Goal: Task Accomplishment & Management: Manage account settings

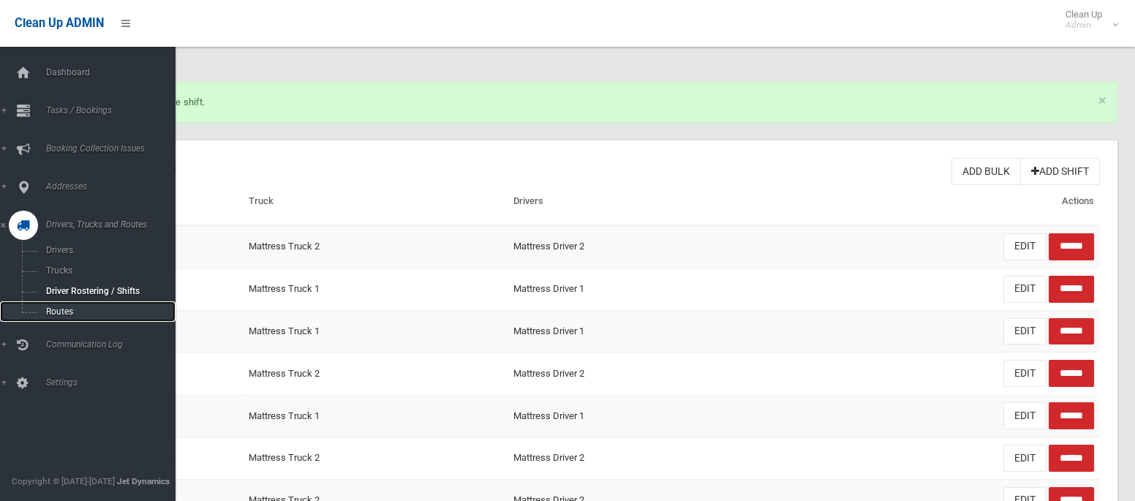
click at [57, 311] on span "Routes" at bounding box center [102, 311] width 121 height 10
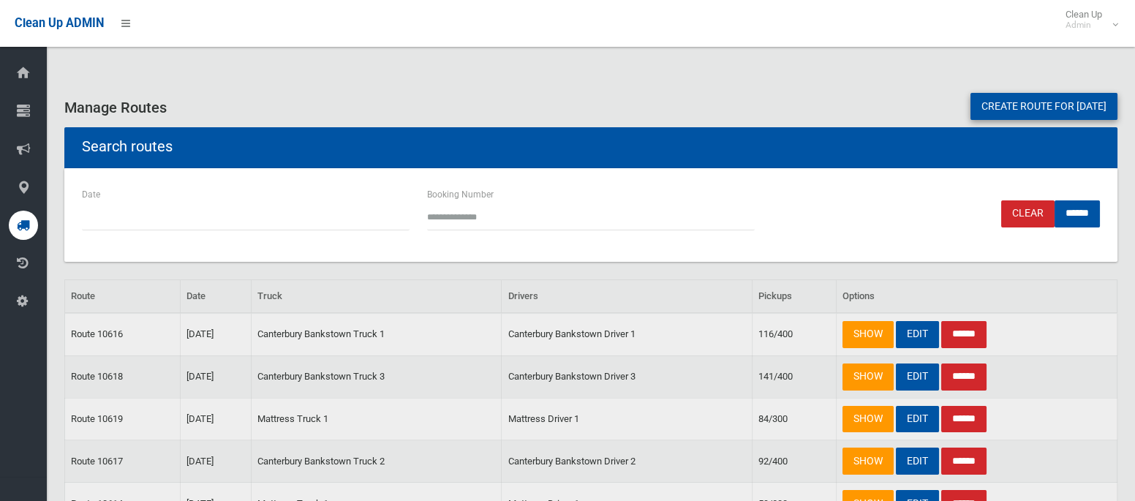
click at [996, 100] on link "Create route for tomorrow" at bounding box center [1044, 106] width 147 height 27
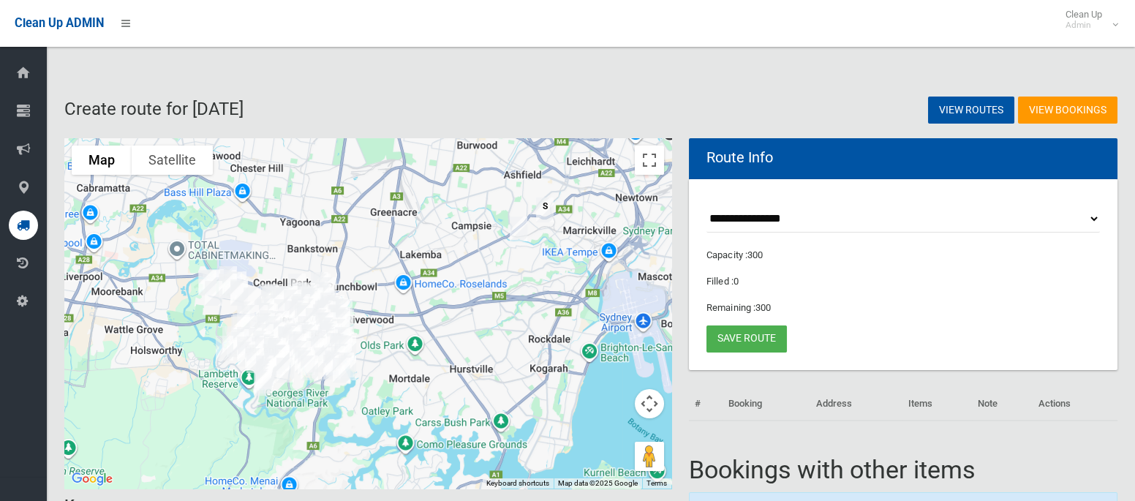
click at [739, 224] on select "**********" at bounding box center [903, 219] width 393 height 27
select select "*****"
click at [707, 206] on select "**********" at bounding box center [903, 219] width 393 height 27
click at [652, 166] on button "Toggle fullscreen view" at bounding box center [649, 160] width 29 height 29
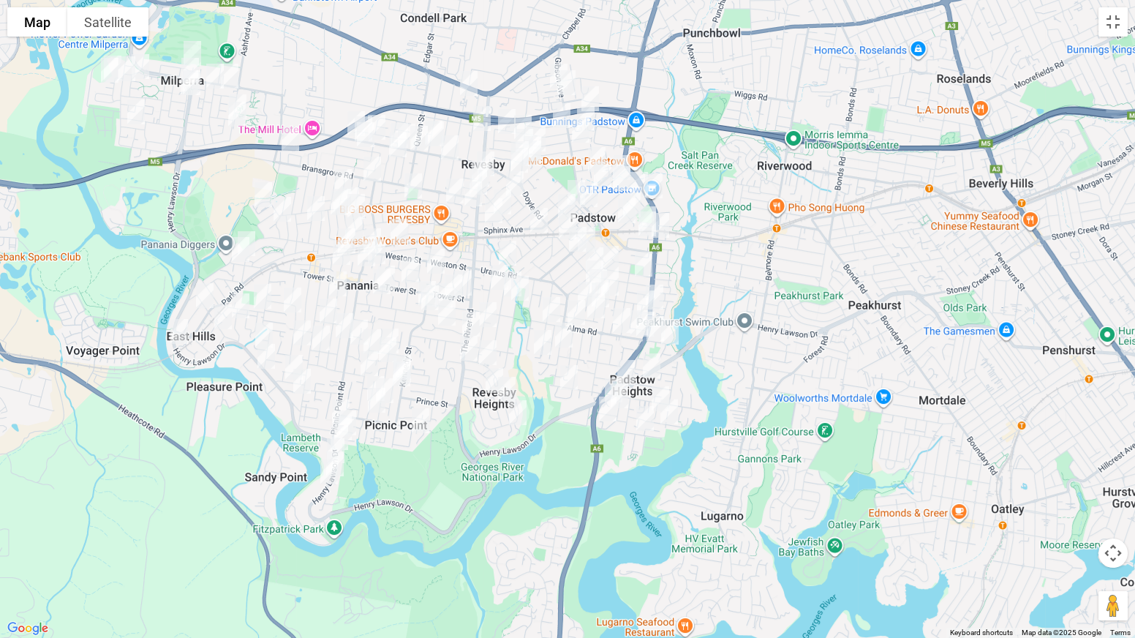
drag, startPoint x: 585, startPoint y: 309, endPoint x: 732, endPoint y: 342, distance: 150.6
click at [732, 342] on div at bounding box center [567, 319] width 1135 height 638
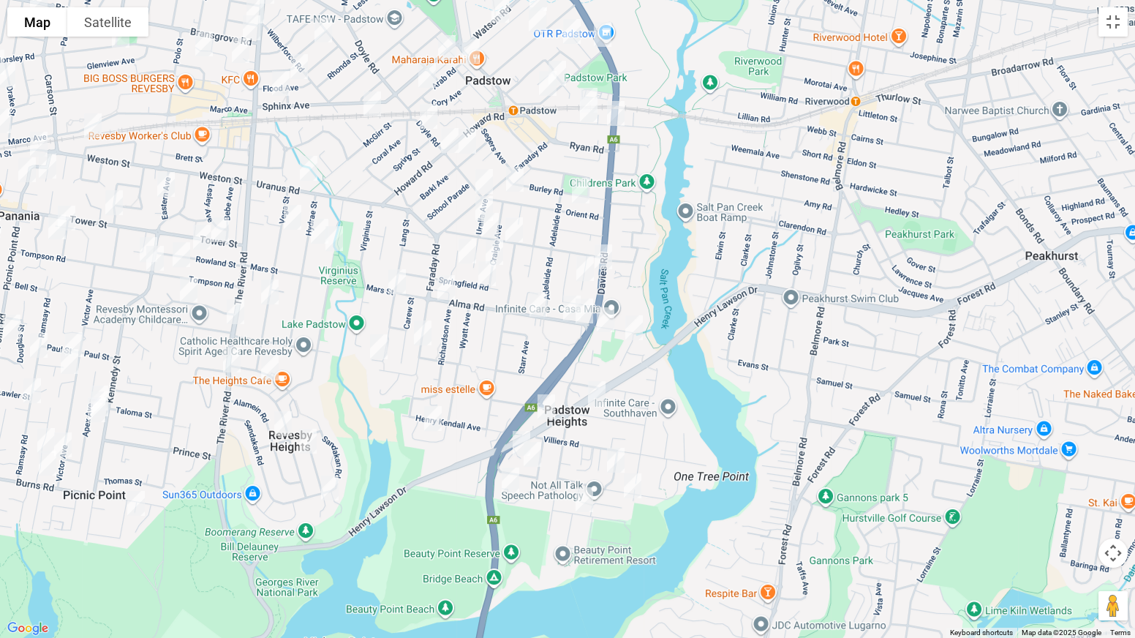
click at [600, 393] on img "38 Clancy Street, PADSTOW HEIGHTS NSW 2211" at bounding box center [596, 393] width 29 height 37
click at [547, 404] on img "959 Henry Lawson Drive, PADSTOW HEIGHTS NSW 2211" at bounding box center [546, 406] width 29 height 37
click at [611, 253] on img "140 Davies Road, PADSTOW NSW 2211" at bounding box center [603, 256] width 29 height 37
click at [618, 111] on img "80 Davies Road, PADSTOW NSW 2211" at bounding box center [615, 113] width 29 height 37
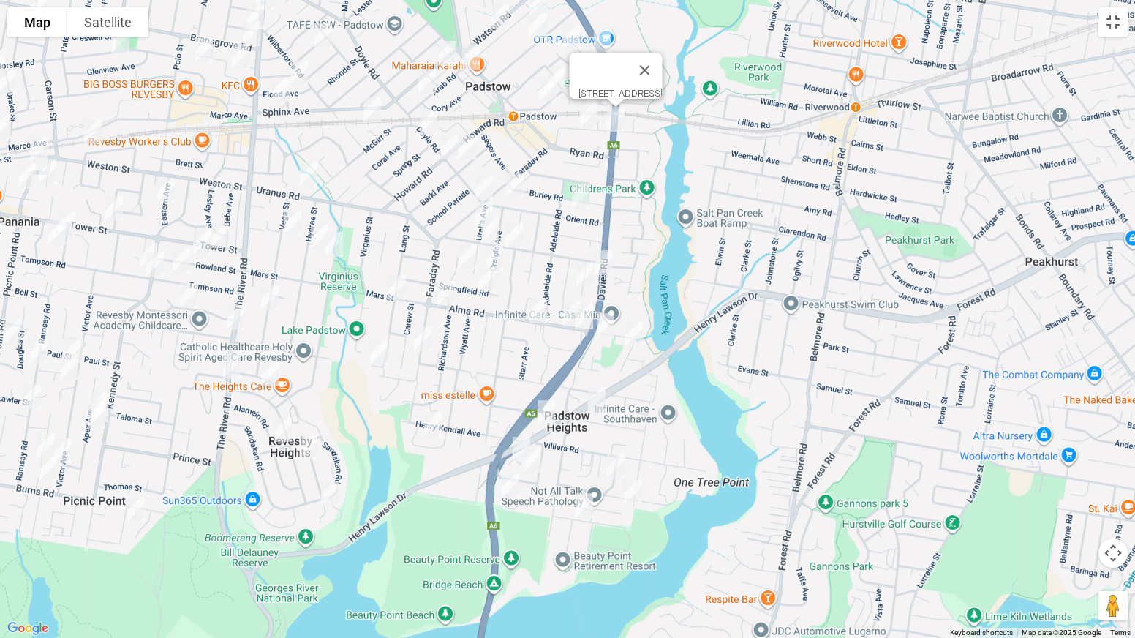
click at [425, 124] on img "106 Doyle Road, PADSTOW NSW 2211" at bounding box center [428, 122] width 29 height 37
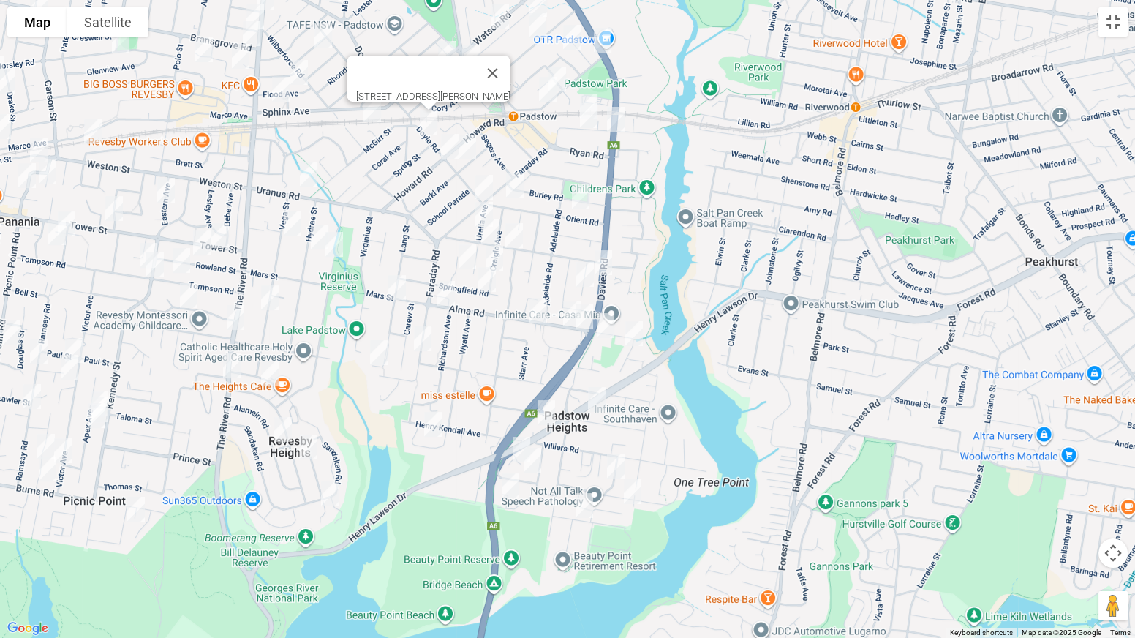
click at [449, 145] on img "110 Doyle Road, PADSTOW NSW 2211" at bounding box center [449, 146] width 29 height 37
click at [478, 183] on img "146 Doyle Road, PADSTOW NSW 2211" at bounding box center [484, 187] width 29 height 37
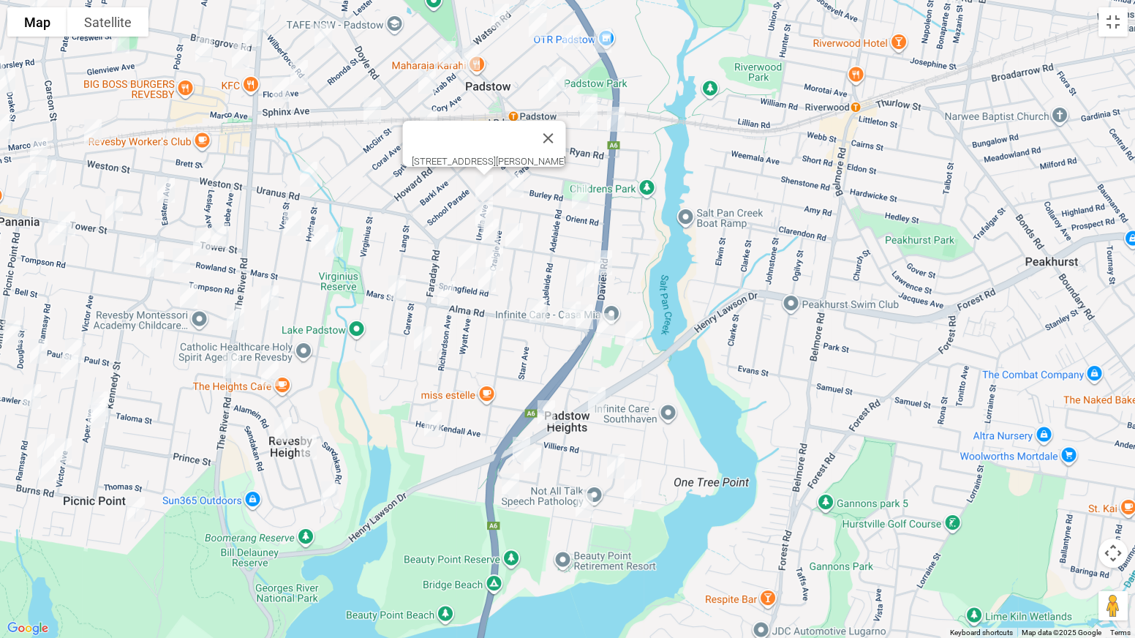
click at [314, 173] on img "66 Uranus Road, REVESBY NSW 2212" at bounding box center [308, 174] width 29 height 37
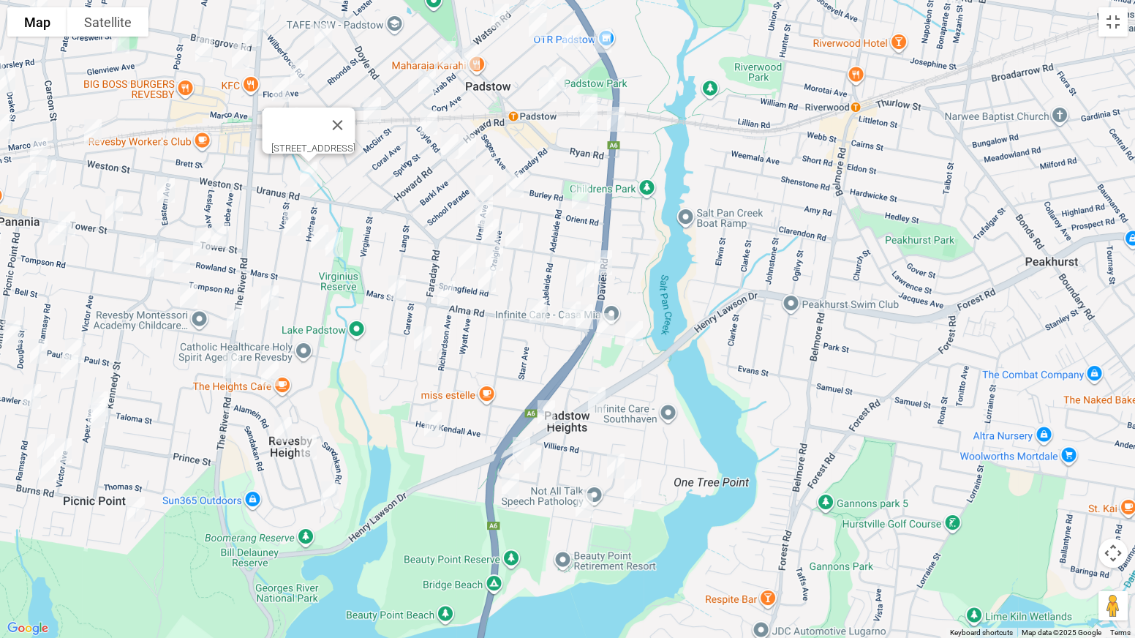
click at [236, 314] on img "1/292 The River Road, REVESBY NSW 2212" at bounding box center [235, 317] width 29 height 37
click at [232, 360] on img "314 The River Road, REVESBY HEIGHTS NSW 2212" at bounding box center [231, 365] width 29 height 37
click at [1115, 30] on button "Toggle fullscreen view" at bounding box center [1113, 21] width 29 height 29
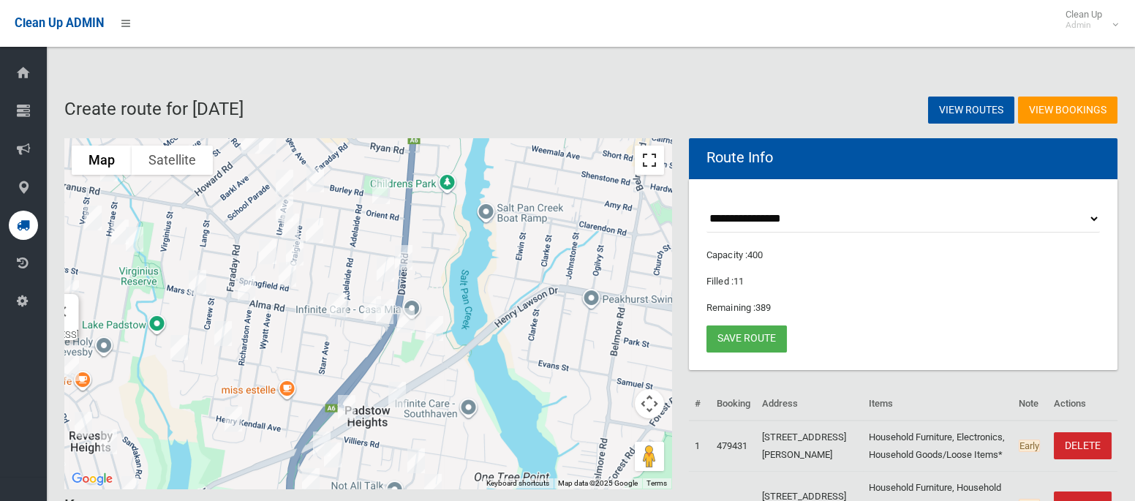
click at [644, 166] on button "Toggle fullscreen view" at bounding box center [649, 160] width 29 height 29
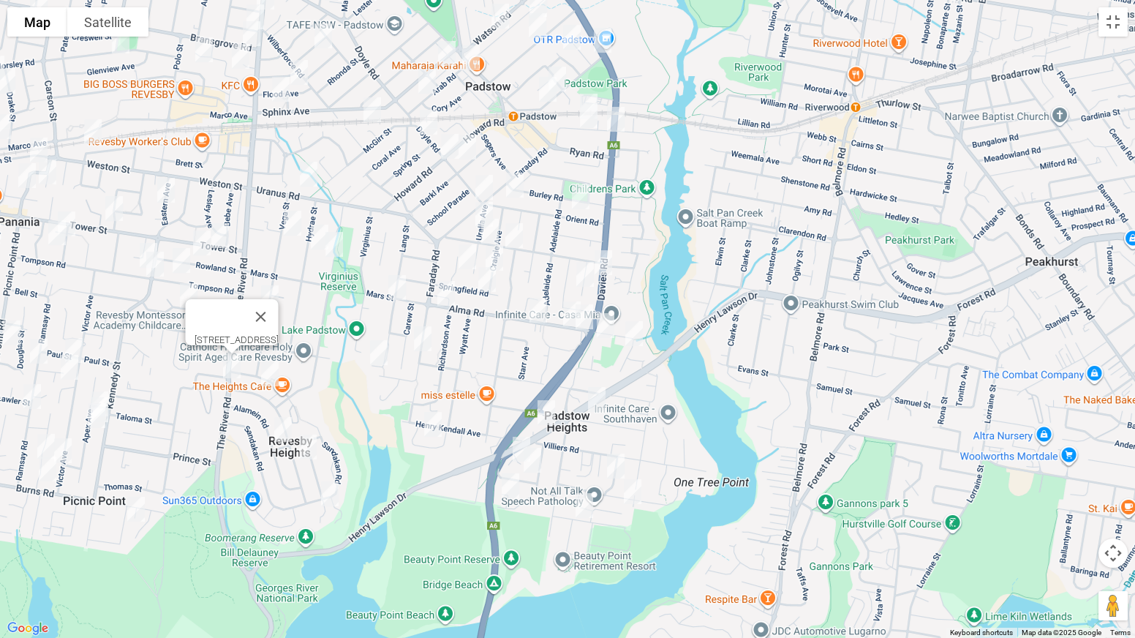
click at [514, 442] on img "8 Redwood Place, PADSTOW HEIGHTS NSW 2211" at bounding box center [521, 449] width 29 height 37
click at [534, 461] on img "4 Sewell Avenue, PADSTOW HEIGHTS NSW 2211" at bounding box center [532, 460] width 29 height 37
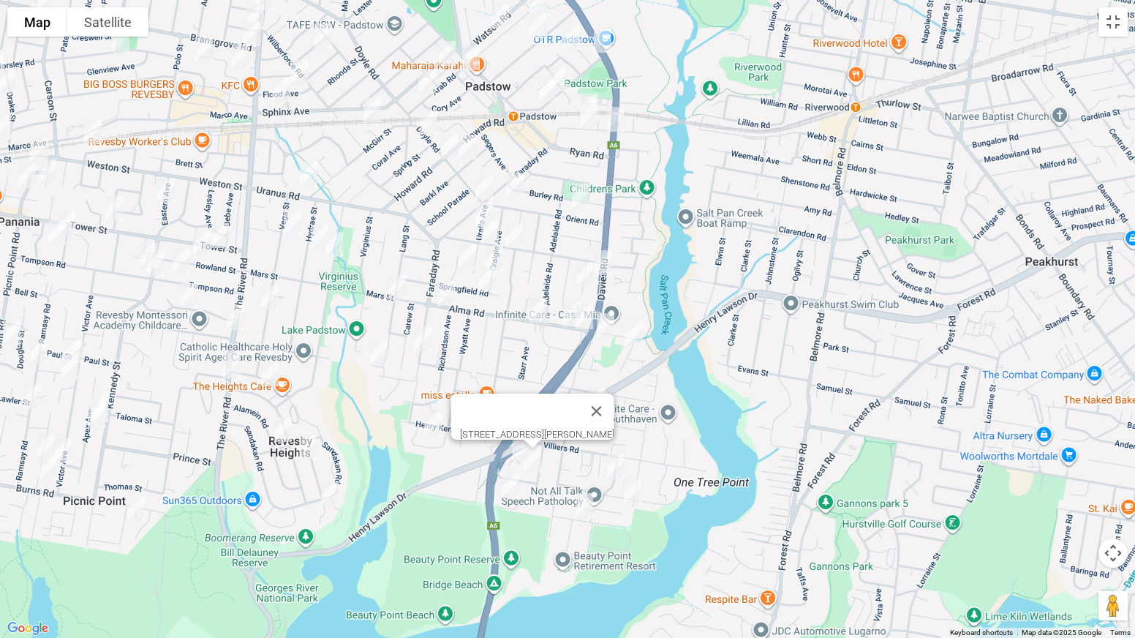
click at [513, 484] on img "72 Playford Road, PADSTOW HEIGHTS NSW 2211" at bounding box center [510, 485] width 29 height 37
click at [614, 473] on img "5 Hilltop Avenue, PADSTOW HEIGHTS NSW 2211" at bounding box center [615, 466] width 29 height 37
drag, startPoint x: 632, startPoint y: 486, endPoint x: 581, endPoint y: 503, distance: 53.9
click at [631, 486] on img "15 Nambucca Place, PADSTOW HEIGHTS NSW 2211" at bounding box center [632, 491] width 29 height 37
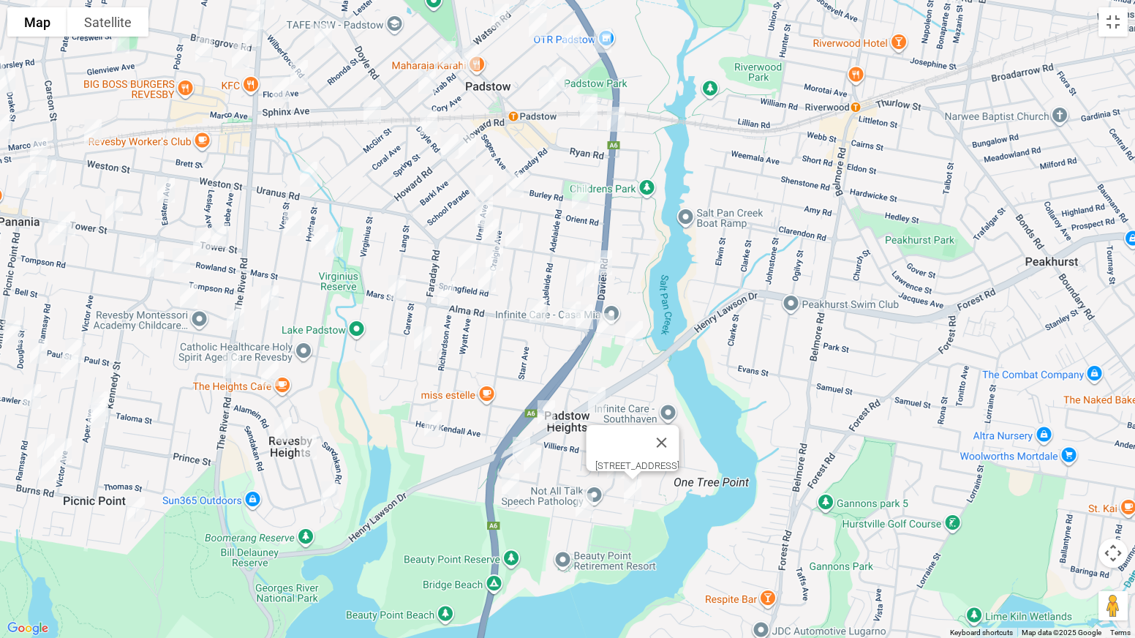
click at [582, 500] on img "1 Bernard Road, PADSTOW HEIGHTS NSW 2211" at bounding box center [584, 505] width 29 height 37
click at [582, 271] on img "18 Ada Street, PADSTOW NSW 2211" at bounding box center [584, 274] width 29 height 37
click at [540, 306] on img "85 Alma Road, PADSTOW NSW 2211" at bounding box center [538, 310] width 29 height 37
click at [566, 322] on img "63 Alma Road, PADSTOW NSW 2211" at bounding box center [571, 313] width 29 height 37
click at [587, 322] on img "53 Alma Road, PADSTOW NSW 2211" at bounding box center [584, 316] width 29 height 37
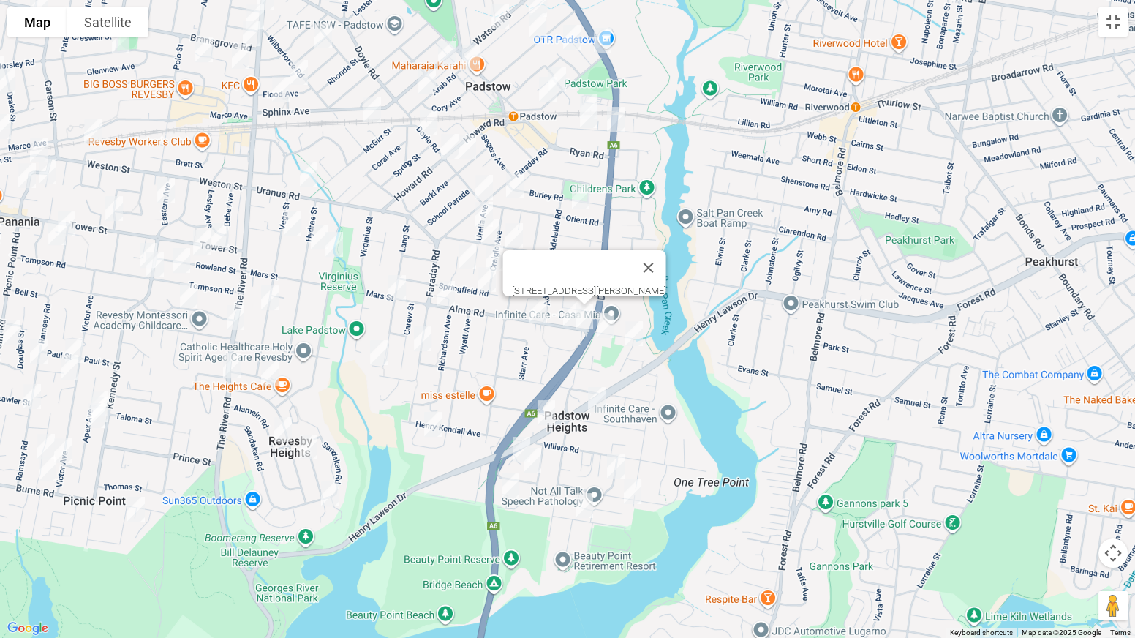
click at [609, 331] on img "41 Alma Road, PADSTOW NSW 2211" at bounding box center [605, 325] width 29 height 37
click at [637, 336] on img "4 Wainwright Avenue, PADSTOW NSW 2211" at bounding box center [633, 333] width 29 height 37
click at [581, 199] on img "18 Orient Road, PADSTOW NSW 2211" at bounding box center [580, 196] width 29 height 37
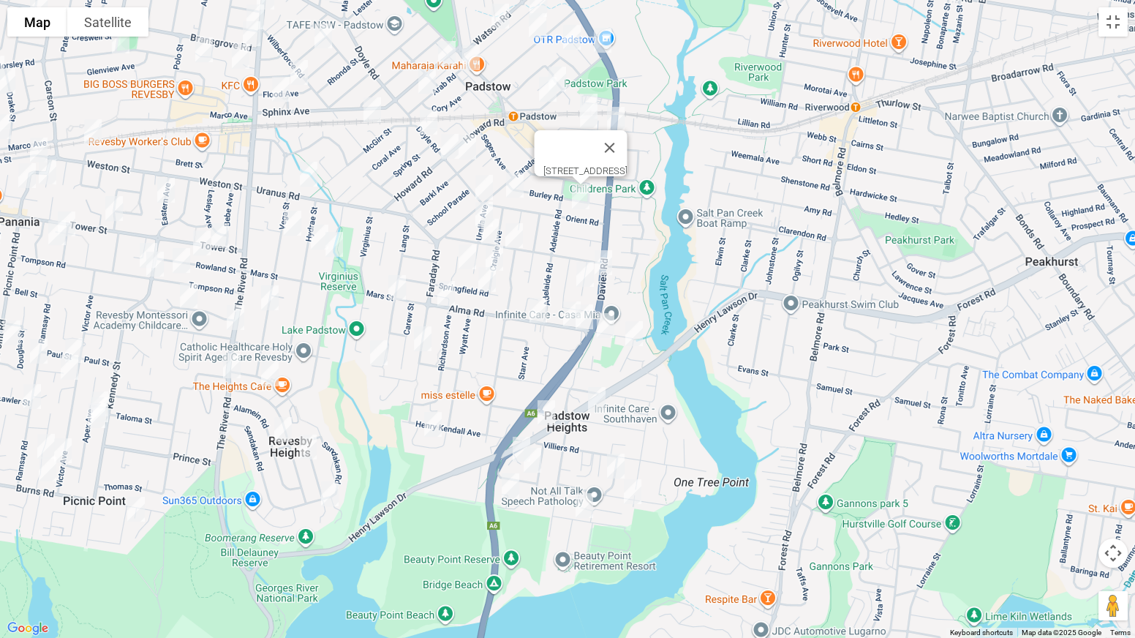
click at [518, 191] on img "64 Orient Road, PADSTOW NSW 2211" at bounding box center [514, 185] width 29 height 37
click at [476, 207] on img "10 Uralla Avenue, PADSTOW NSW 2211" at bounding box center [484, 214] width 29 height 37
click at [492, 229] on img "71 Windsor Road, PADSTOW NSW 2211" at bounding box center [489, 231] width 29 height 37
click at [521, 236] on img "55 Windsor Road, PADSTOW NSW 2211" at bounding box center [514, 235] width 29 height 37
drag, startPoint x: 519, startPoint y: 240, endPoint x: 510, endPoint y: 242, distance: 9.8
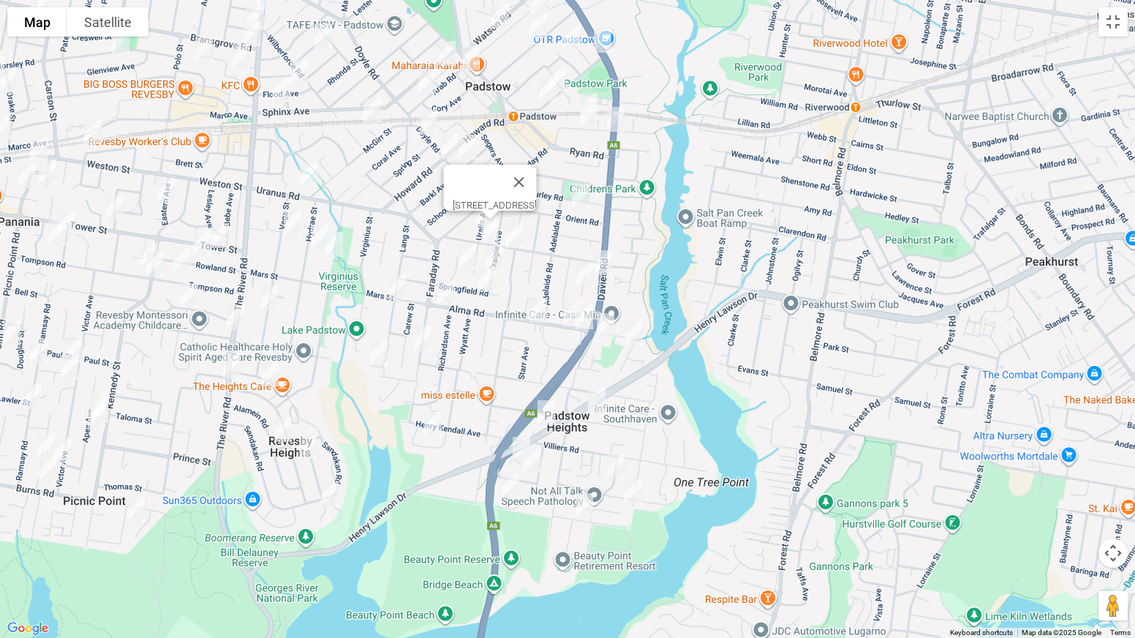
click at [519, 239] on img "55 Windsor Road, PADSTOW NSW 2211" at bounding box center [514, 235] width 29 height 37
click at [465, 255] on img "4 Glendale Avenue, PADSTOW NSW 2211" at bounding box center [467, 256] width 29 height 37
click at [504, 257] on img "34 Craigie Avenue, PADSTOW NSW 2211" at bounding box center [494, 258] width 29 height 37
click at [488, 287] on img "15 Springfield Road, PADSTOW NSW 2211" at bounding box center [486, 279] width 29 height 37
click at [453, 293] on img "131B Alma Road, PADSTOW NSW 2211" at bounding box center [446, 293] width 29 height 37
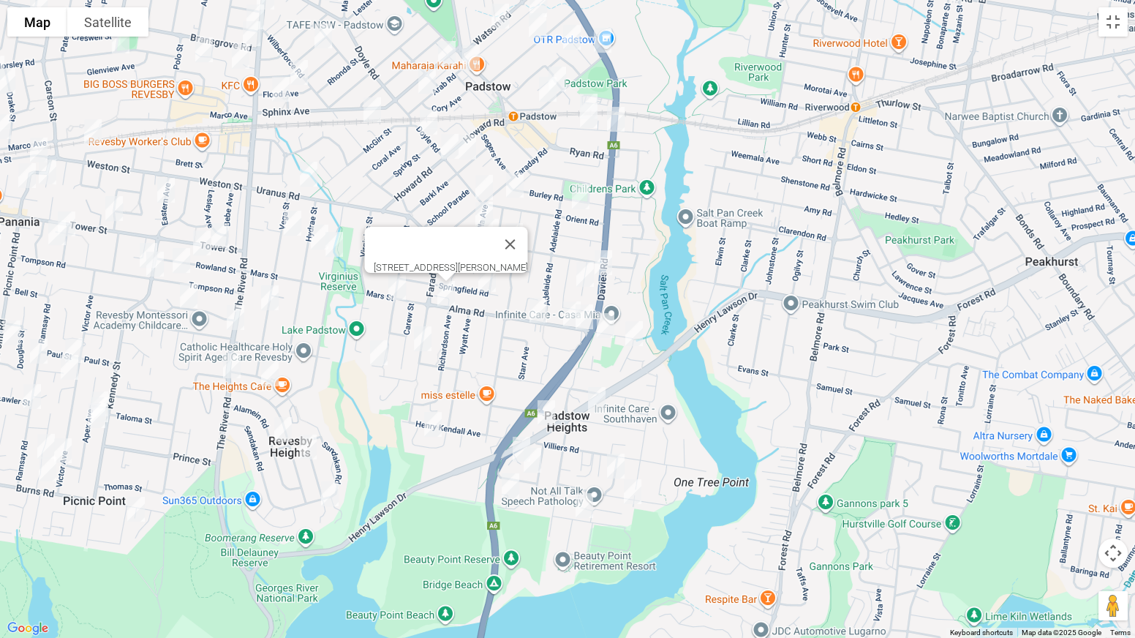
click at [402, 293] on img "70A Lang Street, PADSTOW NSW 2211" at bounding box center [397, 287] width 29 height 37
click at [423, 334] on img "144A Faraday Road, PADSTOW NSW 2211" at bounding box center [422, 338] width 29 height 37
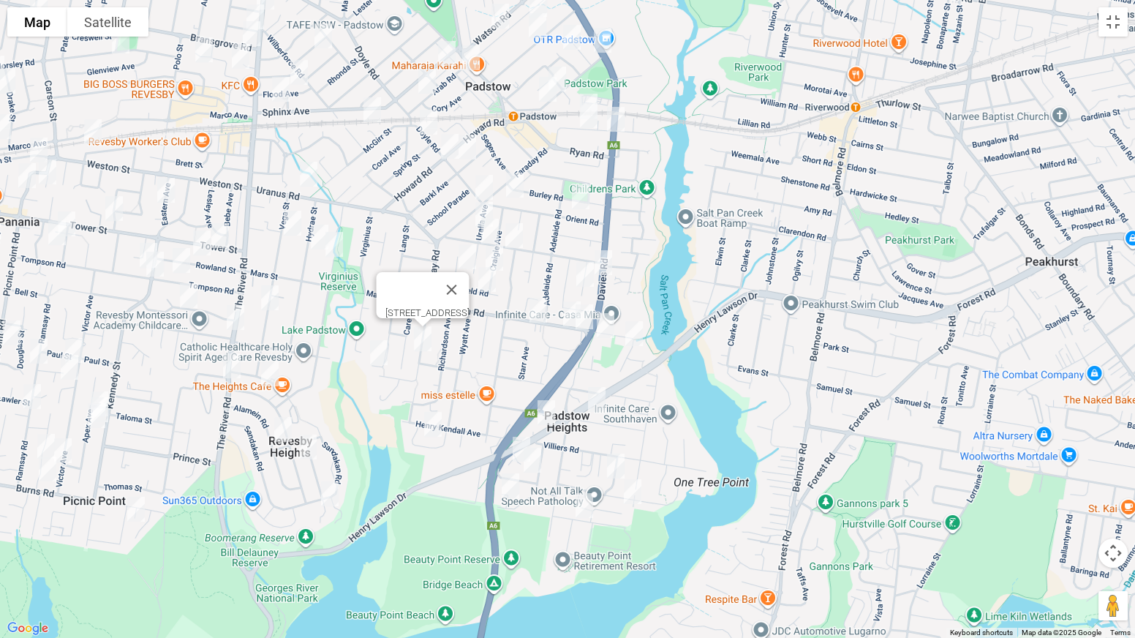
click at [383, 357] on img "26 Curzon Road, PADSTOW HEIGHTS NSW 2211" at bounding box center [378, 352] width 29 height 37
click at [433, 427] on img "16 Clair Crescent, PADSTOW HEIGHTS NSW 2211" at bounding box center [432, 424] width 29 height 37
click at [267, 372] on img "20 Morotai Road, REVESBY HEIGHTS NSW 2212" at bounding box center [269, 373] width 29 height 37
click at [282, 424] on img "10 Rowell Street, REVESBY HEIGHTS NSW 2212" at bounding box center [282, 429] width 29 height 37
click at [308, 447] on img "58 Morotai Road, REVESBY HEIGHTS NSW 2212" at bounding box center [307, 447] width 29 height 37
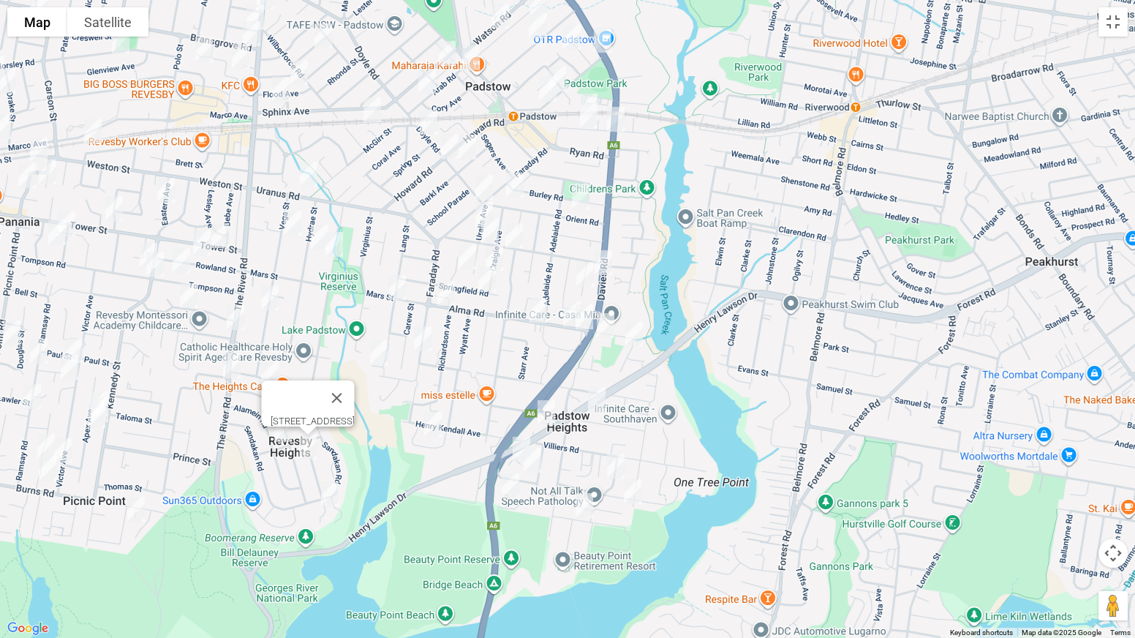
click at [330, 495] on img "40 Brockman Avenue, REVESBY HEIGHTS NSW 2212" at bounding box center [329, 493] width 29 height 37
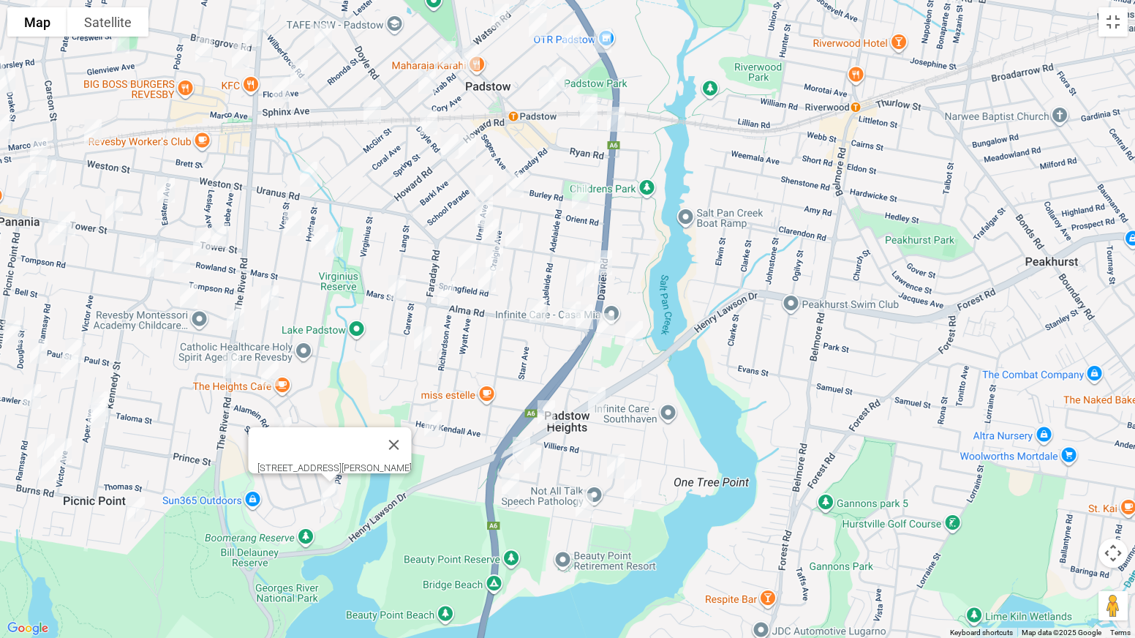
click at [270, 290] on img "64 Vega Street, REVESBY NSW 2212" at bounding box center [269, 297] width 29 height 37
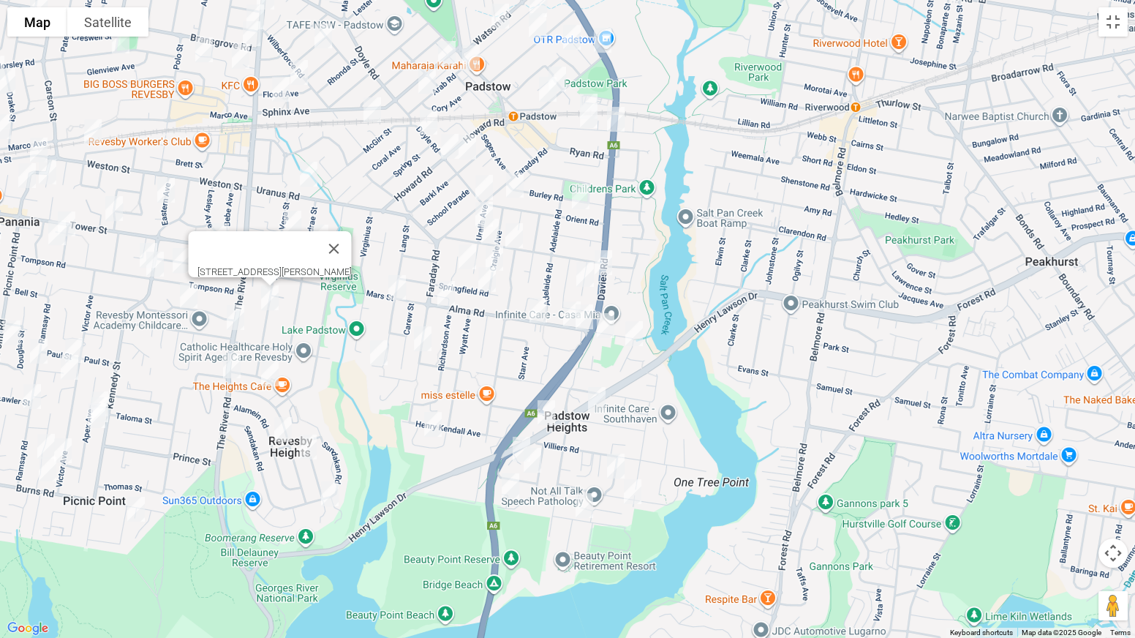
click at [290, 208] on img "31 Vega Street, REVESBY NSW 2212" at bounding box center [292, 223] width 29 height 37
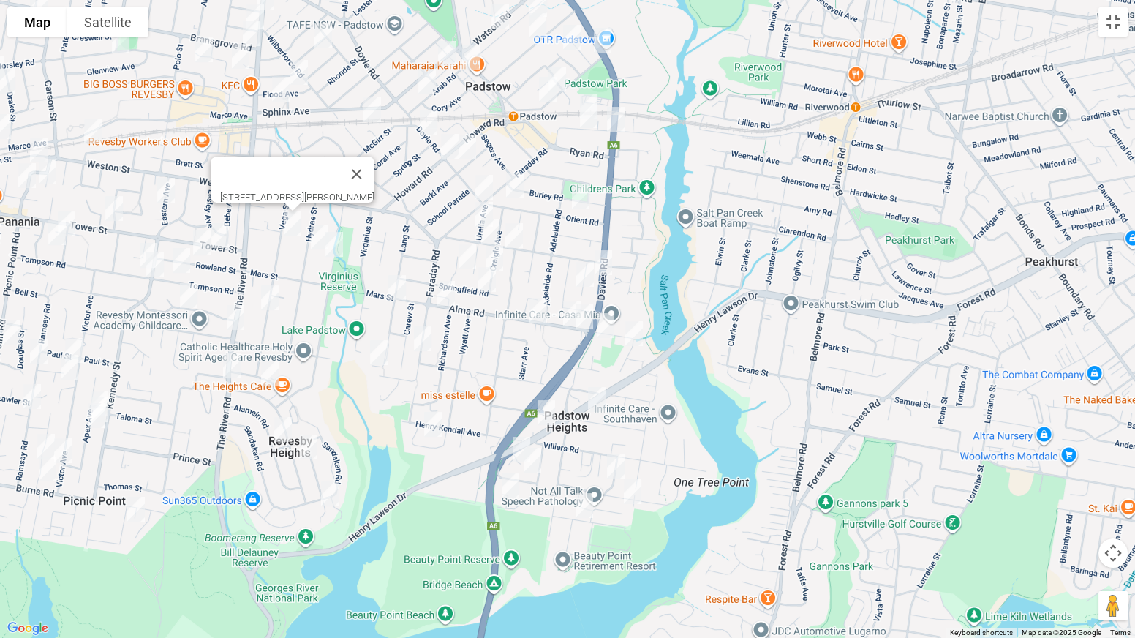
click at [314, 237] on img "39 Hydrae Street, REVESBY NSW 2212" at bounding box center [319, 237] width 29 height 37
click at [339, 253] on img "42 Centaur Street, REVESBY NSW 2212" at bounding box center [334, 244] width 29 height 37
click at [589, 126] on img "17 Parmal Avenue, PADSTOW NSW 2211" at bounding box center [588, 115] width 29 height 37
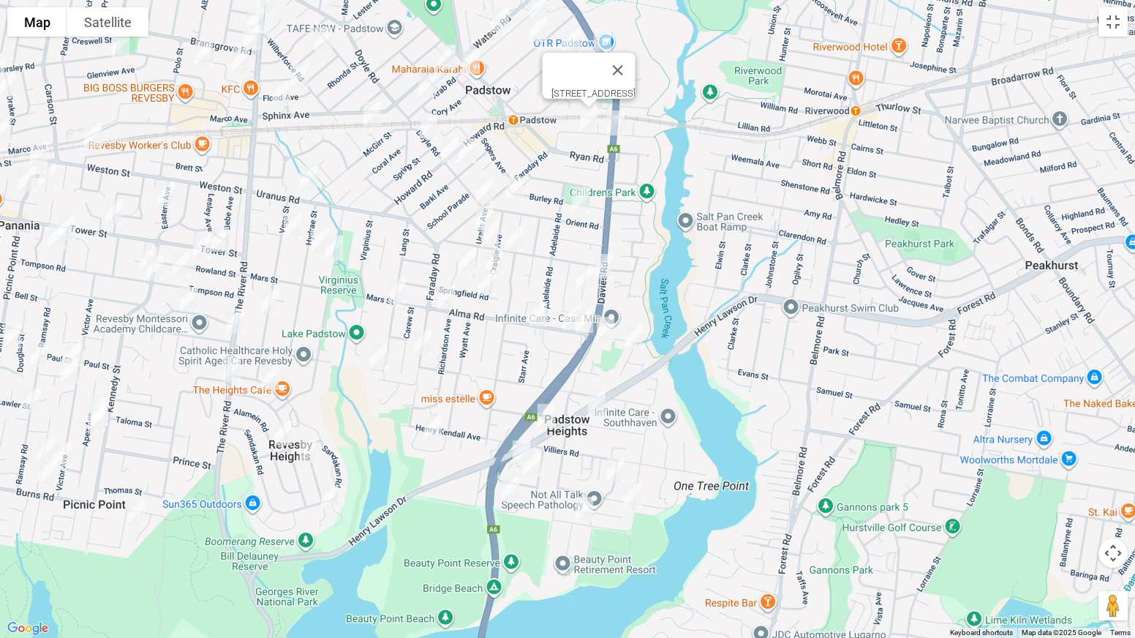
click at [476, 151] on img "22 Gloucester Avenue, PADSTOW NSW 2211" at bounding box center [467, 150] width 29 height 37
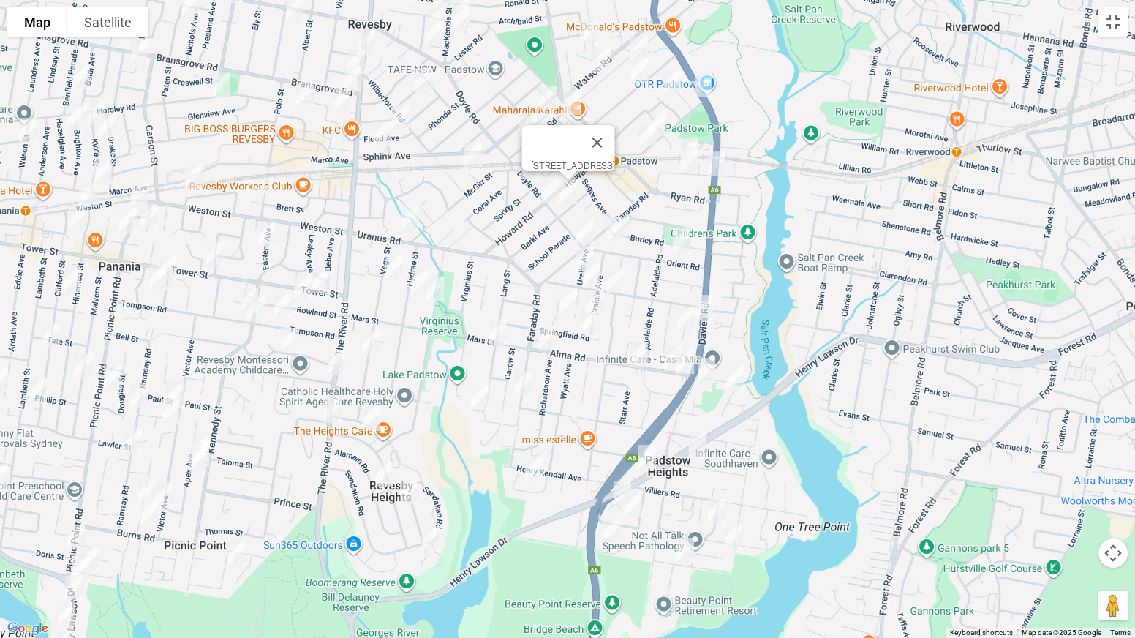
drag, startPoint x: 336, startPoint y: 283, endPoint x: 439, endPoint y: 326, distance: 111.1
click at [439, 326] on div "22 Gloucester Avenue, PADSTOW NSW 2211" at bounding box center [567, 319] width 1135 height 638
click at [1110, 23] on button "Toggle fullscreen view" at bounding box center [1113, 21] width 29 height 29
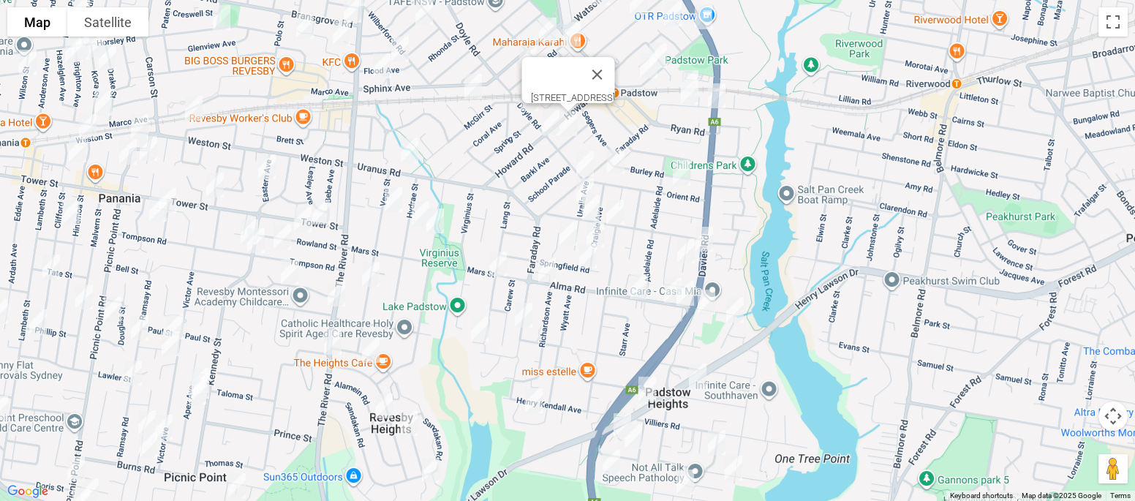
click at [48, 309] on span "Routes" at bounding box center [102, 311] width 121 height 10
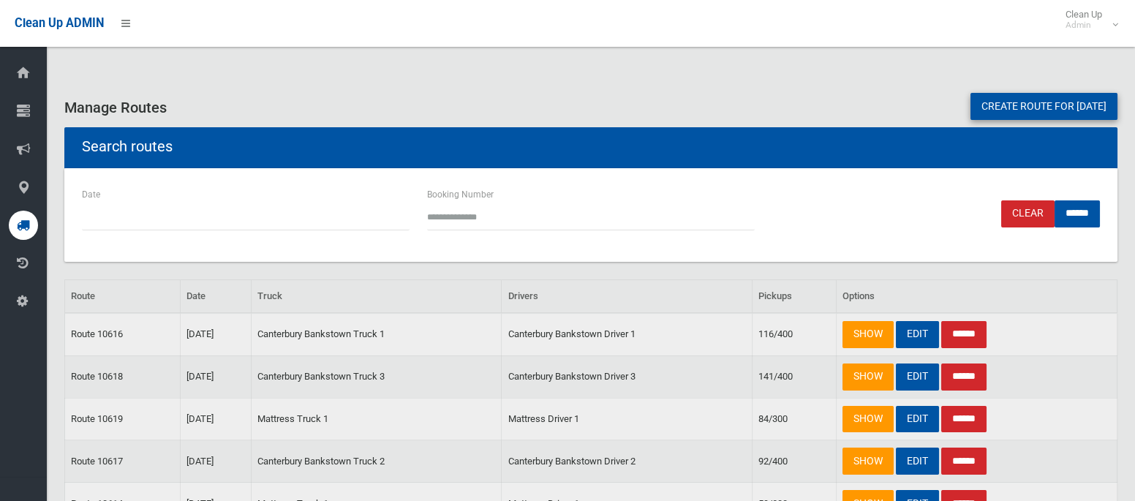
click at [993, 111] on link "Create route for tomorrow" at bounding box center [1044, 106] width 147 height 27
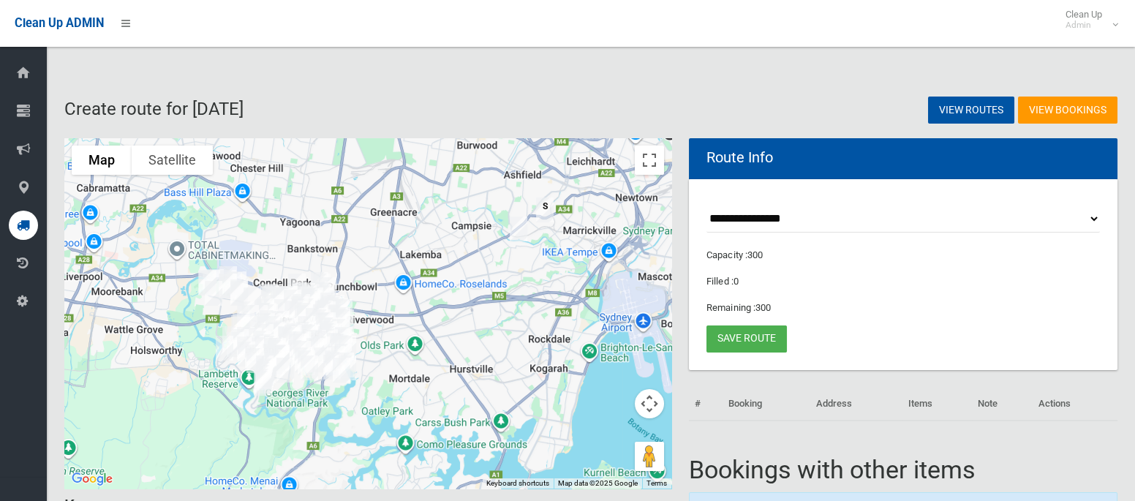
click at [767, 219] on select "**********" at bounding box center [903, 219] width 393 height 27
select select "*****"
click at [707, 206] on select "**********" at bounding box center [903, 219] width 393 height 27
click at [653, 167] on button "Toggle fullscreen view" at bounding box center [649, 160] width 29 height 29
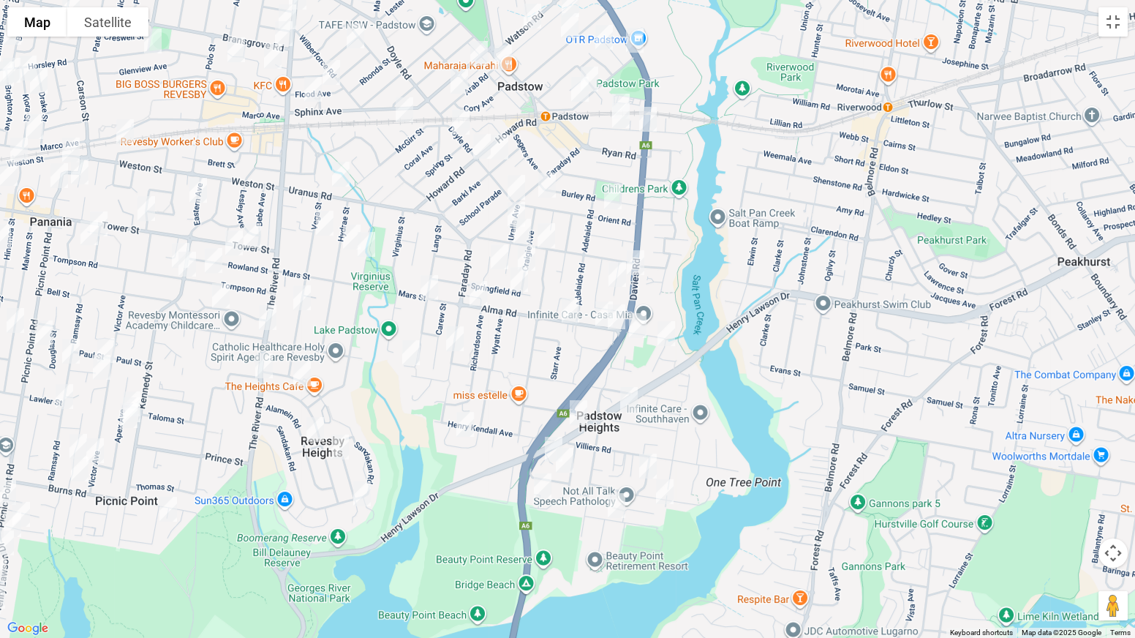
drag, startPoint x: 777, startPoint y: 276, endPoint x: 710, endPoint y: 191, distance: 108.9
click at [710, 191] on div at bounding box center [567, 319] width 1135 height 638
click at [628, 401] on img "38 Clancy Street, PADSTOW HEIGHTS NSW 2211" at bounding box center [628, 399] width 29 height 37
click at [578, 413] on img "959 Henry Lawson Drive, PADSTOW HEIGHTS NSW 2211" at bounding box center [578, 412] width 29 height 37
click at [638, 255] on img "140 Davies Road, PADSTOW NSW 2211" at bounding box center [635, 262] width 29 height 37
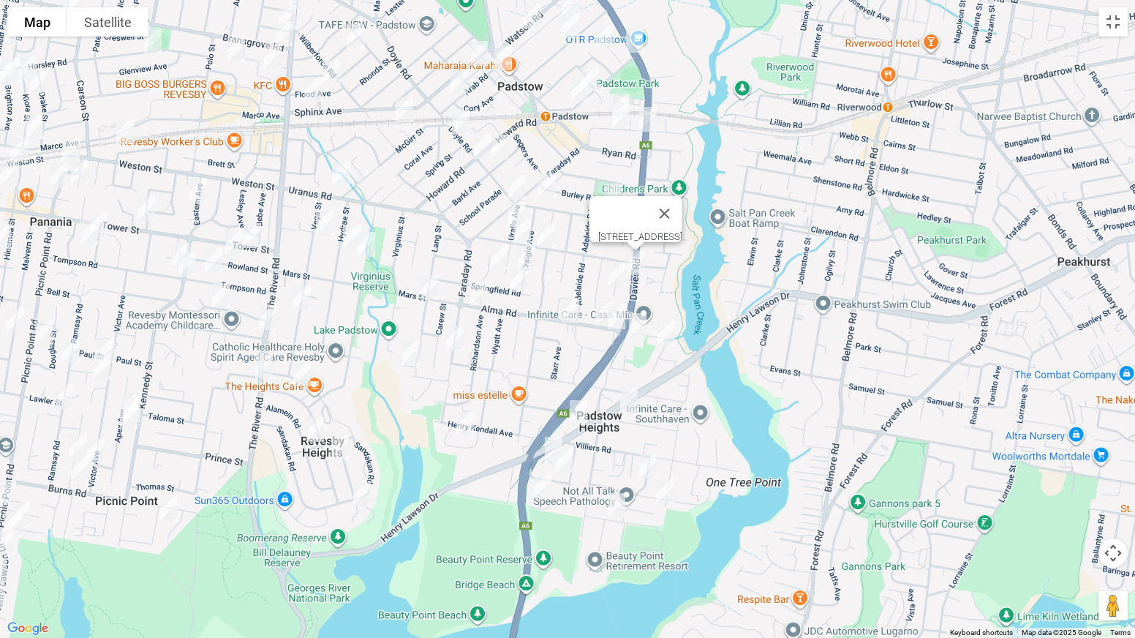
click at [513, 180] on img "146 Doyle Road, PADSTOW NSW 2211" at bounding box center [516, 187] width 29 height 37
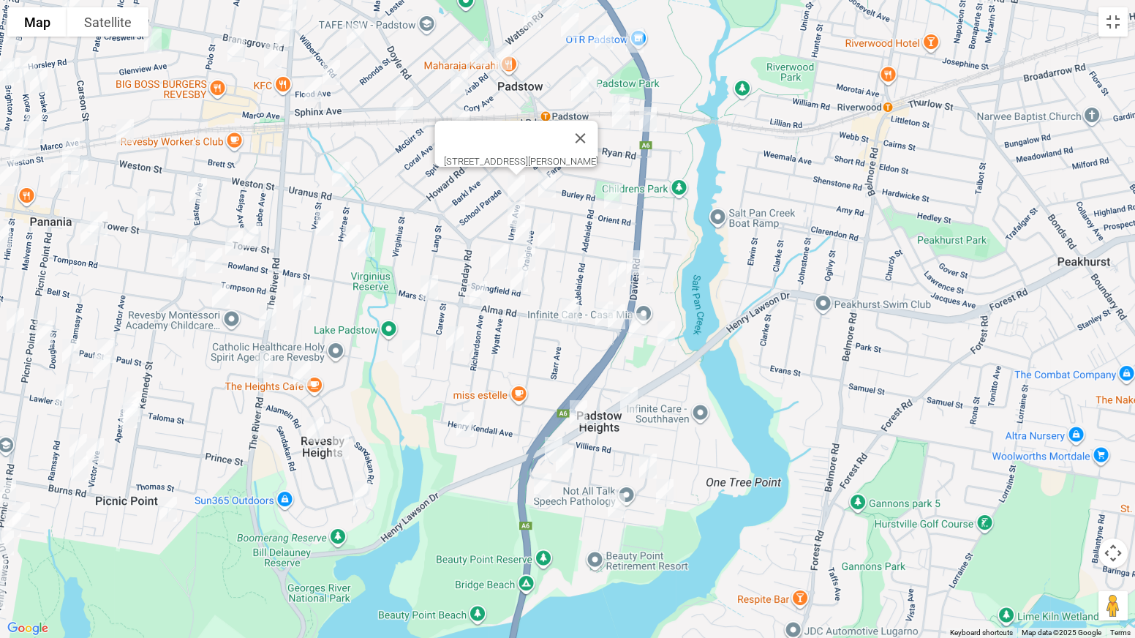
click at [650, 120] on img "80 Davies Road, PADSTOW NSW 2211" at bounding box center [647, 119] width 29 height 37
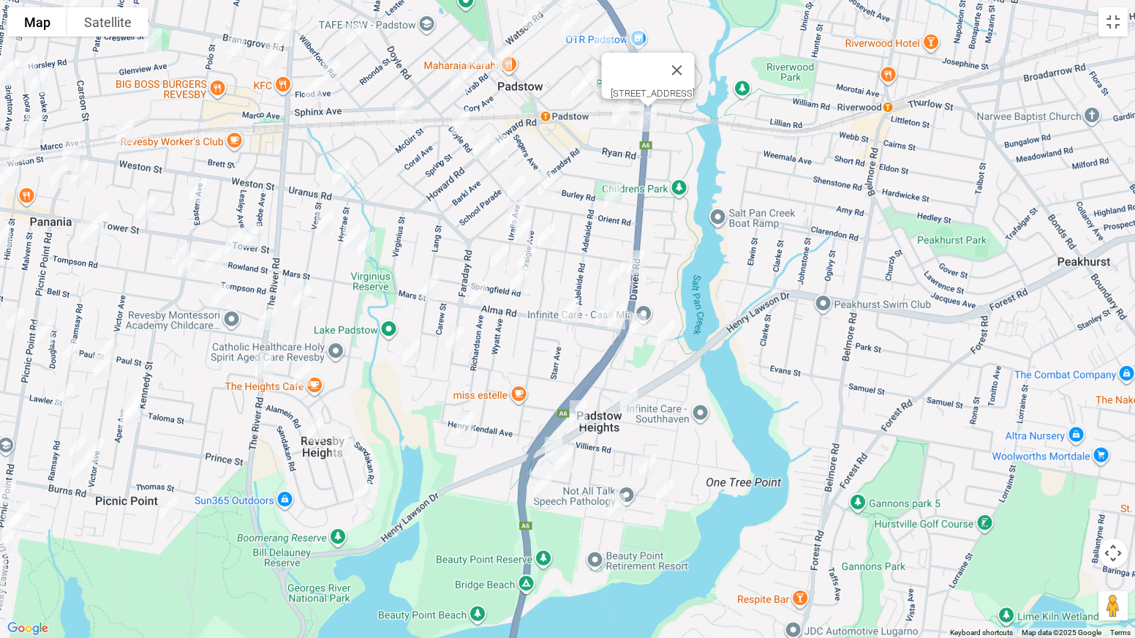
click at [456, 121] on img "106 Doyle Road, PADSTOW NSW 2211" at bounding box center [460, 122] width 29 height 37
click at [482, 144] on img "110 Doyle Road, PADSTOW NSW 2211" at bounding box center [481, 146] width 29 height 37
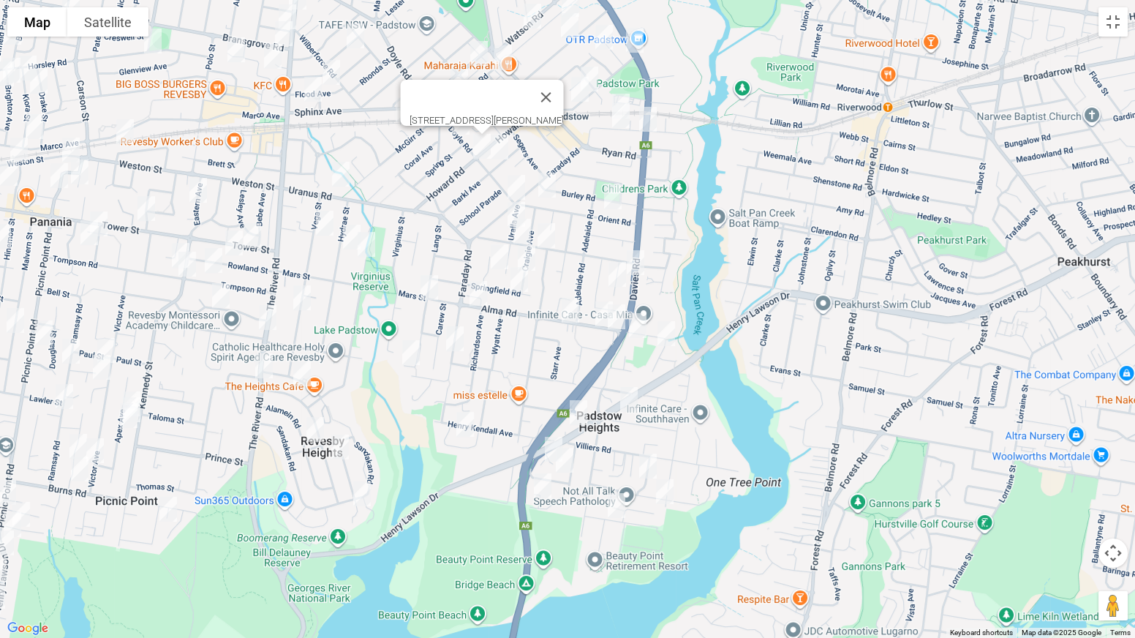
click at [344, 176] on img "66 Uranus Road, REVESBY NSW 2212" at bounding box center [340, 174] width 29 height 37
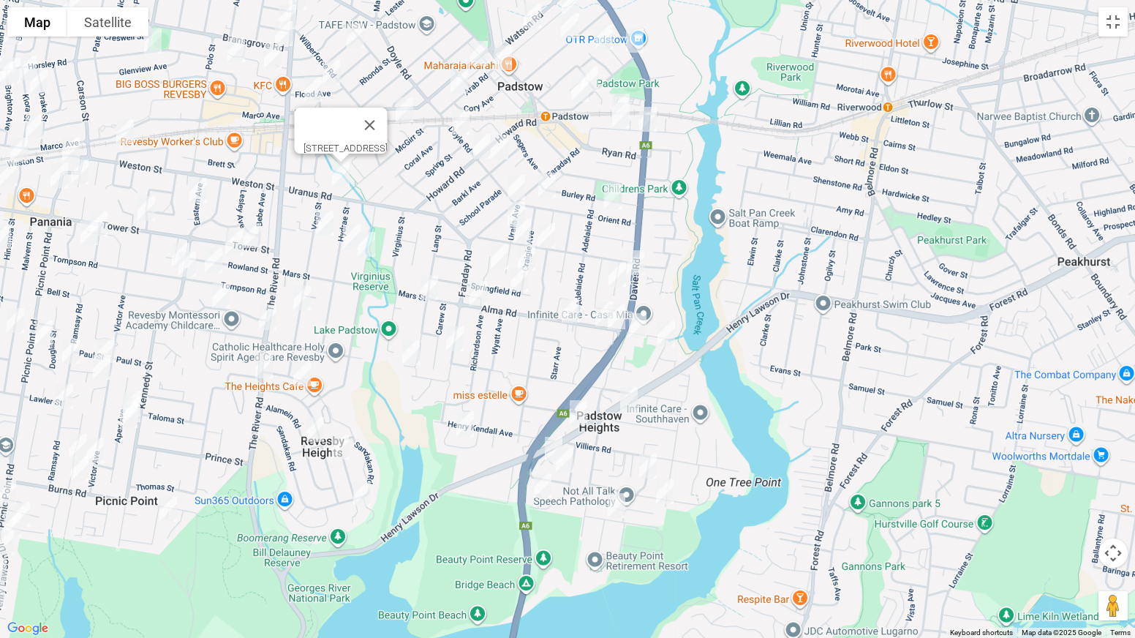
click at [271, 316] on img "1/292 The River Road, REVESBY NSW 2212" at bounding box center [267, 317] width 29 height 37
click at [263, 363] on img "314 The River Road, REVESBY HEIGHTS NSW 2212" at bounding box center [263, 365] width 29 height 37
click at [311, 307] on button "Close" at bounding box center [293, 316] width 35 height 35
click at [259, 231] on img "2/15 Tower Street, REVESBY NSW 2212" at bounding box center [252, 235] width 29 height 37
click at [142, 208] on img "70 Tower Street, PANANIA NSW 2213" at bounding box center [146, 208] width 29 height 37
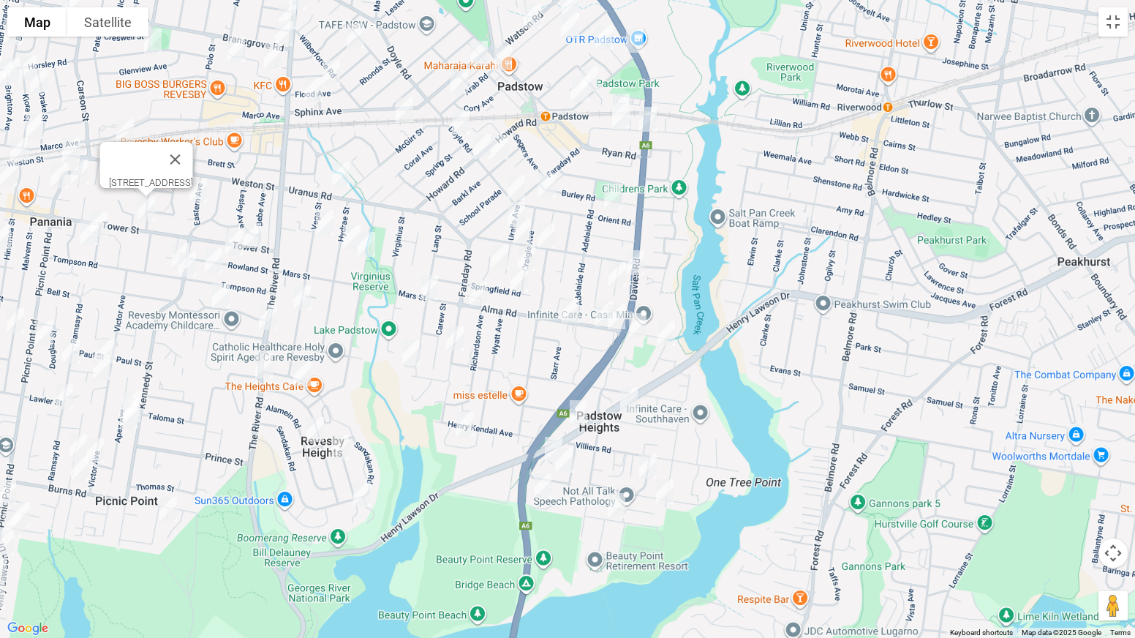
click at [622, 120] on img "17 Parmal Avenue, PADSTOW NSW 2211" at bounding box center [620, 115] width 29 height 37
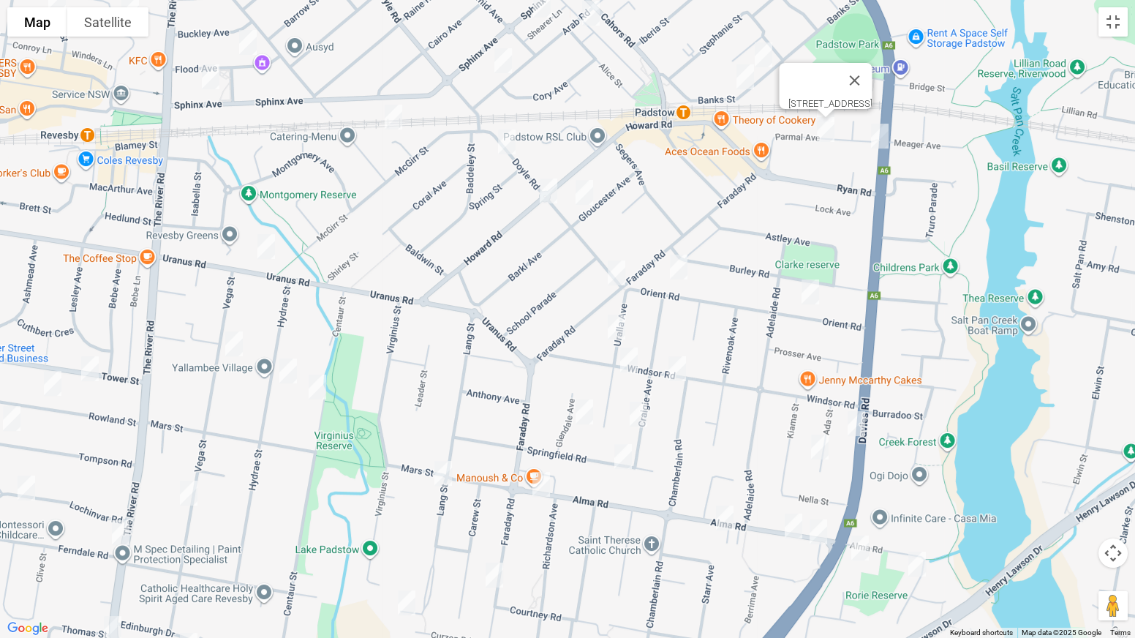
click at [394, 126] on img "4 Tony Crescent, PADSTOW NSW 2211" at bounding box center [393, 117] width 29 height 37
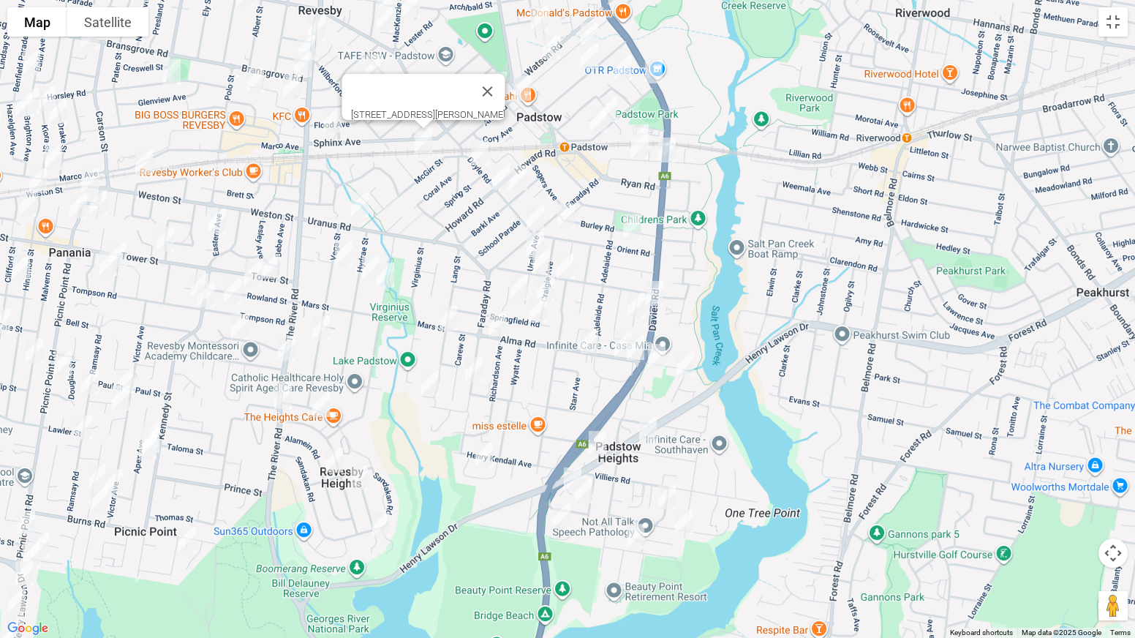
click at [525, 178] on img "22 Gloucester Avenue, PADSTOW NSW 2211" at bounding box center [518, 177] width 29 height 37
click at [574, 219] on img "64 Orient Road, PADSTOW NSW 2211" at bounding box center [565, 215] width 29 height 37
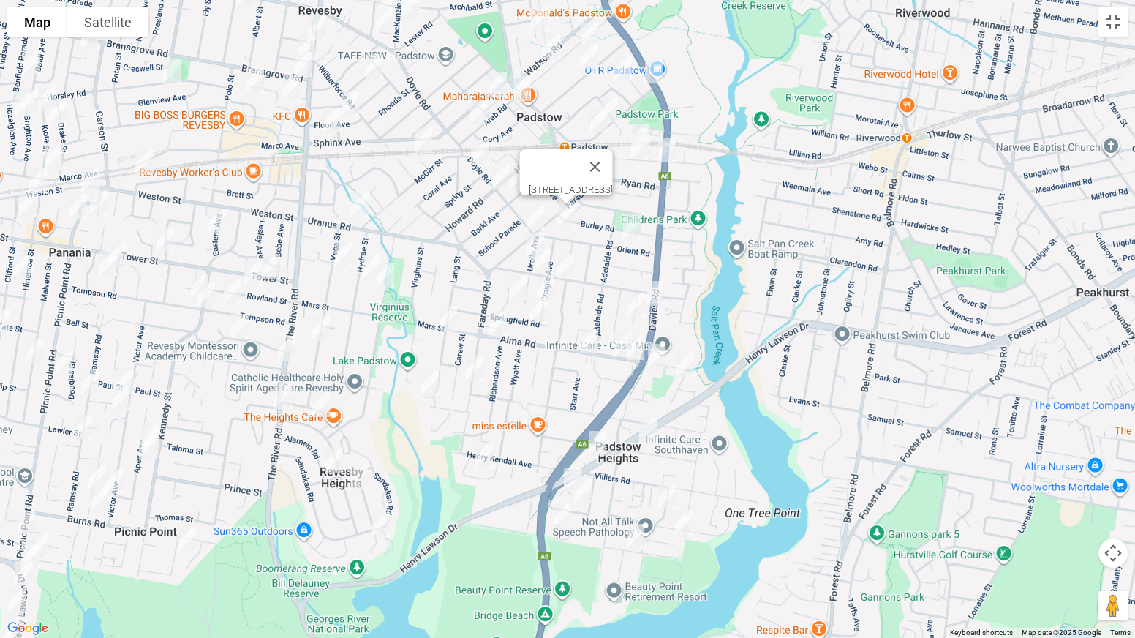
click at [635, 221] on img "18 Orient Road, PADSTOW NSW 2211" at bounding box center [631, 227] width 29 height 37
click at [529, 235] on img "10 Uralla Avenue, PADSTOW NSW 2211" at bounding box center [535, 245] width 29 height 37
click at [540, 258] on img "71 Windsor Road, PADSTOW NSW 2211" at bounding box center [541, 262] width 29 height 37
click at [570, 264] on img "55 Windsor Road, PADSTOW NSW 2211" at bounding box center [565, 266] width 29 height 37
click at [638, 297] on img "18 Ada Street, PADSTOW NSW 2211" at bounding box center [636, 305] width 29 height 37
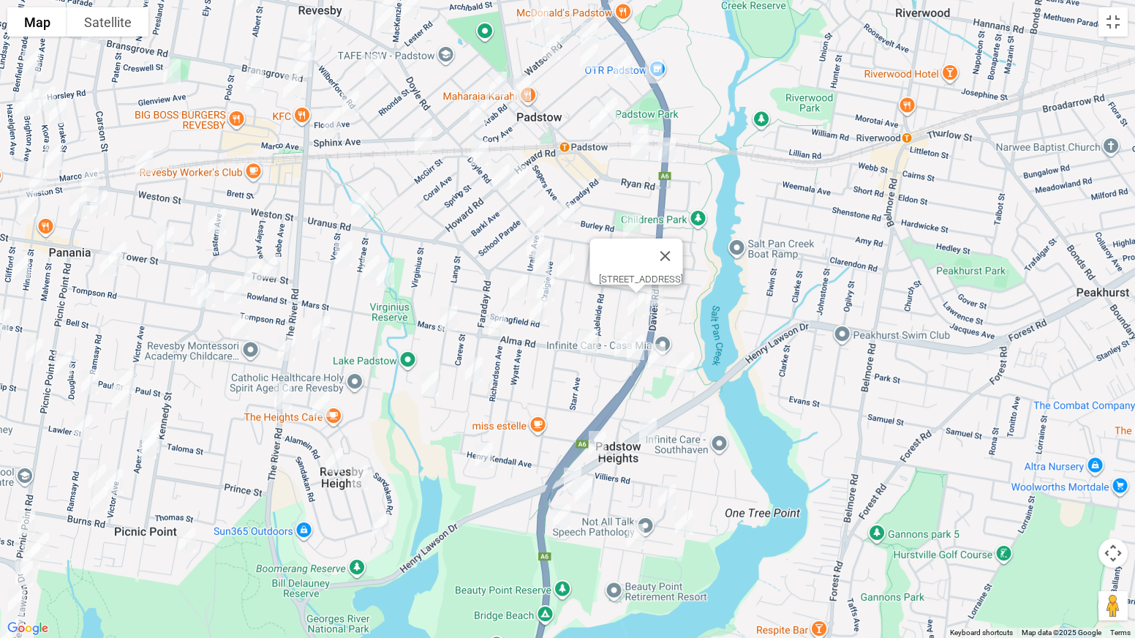
click at [617, 334] on img "63 Alma Road, PADSTOW NSW 2211" at bounding box center [623, 344] width 29 height 37
click at [636, 350] on img "53 Alma Road, PADSTOW NSW 2211" at bounding box center [635, 347] width 29 height 37
click at [662, 362] on img "41 Alma Road, PADSTOW NSW 2211" at bounding box center [656, 356] width 29 height 37
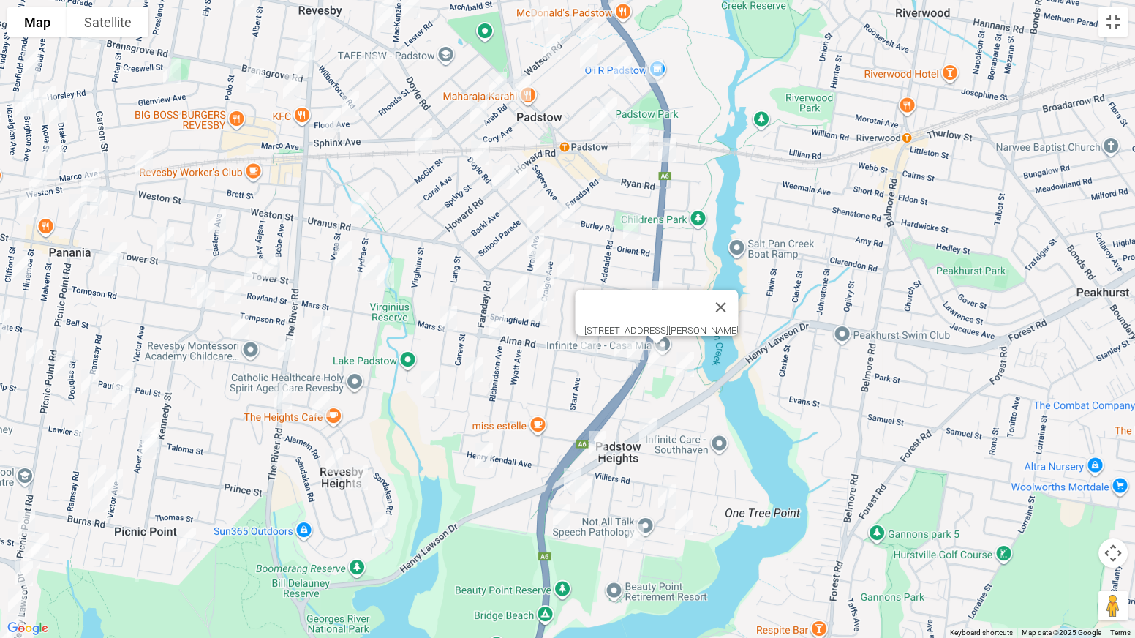
click at [638, 357] on img "53 Alma Road, PADSTOW NSW 2211" at bounding box center [635, 347] width 29 height 37
click at [685, 369] on img "4 Wainwright Avenue, PADSTOW NSW 2211" at bounding box center [685, 364] width 29 height 37
click at [589, 353] on img "85 Alma Road, PADSTOW NSW 2211" at bounding box center [589, 341] width 29 height 37
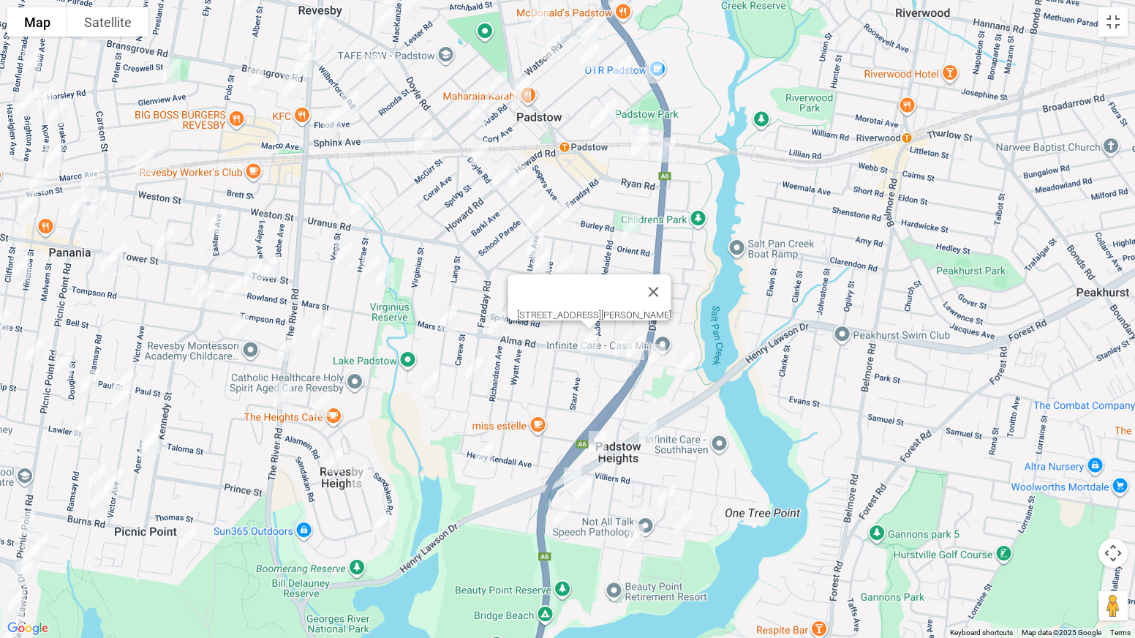
click at [663, 490] on img "5 Hilltop Avenue, PADSTOW HEIGHTS NSW 2211" at bounding box center [666, 496] width 29 height 37
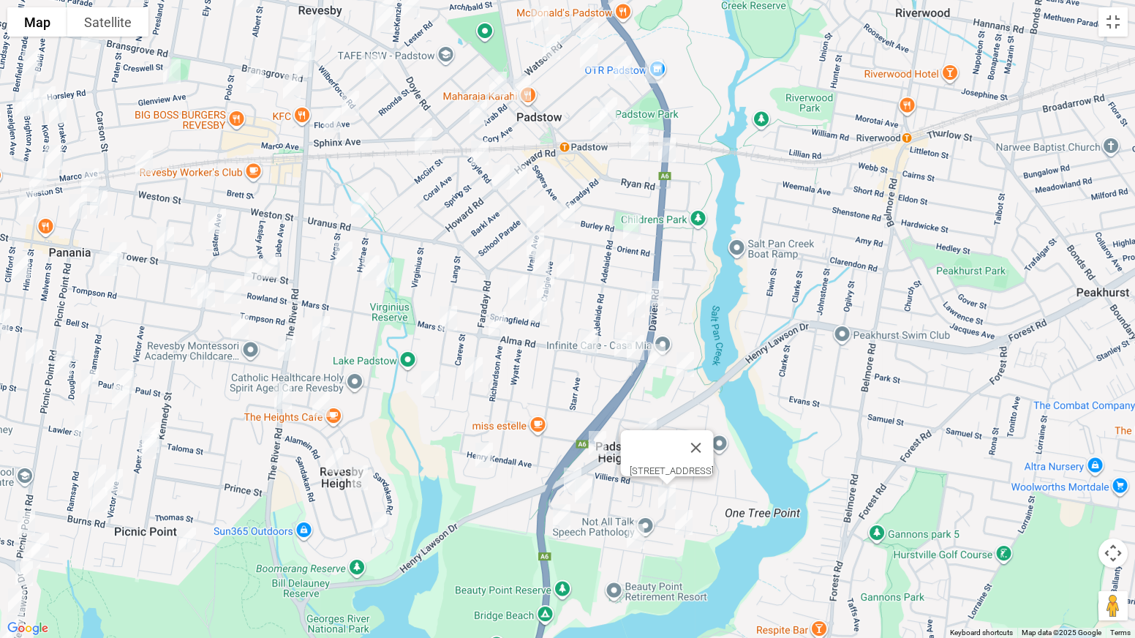
click at [685, 500] on img "15 Nambucca Place, PADSTOW HEIGHTS NSW 2211" at bounding box center [683, 522] width 29 height 37
click at [558, 500] on img "72 Playford Road, PADSTOW HEIGHTS NSW 2211" at bounding box center [561, 516] width 29 height 37
click at [635, 500] on img "1 Bernard Road, PADSTOW HEIGHTS NSW 2211" at bounding box center [635, 536] width 29 height 37
click at [717, 478] on button "Close" at bounding box center [699, 487] width 35 height 35
click at [566, 467] on img "8 Redwood Place, PADSTOW HEIGHTS NSW 2211" at bounding box center [572, 480] width 29 height 37
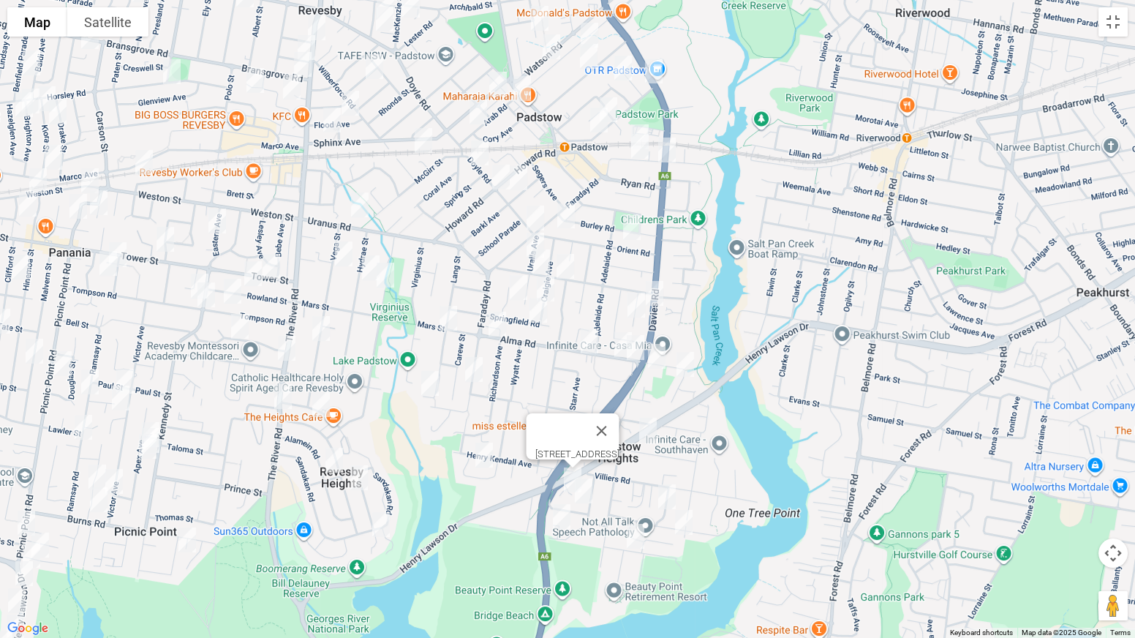
click at [589, 495] on img "4 Sewell Avenue, PADSTOW HEIGHTS NSW 2211" at bounding box center [583, 490] width 29 height 37
click at [583, 493] on img "4 Sewell Avenue, PADSTOW HEIGHTS NSW 2211" at bounding box center [583, 490] width 29 height 37
click at [666, 431] on button "Close" at bounding box center [647, 441] width 35 height 35
click at [485, 459] on img "16 Clair Crescent, PADSTOW HEIGHTS NSW 2211" at bounding box center [484, 455] width 29 height 37
click at [323, 408] on img "20 Morotai Road, REVESBY HEIGHTS NSW 2212" at bounding box center [320, 404] width 29 height 37
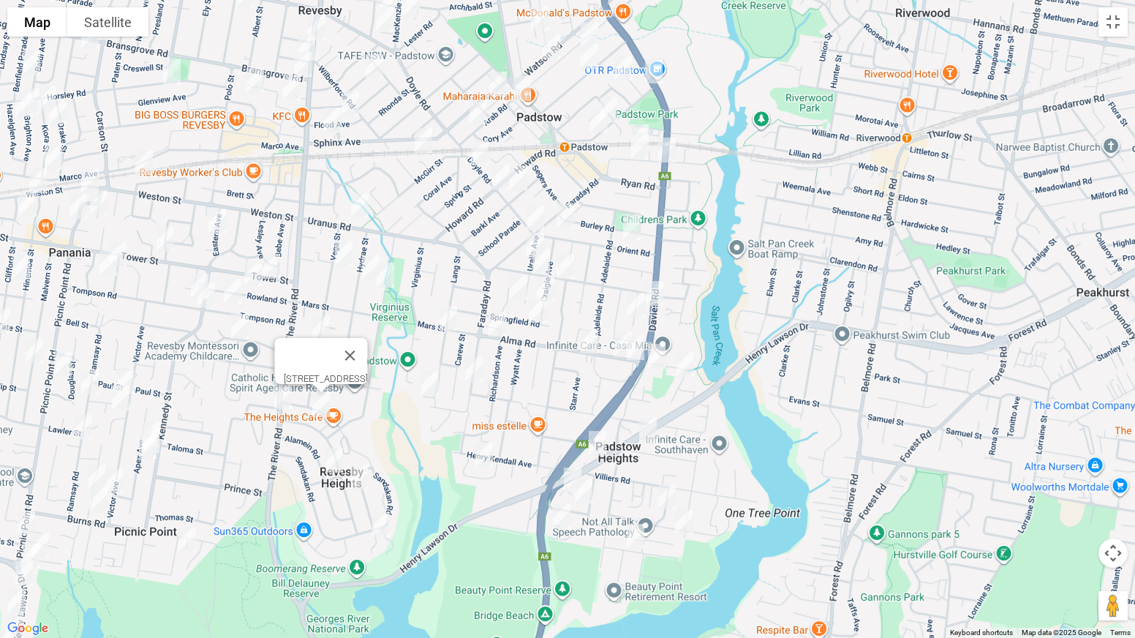
click at [328, 462] on img "10 Rowell Street, REVESBY HEIGHTS NSW 2212" at bounding box center [334, 460] width 29 height 37
click at [358, 475] on img "58 Morotai Road, REVESBY HEIGHTS NSW 2212" at bounding box center [358, 477] width 29 height 37
click at [380, 500] on img "40 Brockman Avenue, REVESBY HEIGHTS NSW 2212" at bounding box center [380, 524] width 29 height 37
click at [549, 285] on img "34 Craigie Avenue, PADSTOW NSW 2211" at bounding box center [545, 289] width 29 height 37
click at [519, 285] on img "4 Glendale Avenue, PADSTOW NSW 2211" at bounding box center [518, 287] width 29 height 37
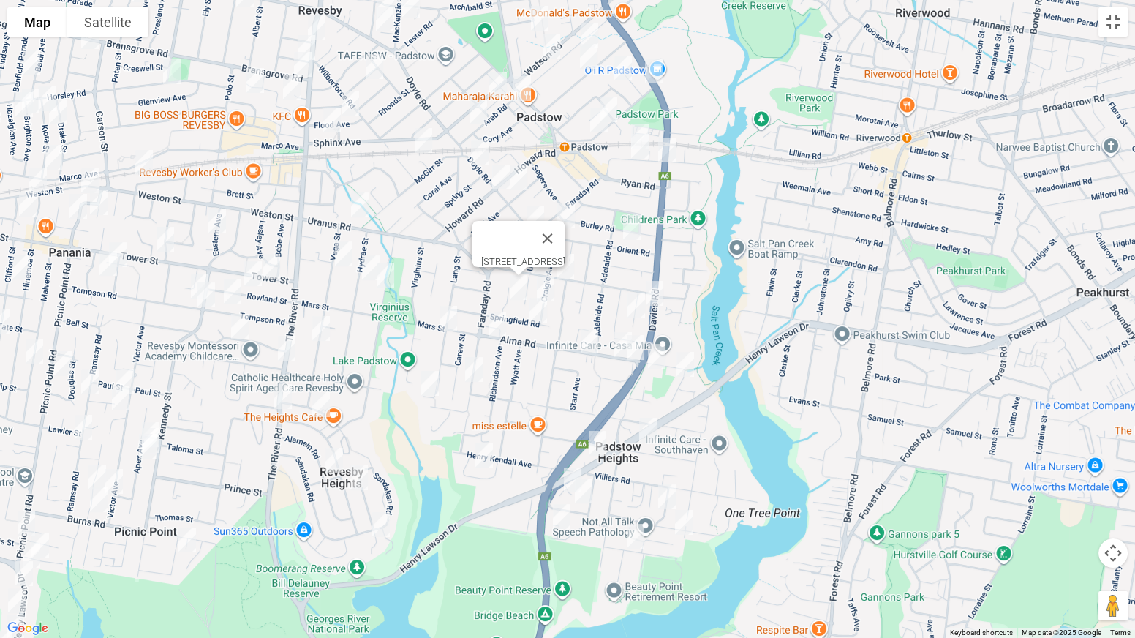
click at [543, 312] on img "15 Springfield Road, PADSTOW NSW 2211" at bounding box center [538, 310] width 29 height 37
click at [496, 328] on img "131B Alma Road, PADSTOW NSW 2211" at bounding box center [497, 324] width 29 height 37
click at [443, 323] on img "70A Lang Street, PADSTOW NSW 2211" at bounding box center [448, 318] width 29 height 37
click at [474, 375] on img "144A Faraday Road, PADSTOW NSW 2211" at bounding box center [473, 369] width 29 height 37
click at [432, 388] on img "26 Curzon Road, PADSTOW HEIGHTS NSW 2211" at bounding box center [429, 383] width 29 height 37
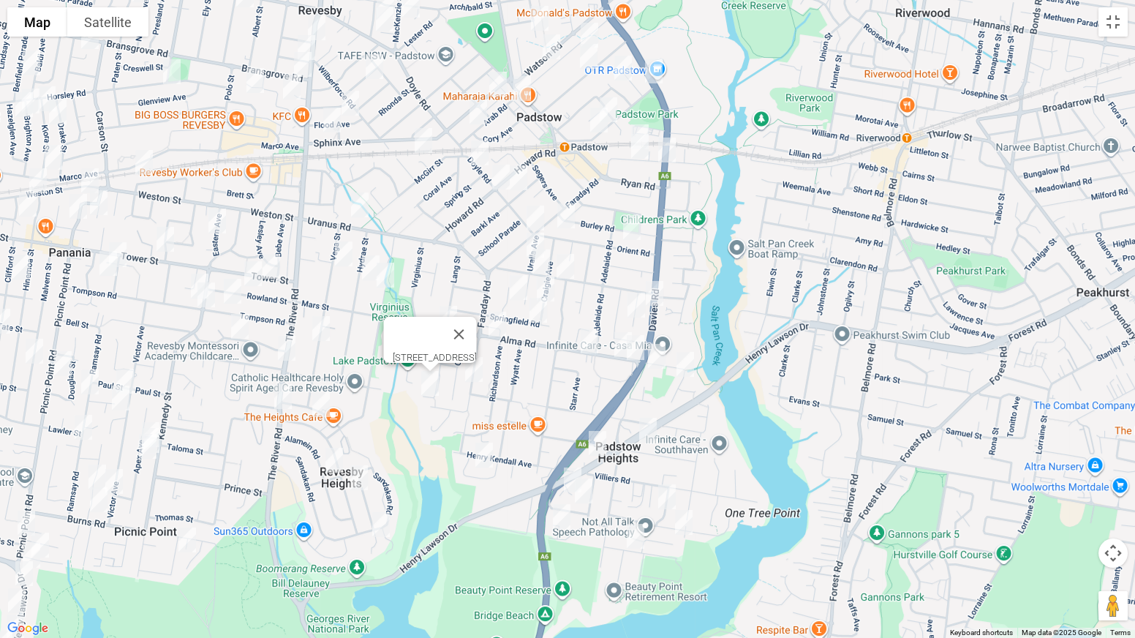
click at [347, 250] on img "31 Vega Street, REVESBY NSW 2212" at bounding box center [343, 254] width 29 height 37
click at [367, 268] on img "39 Hydrae Street, REVESBY NSW 2212" at bounding box center [370, 267] width 29 height 37
click at [385, 276] on img "42 Centaur Street, REVESBY NSW 2212" at bounding box center [385, 275] width 29 height 37
click at [325, 330] on img "64 Vega Street, REVESBY NSW 2212" at bounding box center [320, 328] width 29 height 37
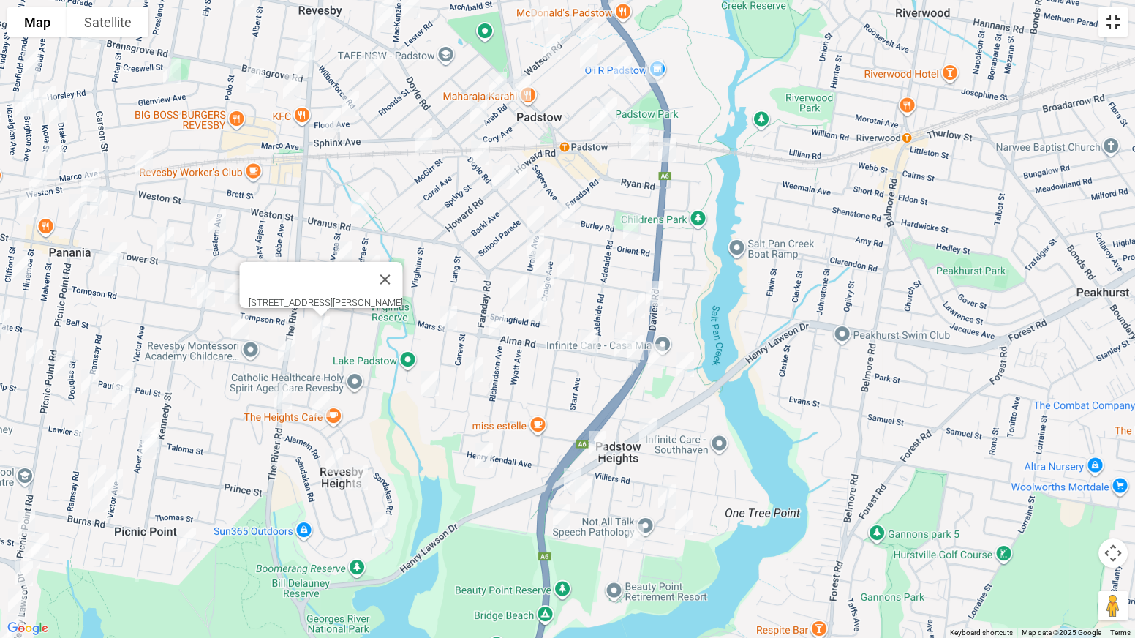
click at [1110, 20] on button "Toggle fullscreen view" at bounding box center [1113, 21] width 29 height 29
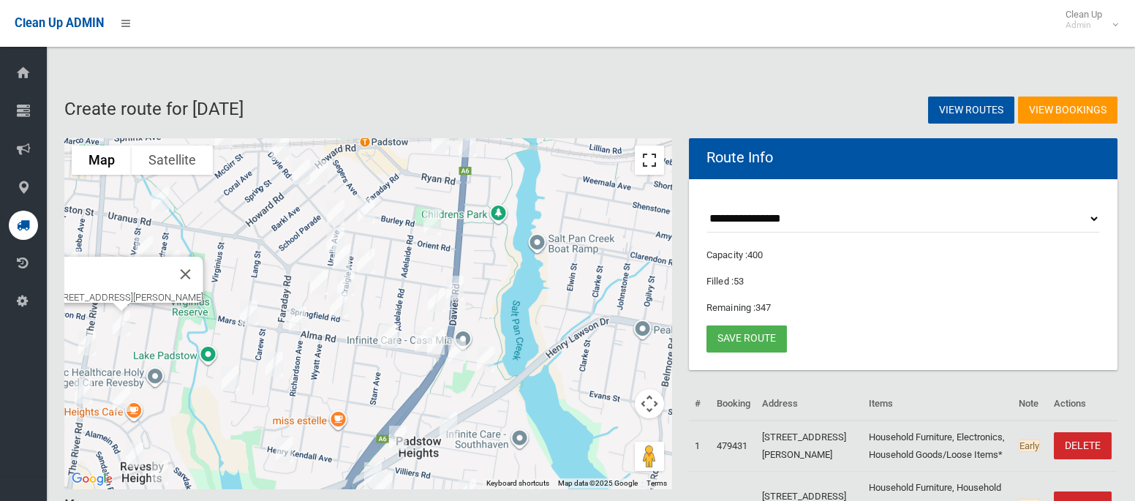
click at [652, 167] on button "Toggle fullscreen view" at bounding box center [649, 160] width 29 height 29
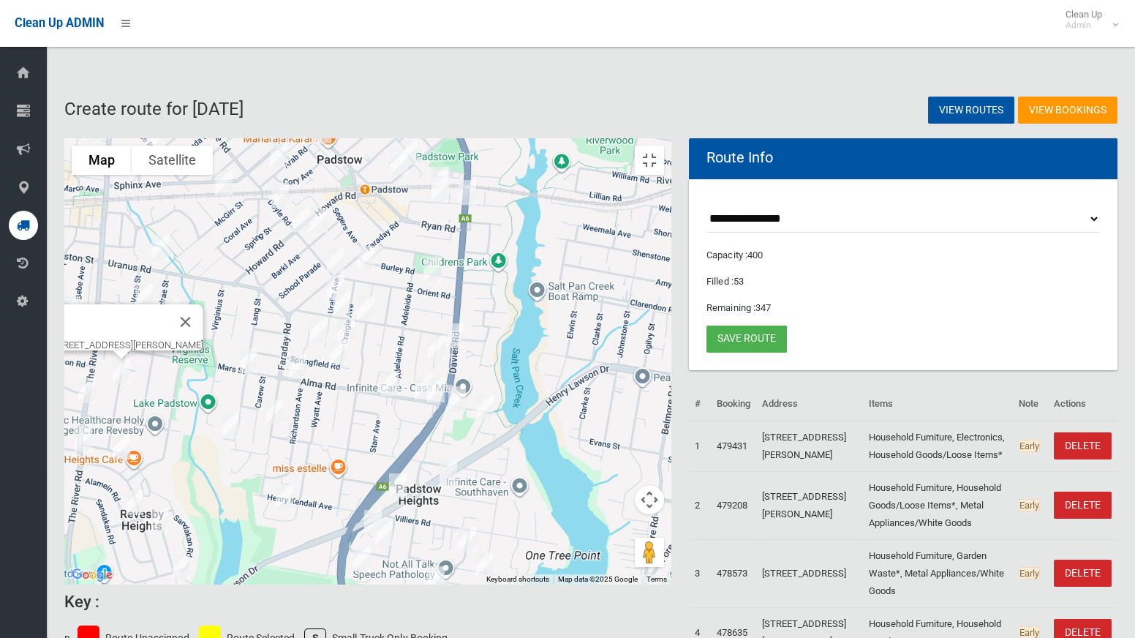
drag, startPoint x: 477, startPoint y: 249, endPoint x: 657, endPoint y: 258, distance: 180.1
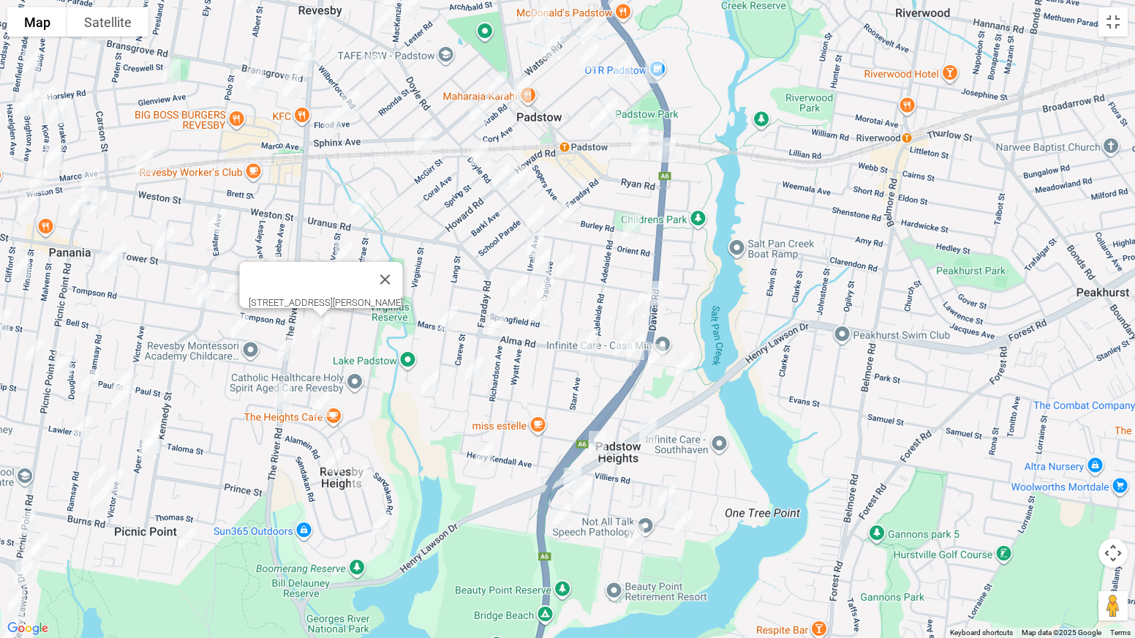
click at [657, 258] on div "[STREET_ADDRESS][PERSON_NAME]" at bounding box center [567, 319] width 1135 height 638
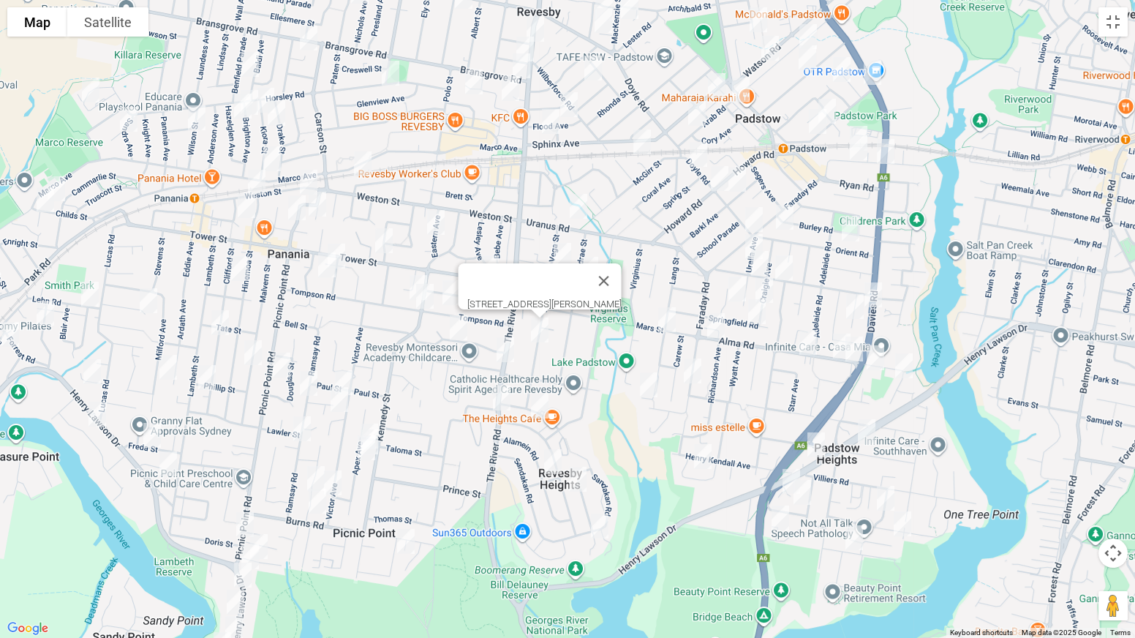
drag, startPoint x: 476, startPoint y: 241, endPoint x: 695, endPoint y: 242, distance: 218.7
click at [695, 242] on div "[STREET_ADDRESS][PERSON_NAME]" at bounding box center [567, 319] width 1135 height 638
click at [611, 276] on button "Close" at bounding box center [604, 280] width 35 height 35
click at [437, 226] on img "20 Eastern Avenue, REVESBY NSW 2212" at bounding box center [435, 222] width 29 height 37
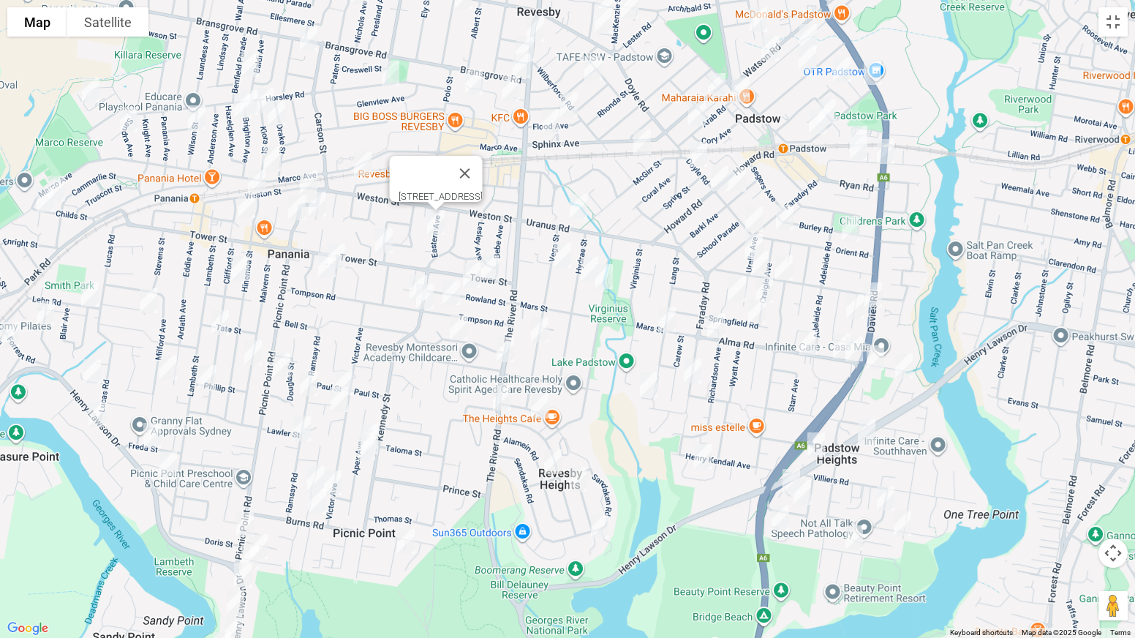
click at [467, 274] on img "32 Rowland Street, REVESBY NSW 2212" at bounding box center [471, 275] width 29 height 37
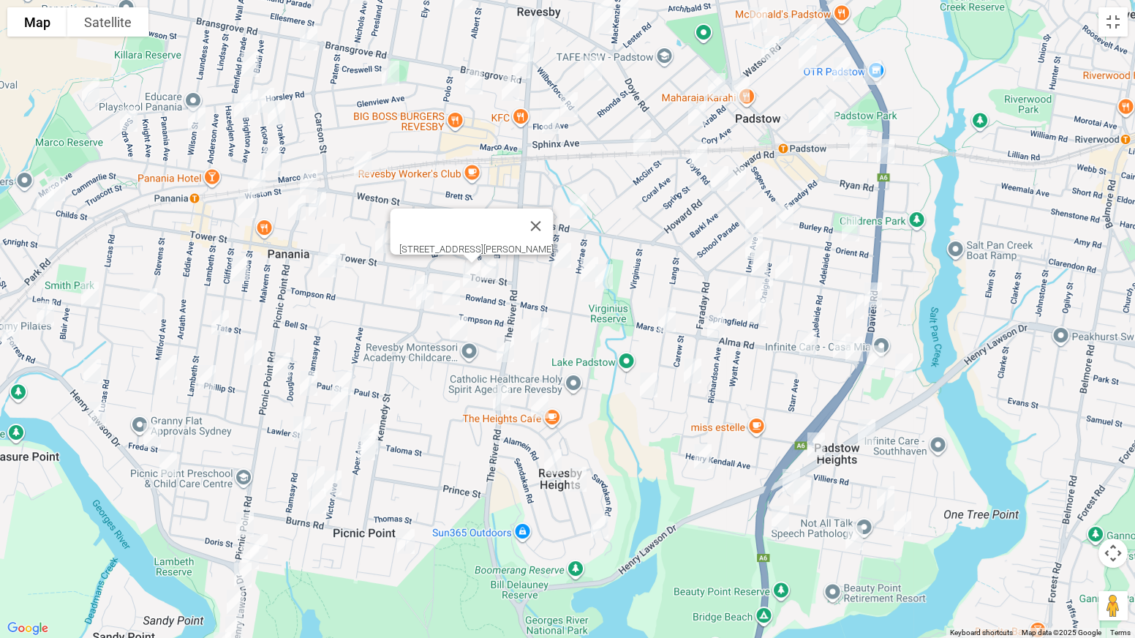
click at [413, 272] on img "72 Tompson Road, PANANIA NSW 2213" at bounding box center [418, 287] width 29 height 37
click at [426, 303] on img "51 Tompson Road, PANANIA NSW 2213" at bounding box center [424, 296] width 29 height 37
click at [456, 298] on img "54 Tompson Road, REVESBY NSW 2212" at bounding box center [451, 292] width 29 height 37
click at [459, 329] on img "29 Lochinvar Road, REVESBY NSW 2212" at bounding box center [458, 327] width 29 height 37
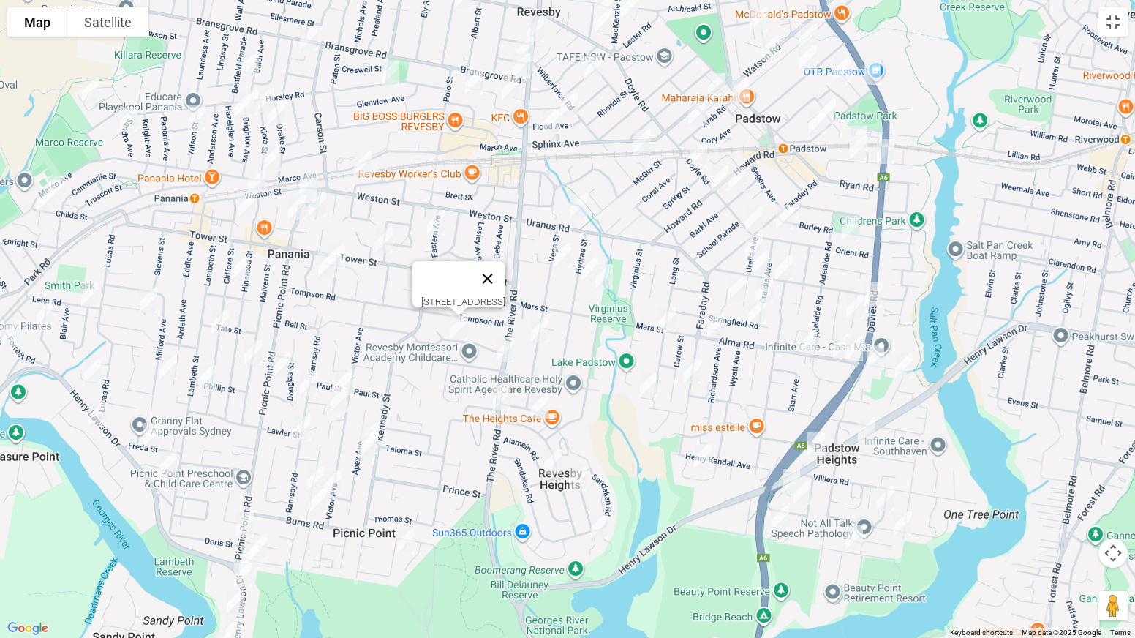
click at [505, 270] on button "Close" at bounding box center [487, 278] width 35 height 35
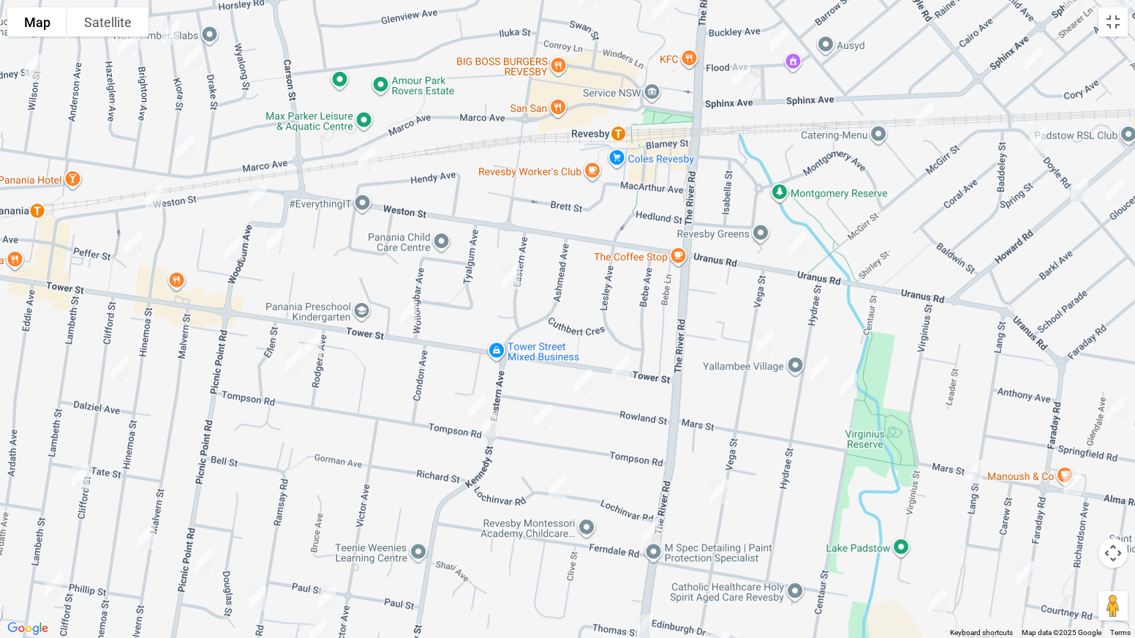
click at [366, 172] on img "50a Hendy Avenue, PANANIA NSW 2213" at bounding box center [366, 158] width 29 height 37
click at [284, 245] on img "6B Kenneth Avenue, PANANIA NSW 2213" at bounding box center [275, 240] width 29 height 37
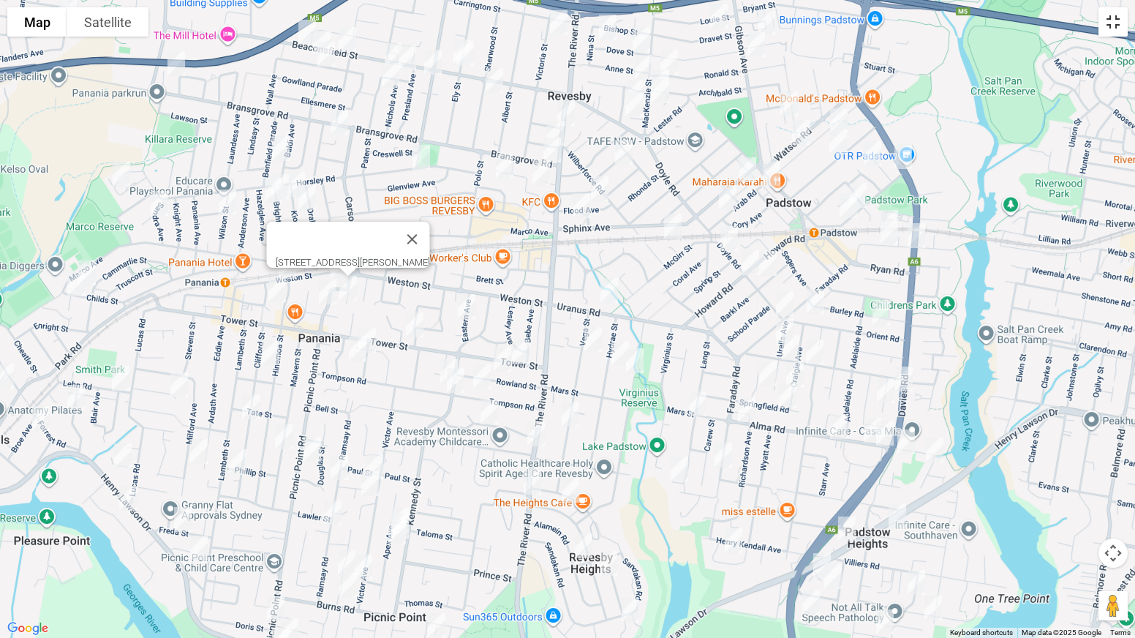
click at [1116, 24] on button "Toggle fullscreen view" at bounding box center [1113, 21] width 29 height 29
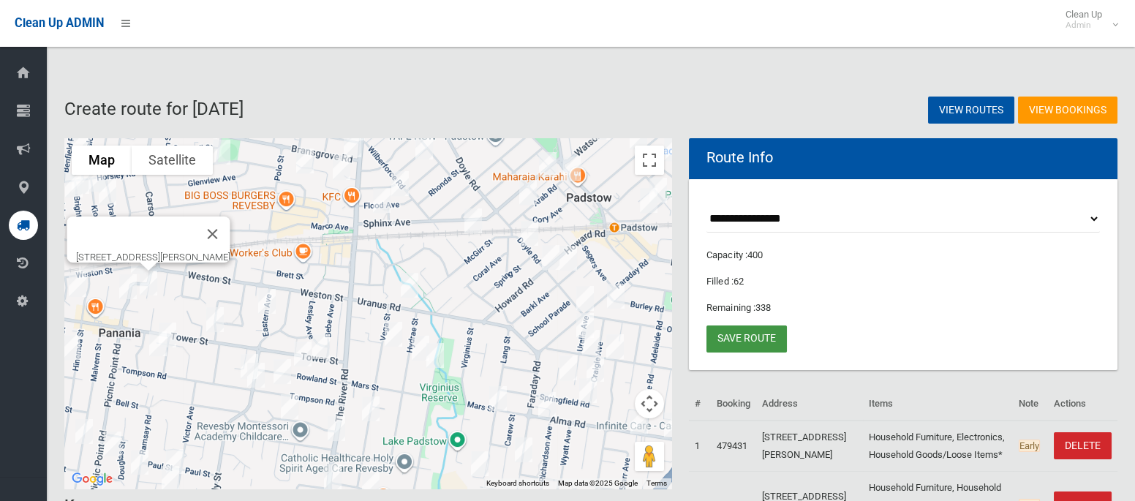
click at [750, 343] on link "Save route" at bounding box center [747, 338] width 80 height 27
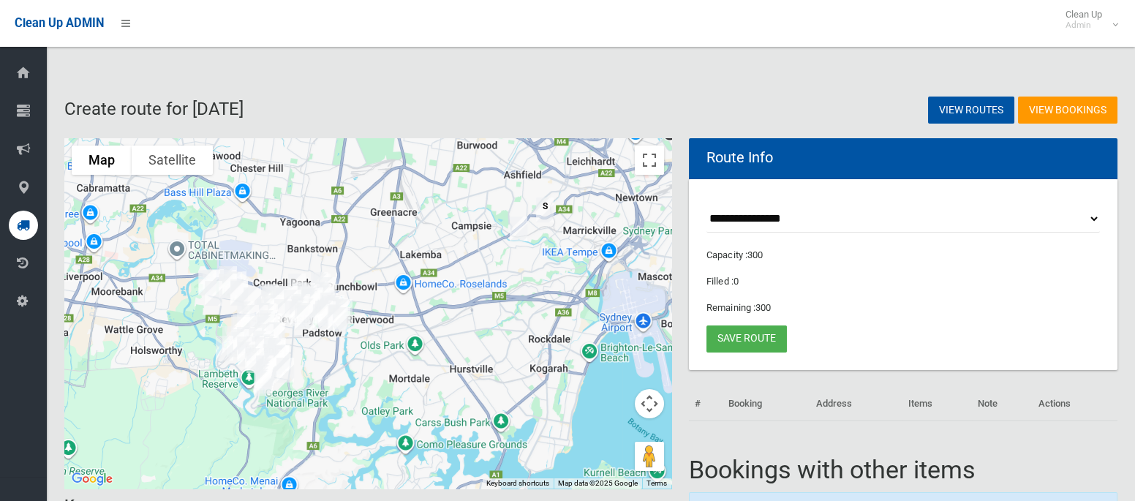
click at [753, 222] on select "**********" at bounding box center [903, 219] width 393 height 27
select select "*****"
click at [707, 206] on select "**********" at bounding box center [903, 219] width 393 height 27
click at [657, 165] on button "Toggle fullscreen view" at bounding box center [649, 160] width 29 height 29
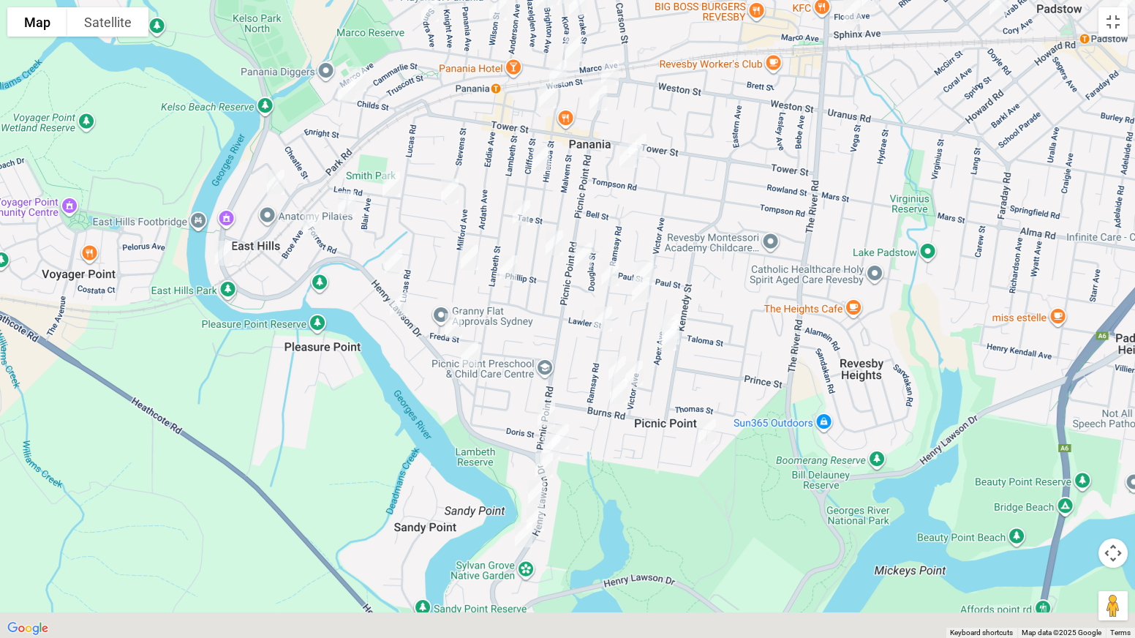
drag, startPoint x: 558, startPoint y: 369, endPoint x: 576, endPoint y: 172, distance: 197.6
click at [576, 172] on div at bounding box center [567, 319] width 1135 height 638
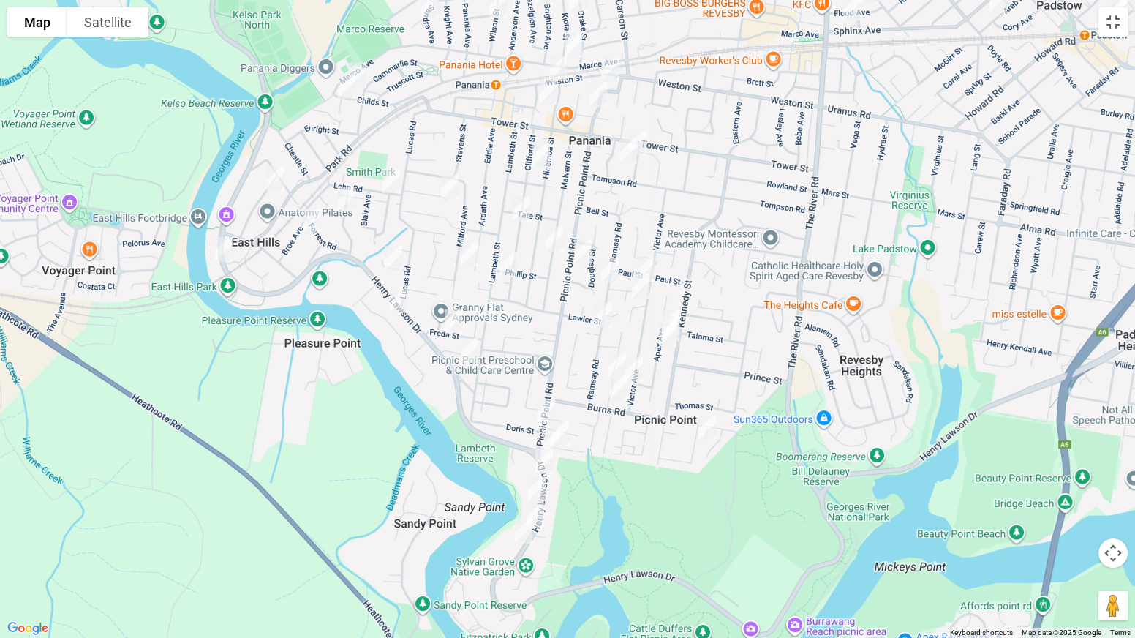
click at [545, 437] on img "1/829A Henry Lawson Drive, PICNIC POINT NSW 2213" at bounding box center [551, 443] width 29 height 37
click at [542, 454] on img "788 Henry Lawson Drive, PICNIC POINT NSW 2213" at bounding box center [544, 461] width 29 height 37
click at [539, 482] on img "806A Henry Lawson Drive, PICNIC POINT NSW 2213" at bounding box center [536, 488] width 29 height 37
click at [535, 500] on img "838 Henry Lawson Drive, PICNIC POINT NSW 2213" at bounding box center [523, 531] width 29 height 37
click at [543, 500] on img "824 Henry Lawson Drive, PICNIC POINT NSW 2213" at bounding box center [535, 515] width 29 height 37
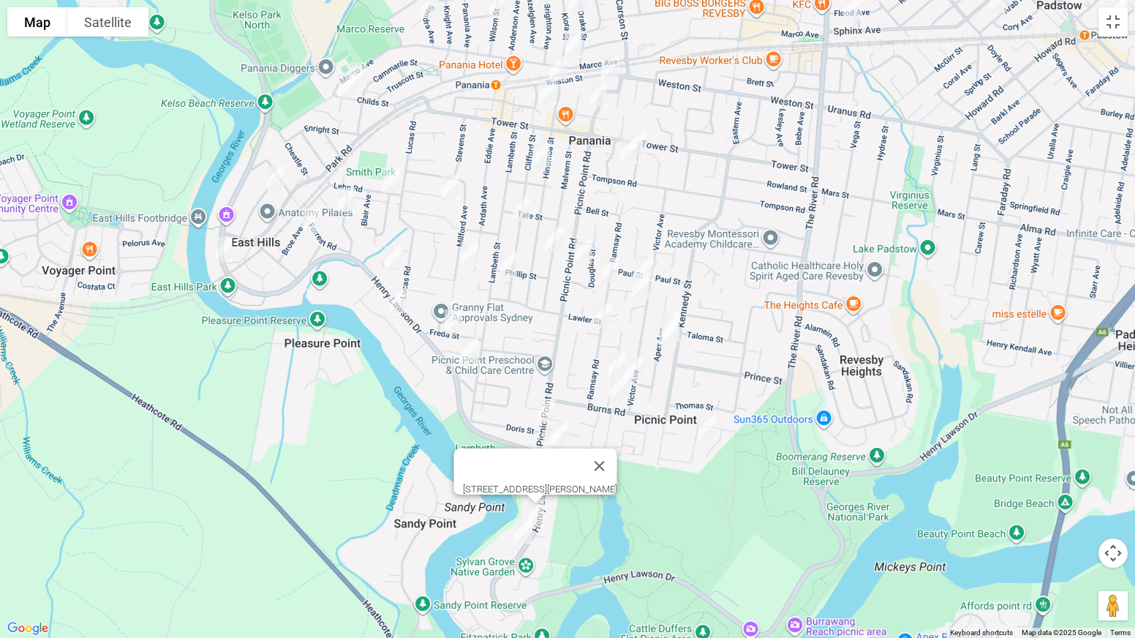
click at [470, 346] on img "2/755 Henry Lawson Drive, PICNIC POINT NSW 2213" at bounding box center [469, 350] width 29 height 37
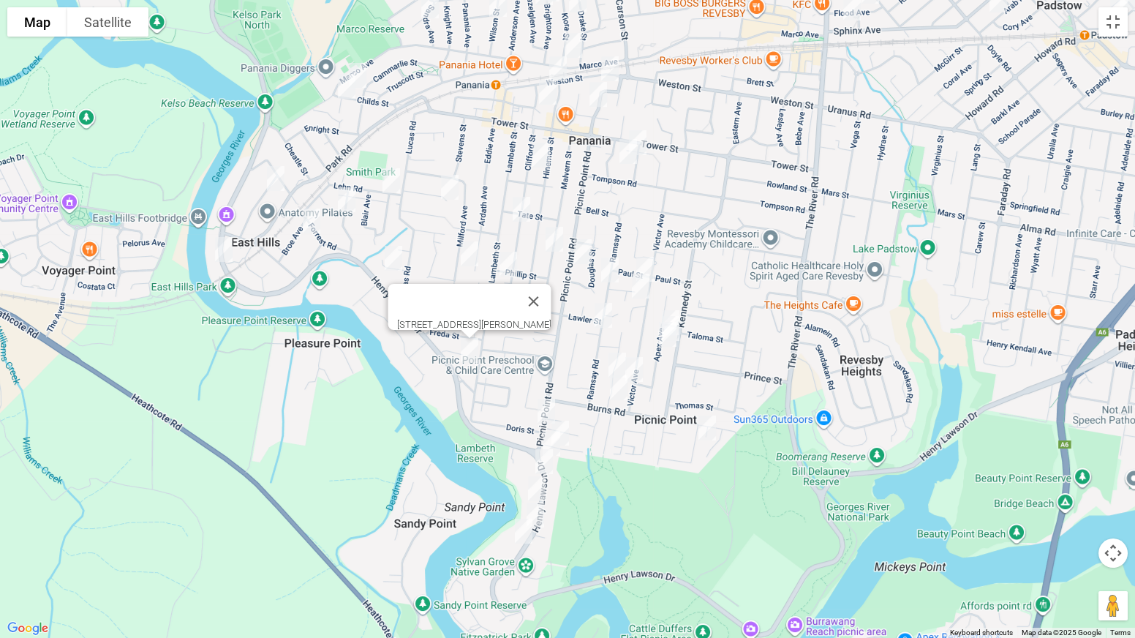
click at [558, 65] on img "171 Weston Street, PANANIA NSW 2213" at bounding box center [557, 68] width 29 height 37
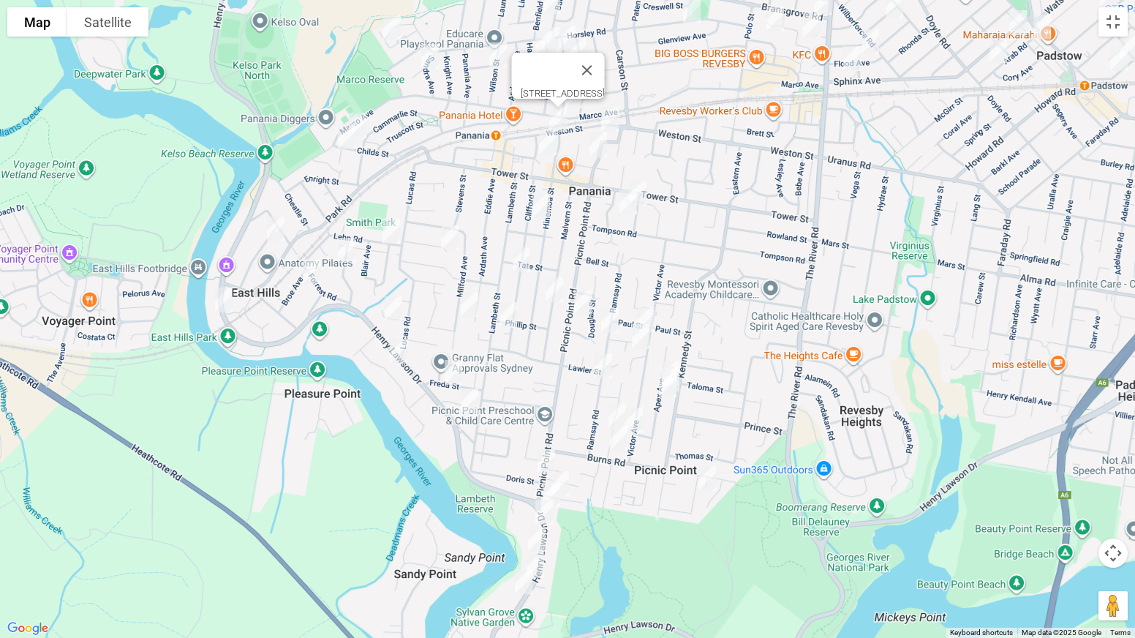
click at [216, 294] on img "572 Henry Lawson Drive, EAST HILLS NSW 2213" at bounding box center [223, 300] width 29 height 37
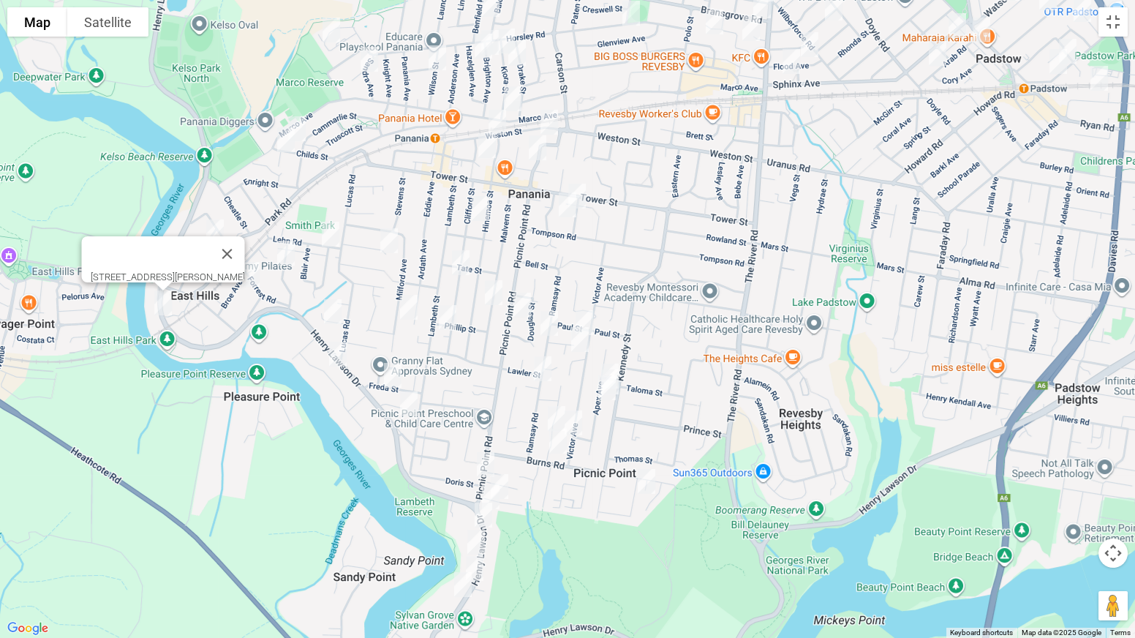
drag, startPoint x: 448, startPoint y: 170, endPoint x: 380, endPoint y: 173, distance: 68.1
click at [380, 173] on div "572 Henry Lawson Drive, EAST HILLS NSW 2213" at bounding box center [567, 319] width 1135 height 638
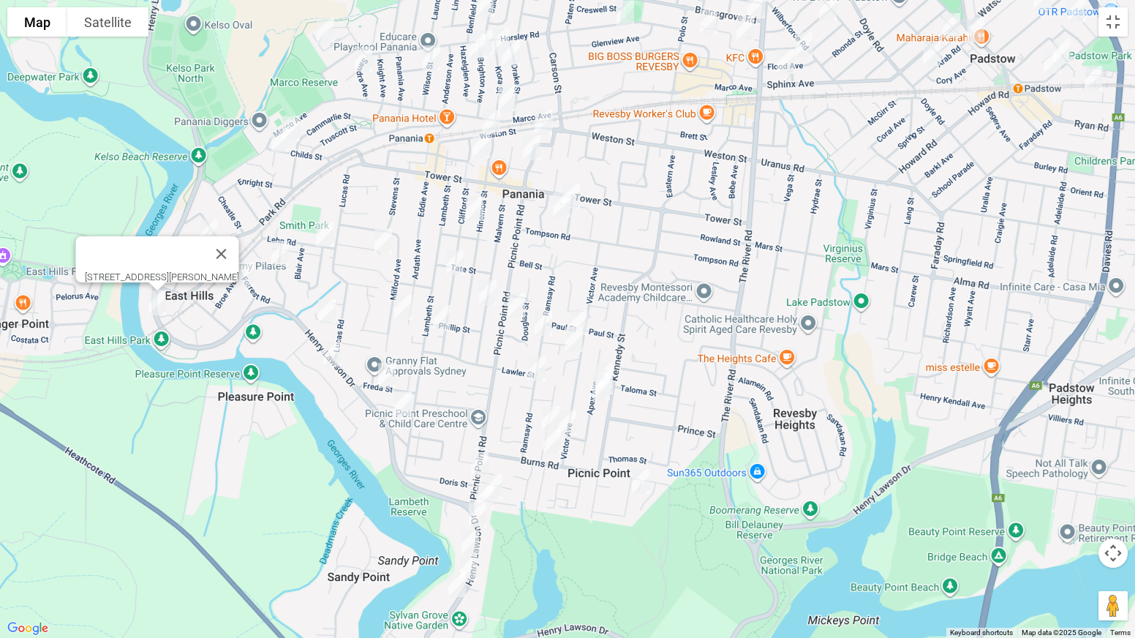
click at [239, 245] on button "Close" at bounding box center [221, 253] width 35 height 35
click at [211, 228] on img "10 Monie Avenue, EAST HILLS NSW 2213" at bounding box center [209, 232] width 29 height 37
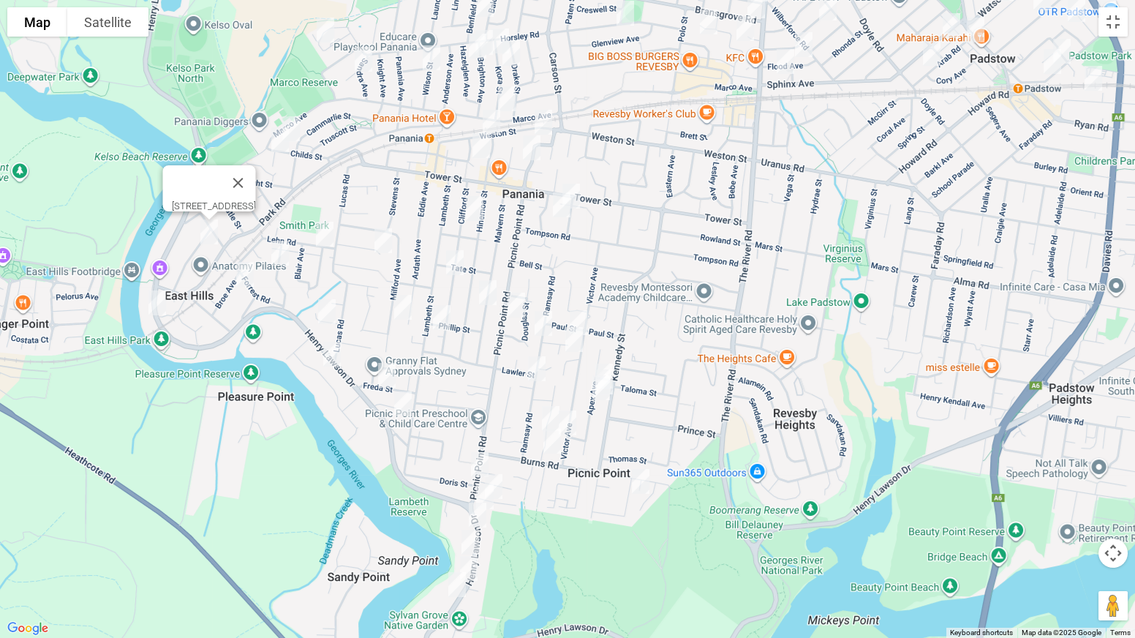
click at [246, 271] on img "4 Broe Avenue, EAST HILLS NSW 2213" at bounding box center [244, 274] width 29 height 37
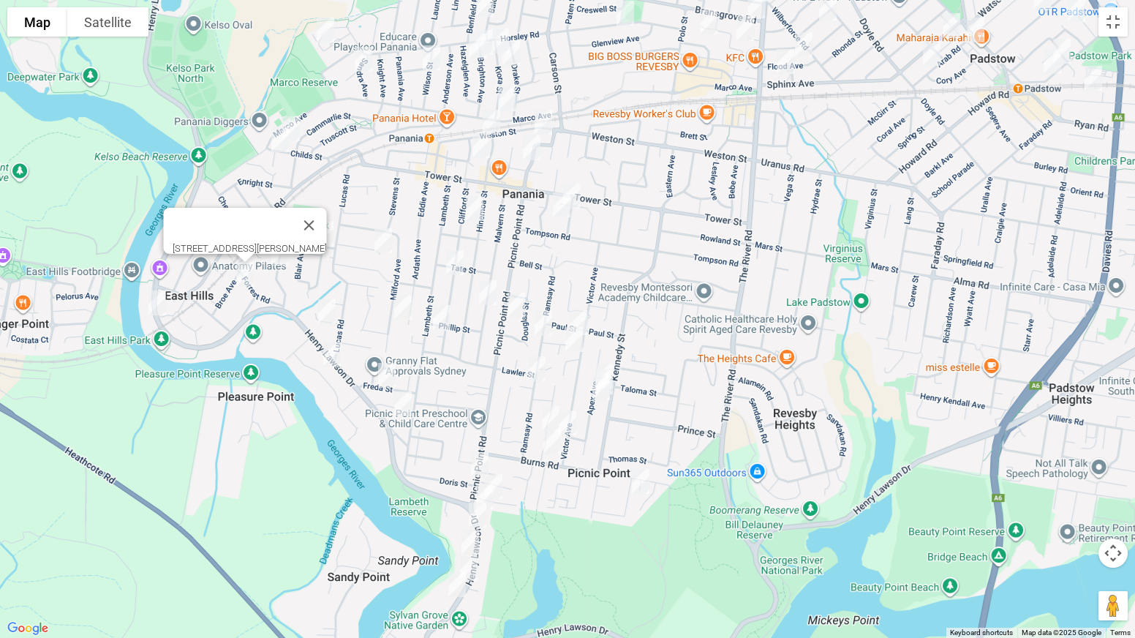
click at [285, 260] on img "18 Harcourt Avenue, EAST HILLS NSW 2213" at bounding box center [279, 253] width 29 height 37
click at [327, 242] on img "13 Lehn Road, EAST HILLS NSW 2213" at bounding box center [324, 234] width 29 height 37
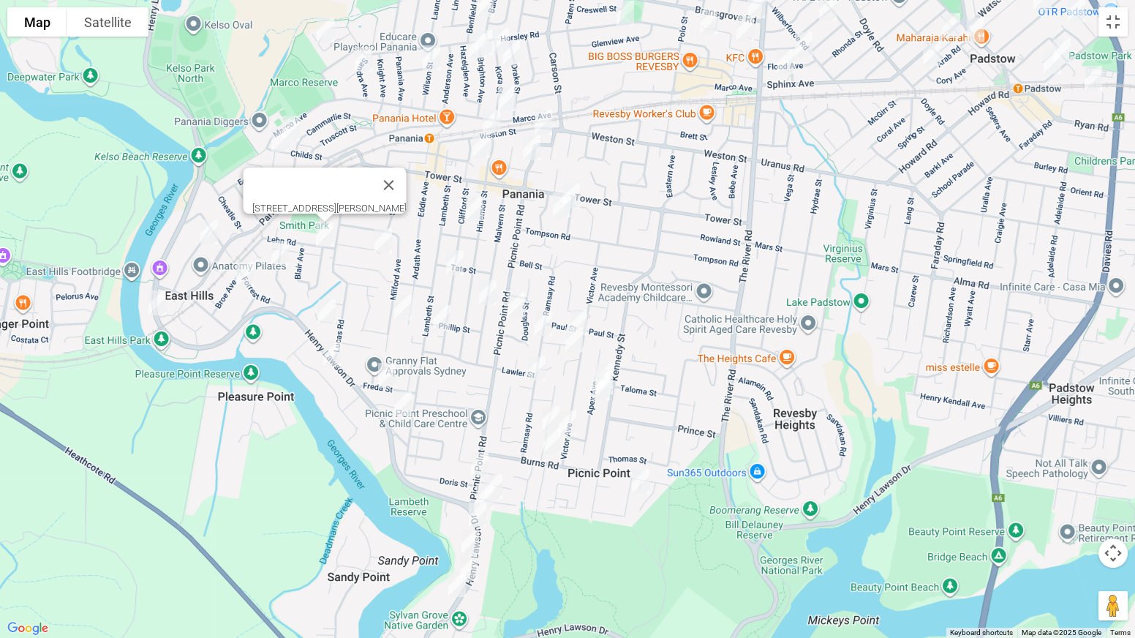
click at [384, 243] on img "23 Harford Avenue, EAST HILLS NSW 2213" at bounding box center [383, 240] width 29 height 37
click at [332, 306] on img "12 Browning Street, EAST HILLS NSW 2213" at bounding box center [326, 311] width 29 height 37
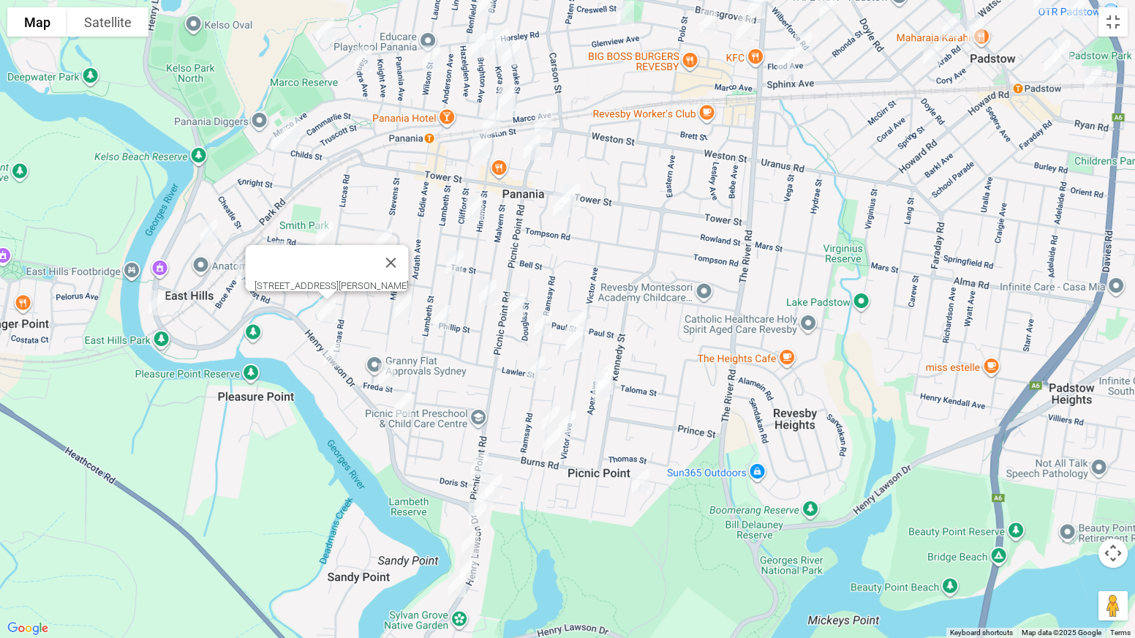
click at [336, 361] on img "28 Burbank Avenue, EAST HILLS NSW 2213" at bounding box center [331, 354] width 29 height 37
click at [391, 376] on img "19A Freda Street, PANANIA NSW 2213" at bounding box center [386, 375] width 29 height 37
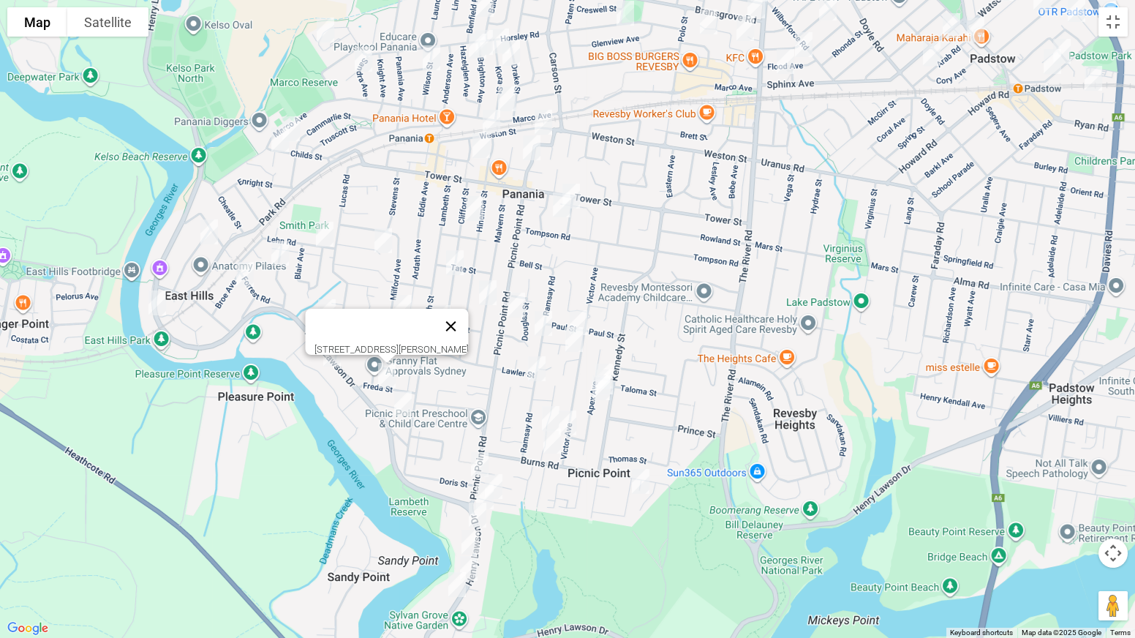
click at [466, 317] on button "Close" at bounding box center [451, 326] width 35 height 35
click at [481, 459] on img "2 Doris Street, PICNIC POINT NSW 2213" at bounding box center [479, 464] width 29 height 37
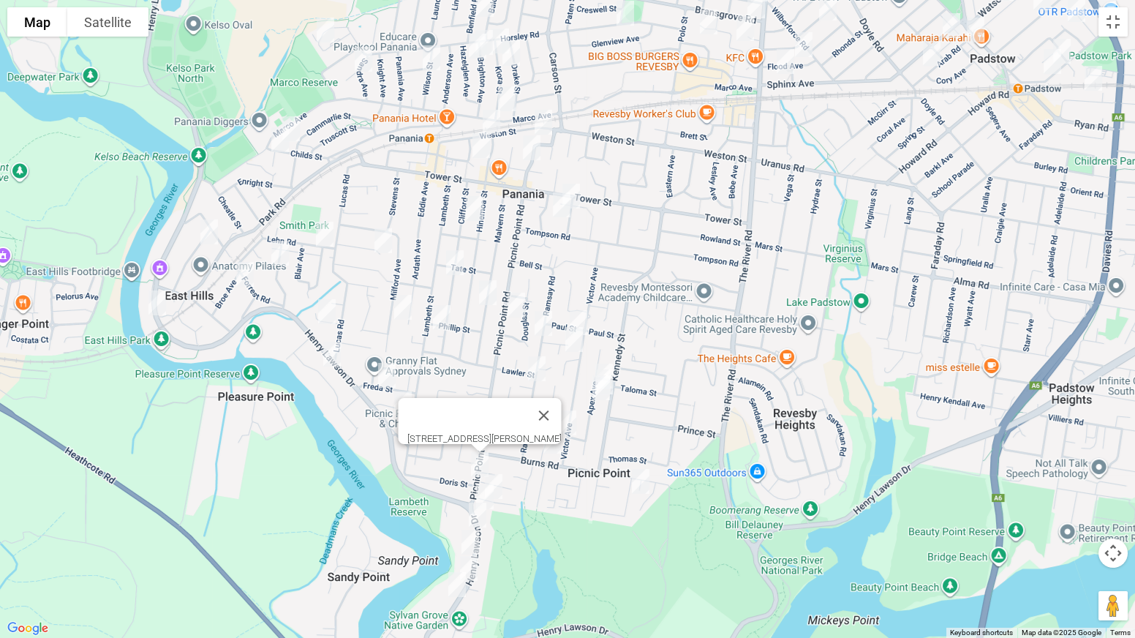
click at [503, 476] on img "3A Amberdale Avenue, PICNIC POINT NSW 2213" at bounding box center [493, 486] width 29 height 37
click at [402, 300] on img "63 Milford Avenue, PANANIA NSW 2213" at bounding box center [402, 307] width 29 height 37
click at [442, 323] on img "3/99 Lambeth Street, PANANIA NSW 2213" at bounding box center [441, 317] width 29 height 37
click at [489, 263] on button "Close" at bounding box center [470, 268] width 35 height 35
click at [478, 205] on img "31 Clifford Street, PANANIA NSW 2213" at bounding box center [474, 208] width 29 height 37
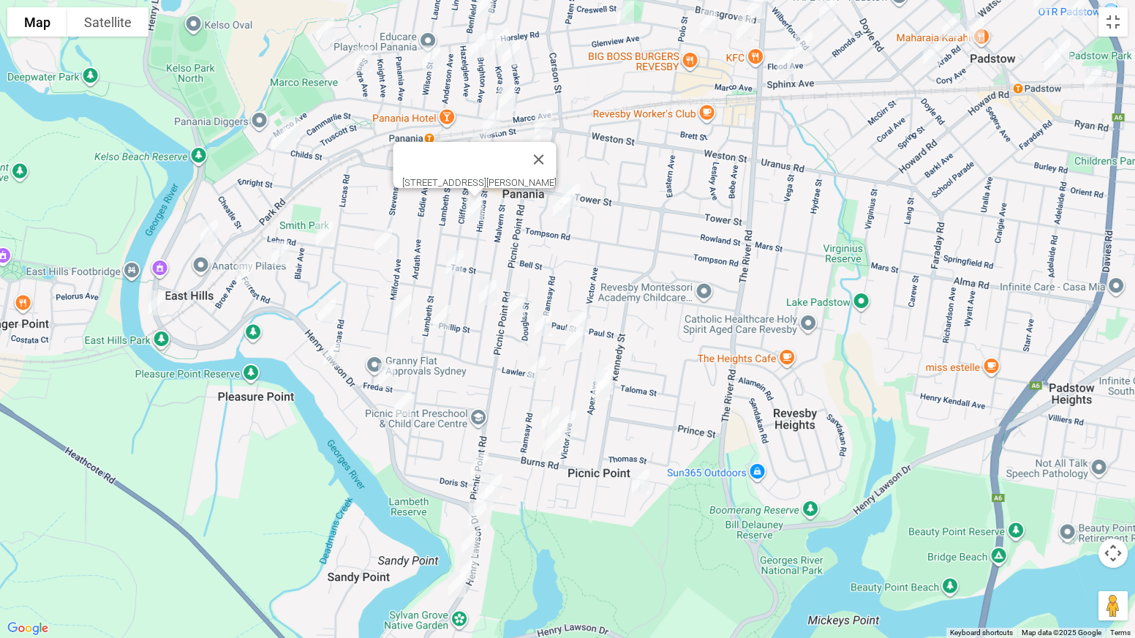
click at [453, 260] on img "60 Clifford Street, PANANIA NSW 2213" at bounding box center [454, 262] width 29 height 37
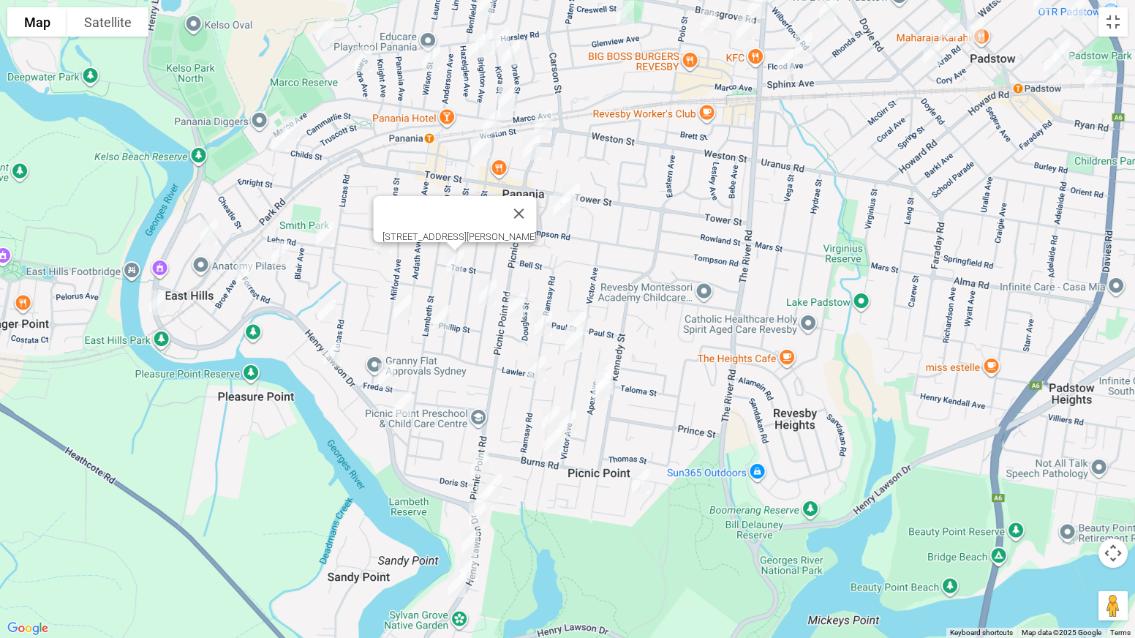
click at [493, 295] on img "84 Malvern Street, PANANIA NSW 2213" at bounding box center [487, 292] width 29 height 37
click at [515, 305] on img "77 Picnic Point Road, PANANIA NSW 2213" at bounding box center [516, 305] width 29 height 37
click at [512, 296] on img "77 Picnic Point Road, PANANIA NSW 2213" at bounding box center [516, 305] width 29 height 37
click at [542, 317] on img "52 Ramsay Road, PANANIA NSW 2213" at bounding box center [543, 323] width 29 height 37
click at [584, 314] on img "5 Peppermint Grove, PANANIA NSW 2213" at bounding box center [578, 322] width 29 height 37
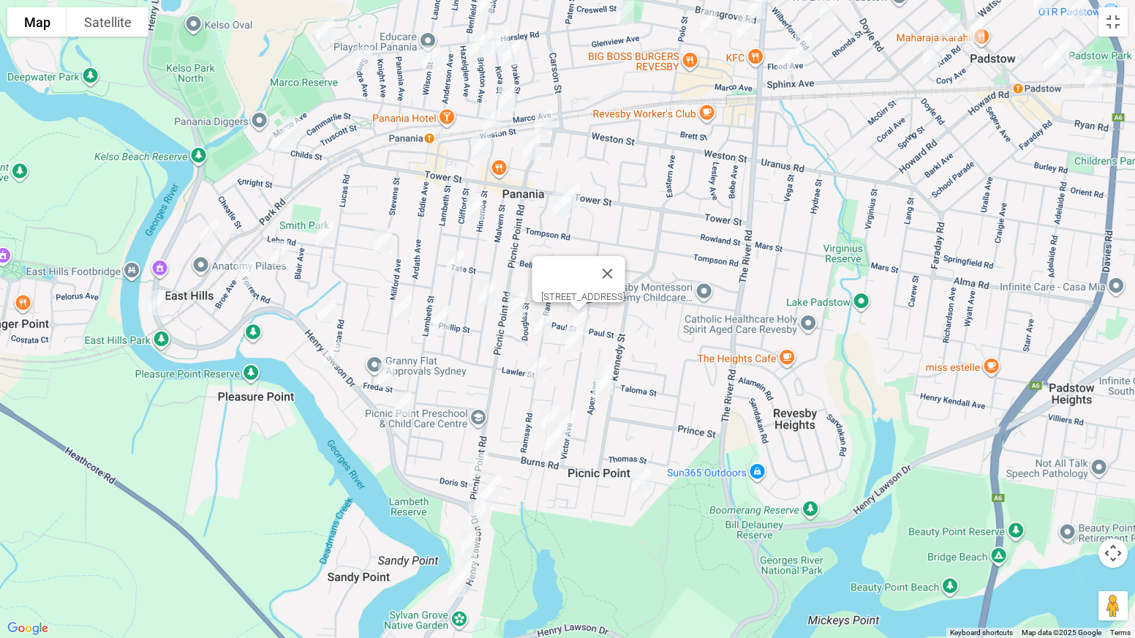
click at [572, 345] on img "6 Leah Avenue, PICNIC POINT NSW 2213" at bounding box center [574, 339] width 29 height 37
click at [535, 363] on img "72 Ramsay Road, PICNIC POINT NSW 2213" at bounding box center [536, 368] width 29 height 37
click at [614, 358] on img "59 Apex Avenue, PICNIC POINT NSW 2213" at bounding box center [603, 376] width 29 height 37
click at [615, 387] on img "51 Apex Avenue, PICNIC POINT NSW 2213" at bounding box center [601, 387] width 29 height 37
click at [553, 413] on img "100 Victor Avenue, PICNIC POINT NSW 2213" at bounding box center [567, 422] width 29 height 37
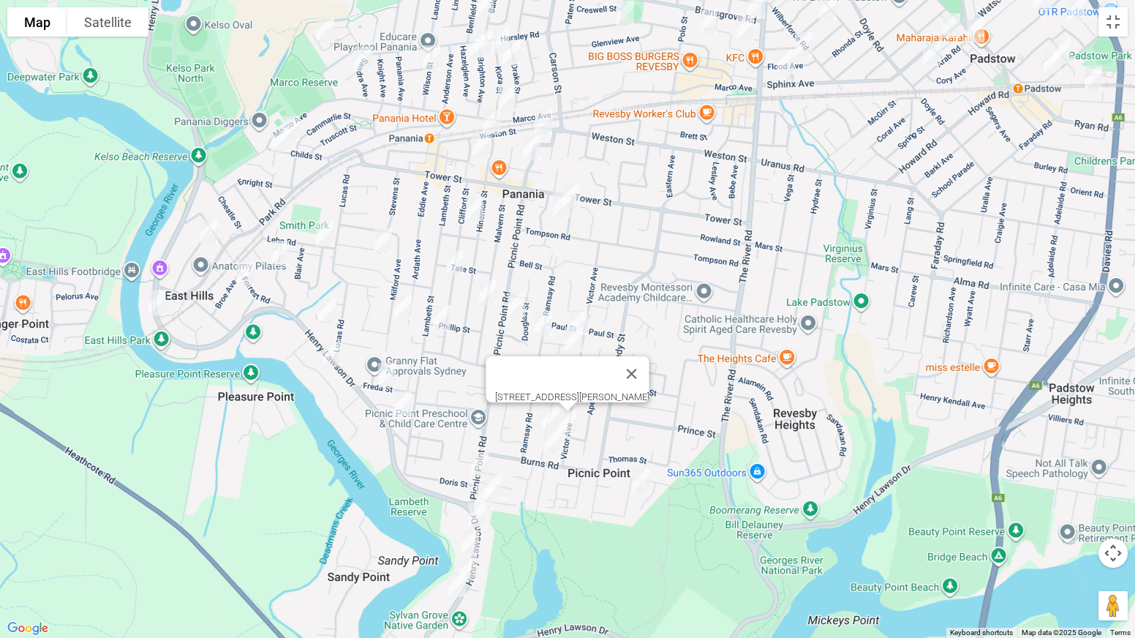
click at [571, 423] on img "100 Victor Avenue, PICNIC POINT NSW 2213" at bounding box center [567, 422] width 29 height 37
click at [553, 442] on img "68 Burns Road, PICNIC POINT NSW 2213" at bounding box center [552, 441] width 29 height 37
click at [1111, 23] on button "Toggle fullscreen view" at bounding box center [1113, 21] width 29 height 29
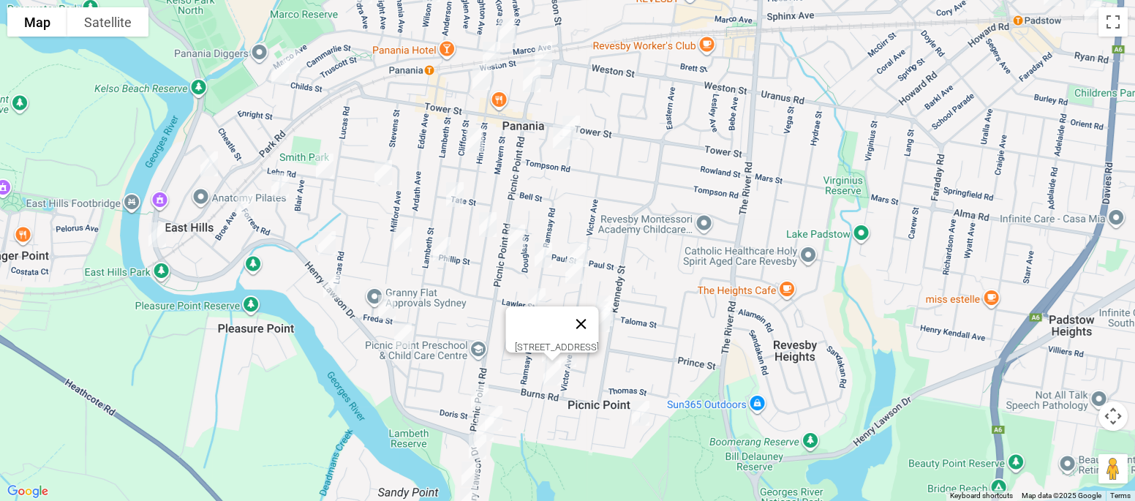
click at [564, 342] on button "Close" at bounding box center [581, 323] width 35 height 35
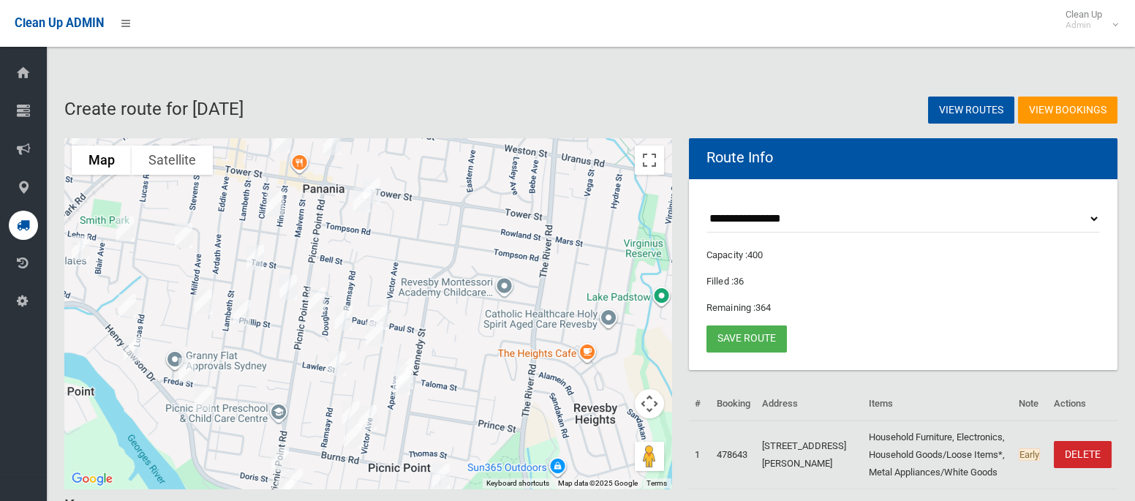
click at [374, 417] on img "100 Victor Avenue, PICNIC POINT NSW 2213" at bounding box center [367, 417] width 29 height 37
click at [450, 357] on button "Close" at bounding box center [432, 368] width 35 height 35
click at [440, 466] on img "9 Parkview Avenue, PICNIC POINT NSW 2213" at bounding box center [440, 476] width 29 height 37
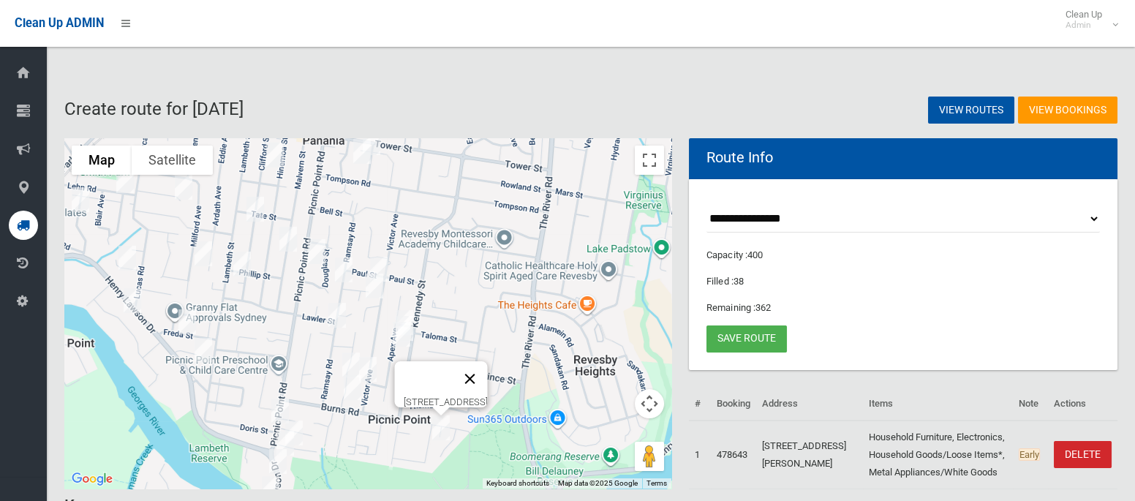
click at [488, 369] on button "Close" at bounding box center [470, 378] width 35 height 35
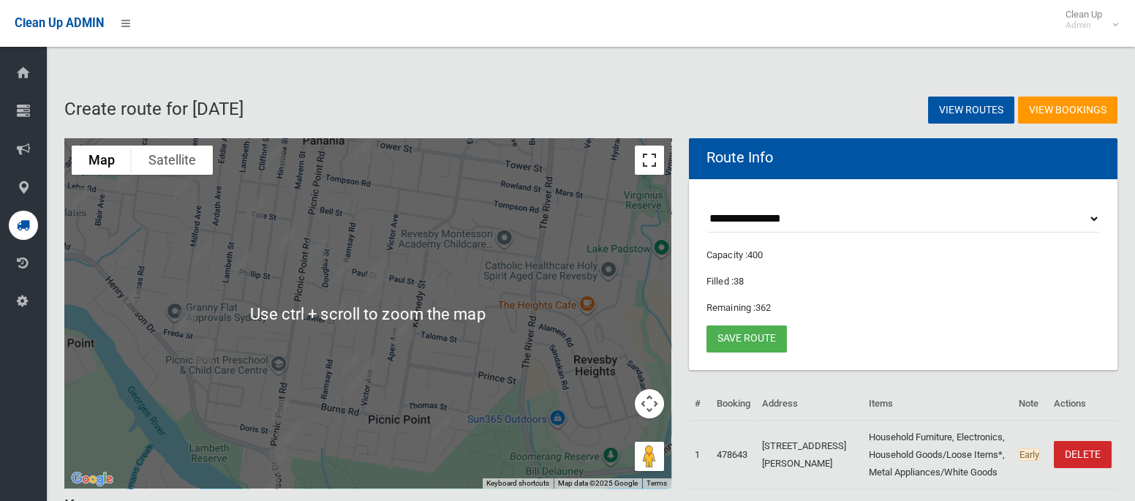
click at [645, 161] on button "Toggle fullscreen view" at bounding box center [649, 160] width 29 height 29
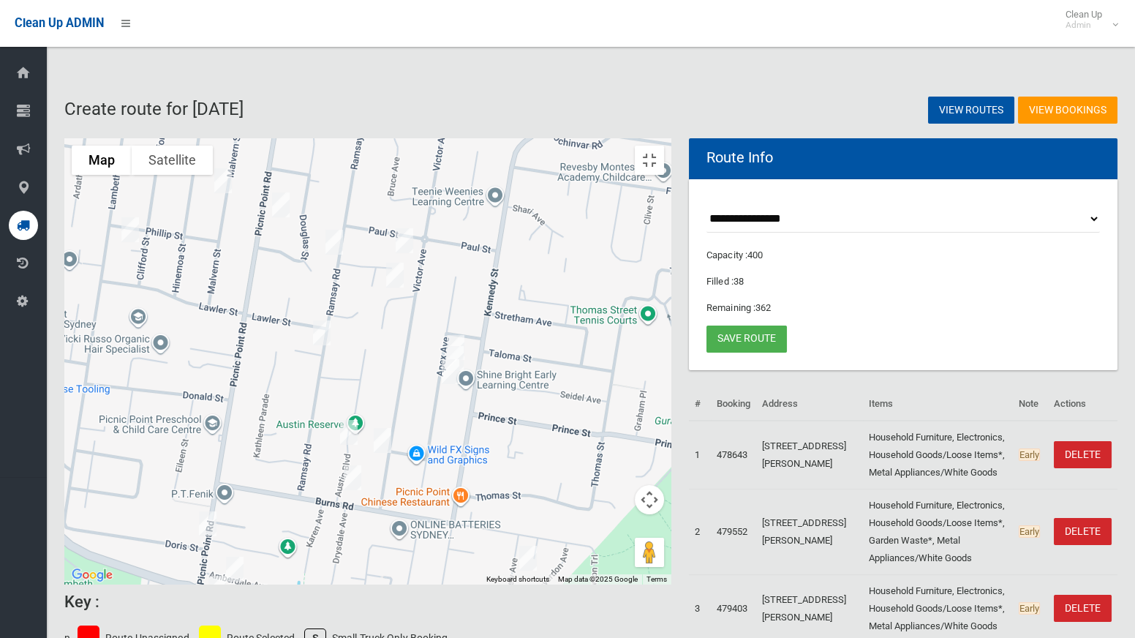
click at [470, 340] on img "55 Apex Avenue, PICNIC POINT NSW 2213" at bounding box center [454, 358] width 29 height 37
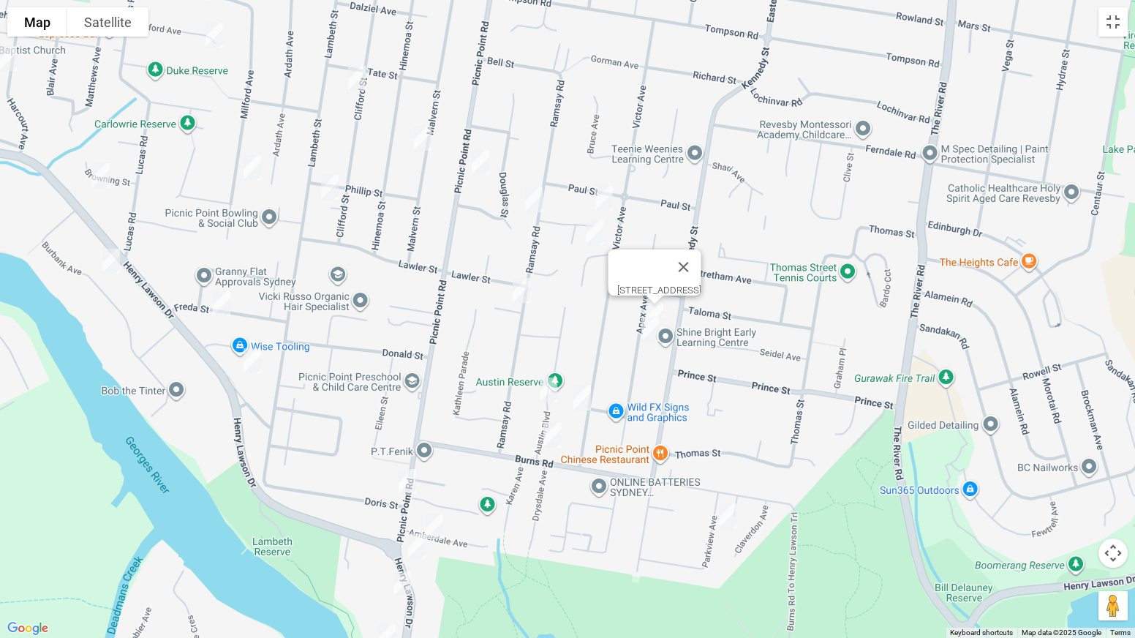
click at [551, 385] on img "17 Austin Boulevard, PICNIC POINT NSW 2213" at bounding box center [548, 390] width 29 height 37
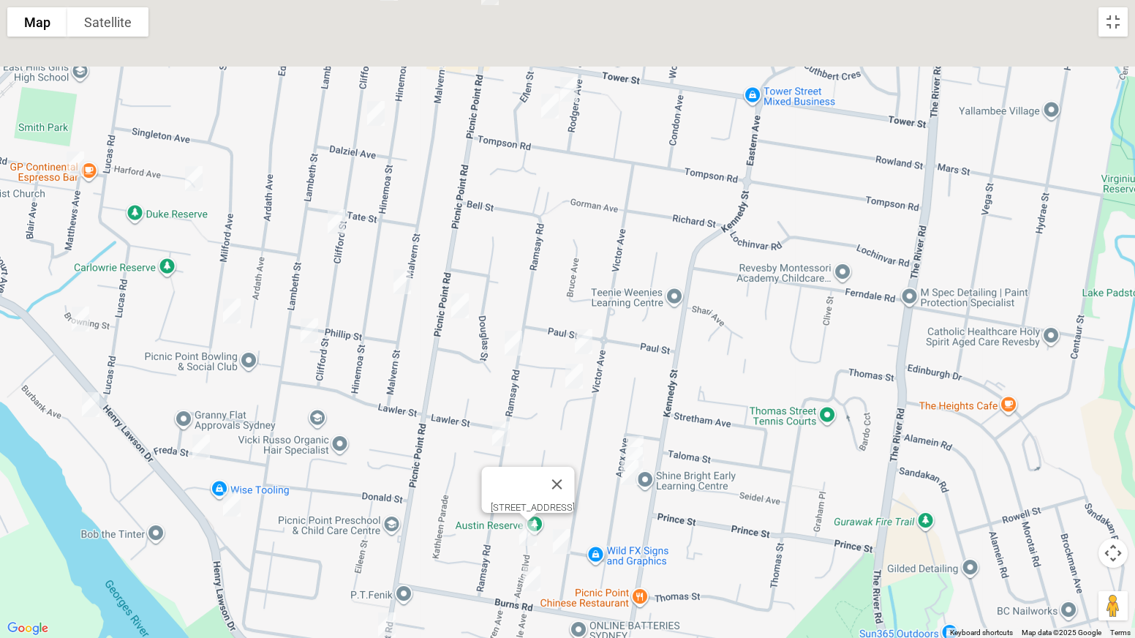
drag, startPoint x: 705, startPoint y: 215, endPoint x: 668, endPoint y: 516, distance: 303.6
click at [668, 500] on div "[STREET_ADDRESS]" at bounding box center [567, 319] width 1135 height 638
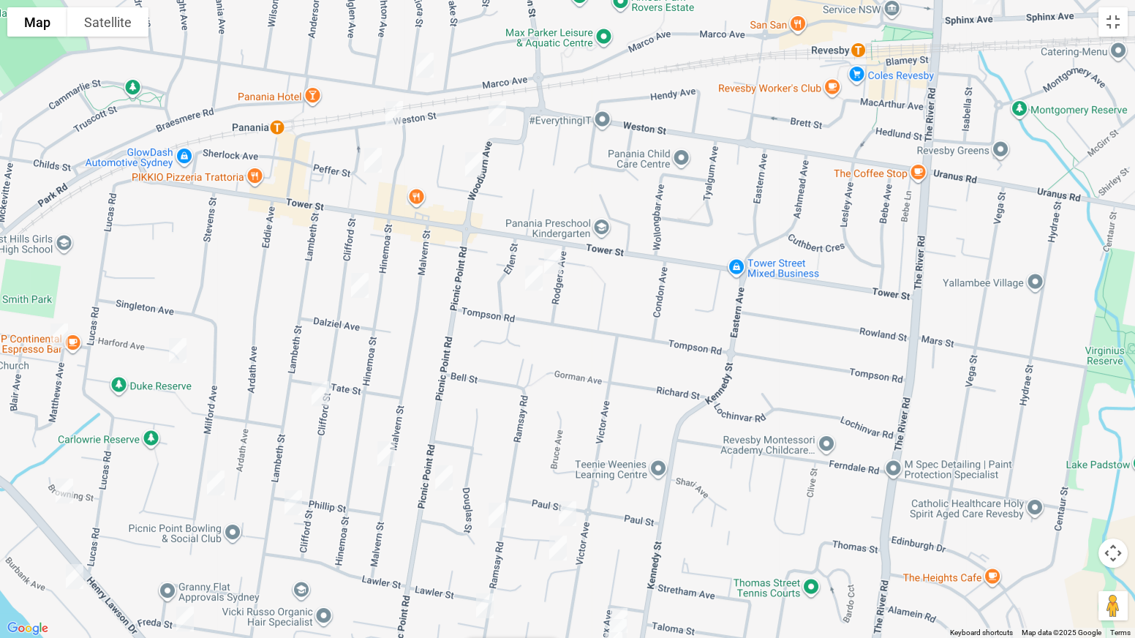
click at [552, 254] on img "8 Rodgers Avenue, PANANIA NSW 2213" at bounding box center [552, 261] width 29 height 37
click at [531, 280] on img "138 Tompson Road, PANANIA NSW 2213" at bounding box center [533, 278] width 29 height 37
click at [498, 116] on img "12 Woodburn Avenue, PANANIA NSW 2213" at bounding box center [497, 113] width 29 height 37
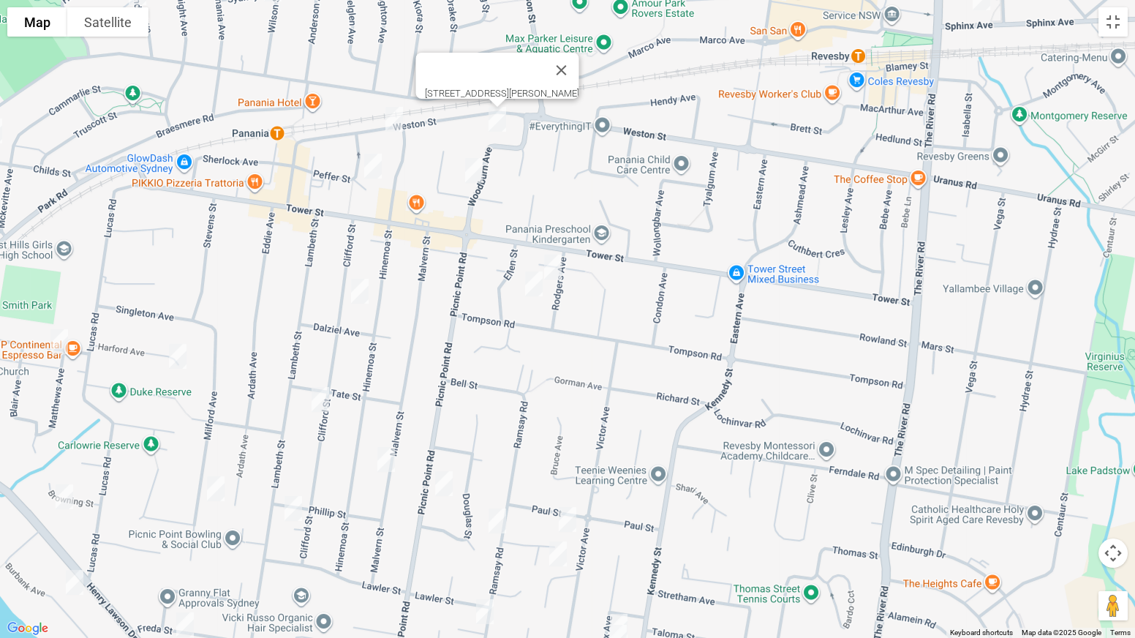
click at [470, 173] on img "57 Panorama Parade, PANANIA NSW 2213" at bounding box center [473, 170] width 29 height 37
click at [371, 170] on img "15 Peffer Street, PANANIA NSW 2213" at bounding box center [372, 166] width 29 height 37
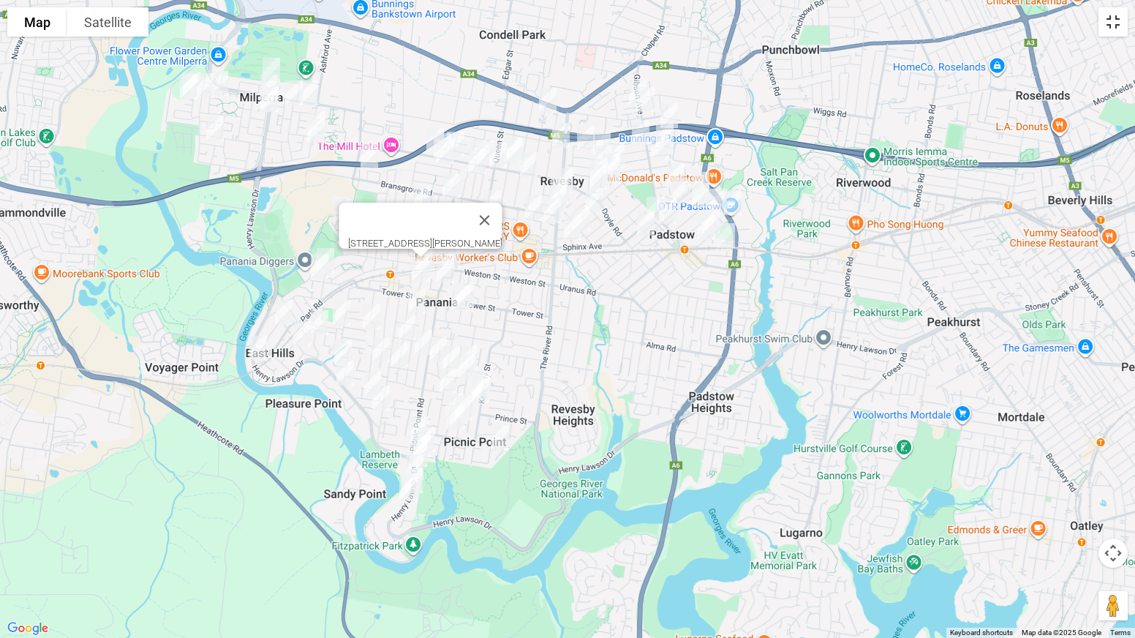
click at [1115, 31] on button "Toggle fullscreen view" at bounding box center [1113, 21] width 29 height 29
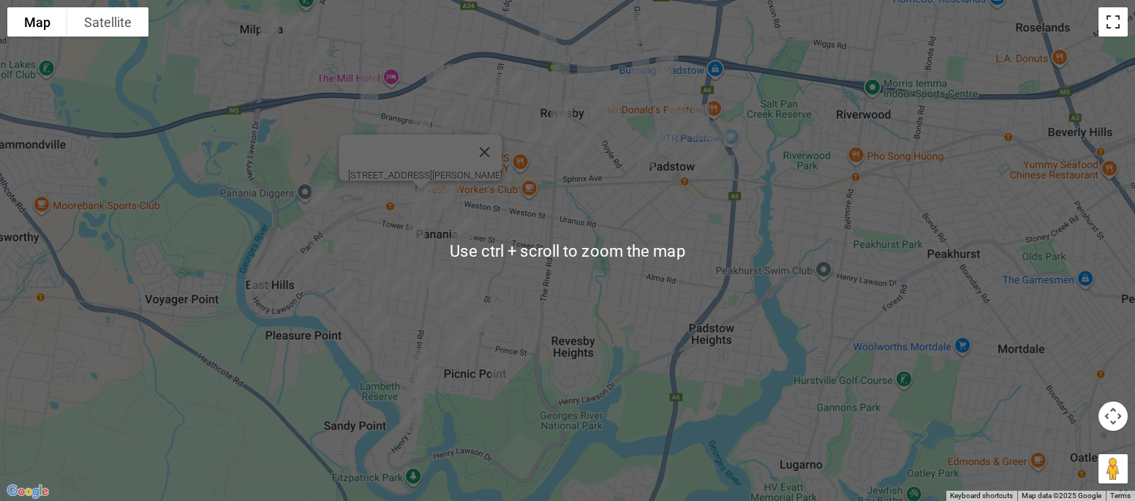
scroll to position [37, 0]
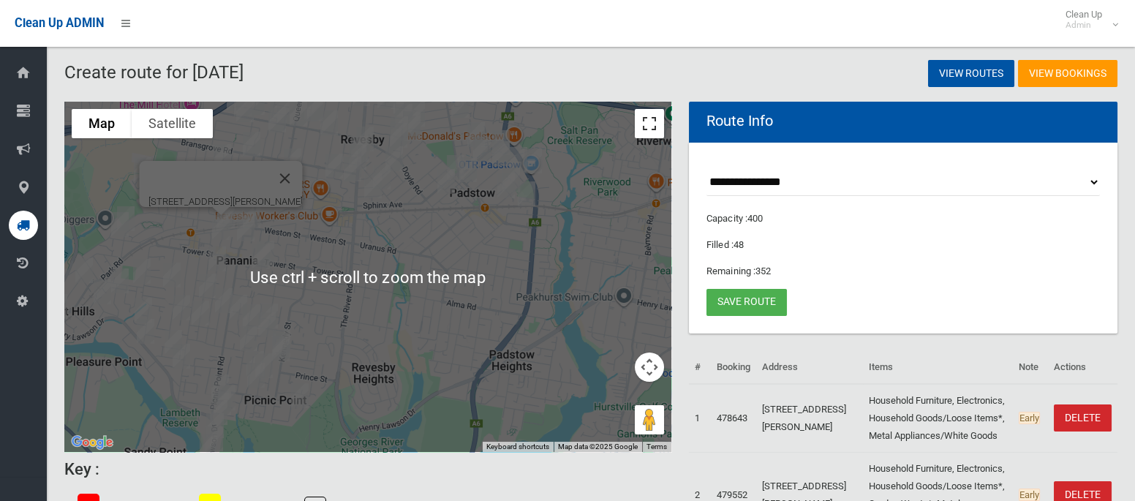
click at [644, 117] on button "Toggle fullscreen view" at bounding box center [649, 123] width 29 height 29
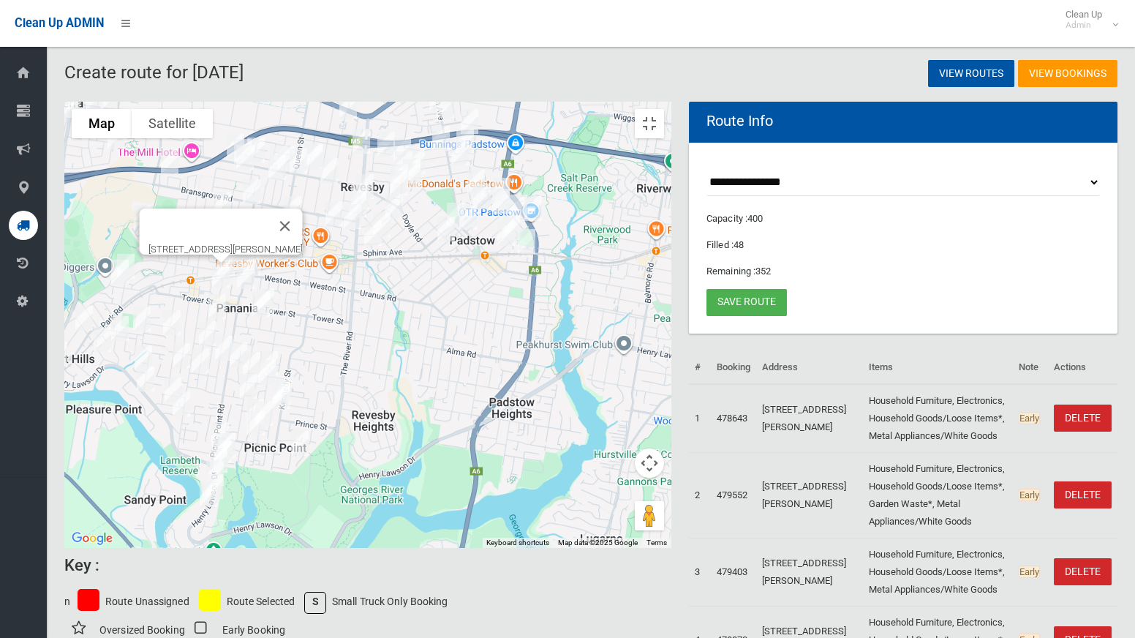
click at [140, 257] on img "18 Childs Street, PANANIA NSW 2213" at bounding box center [125, 266] width 29 height 37
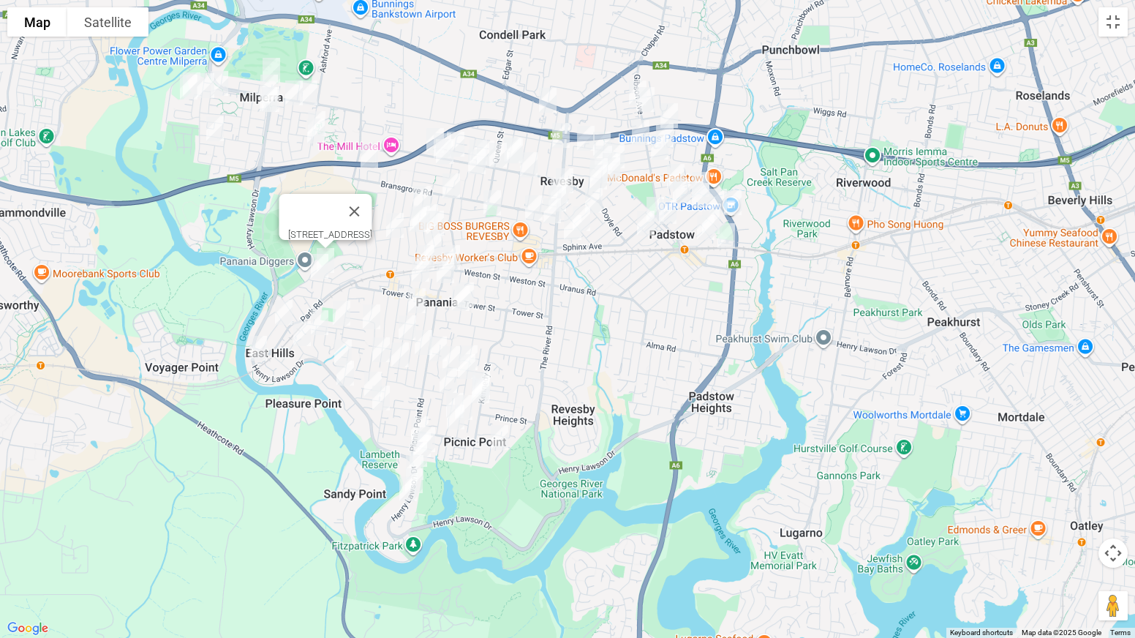
click at [317, 274] on img "3/35 Childs Street, EAST HILLS NSW 2213" at bounding box center [319, 266] width 29 height 37
click at [366, 206] on button "Close" at bounding box center [348, 217] width 35 height 35
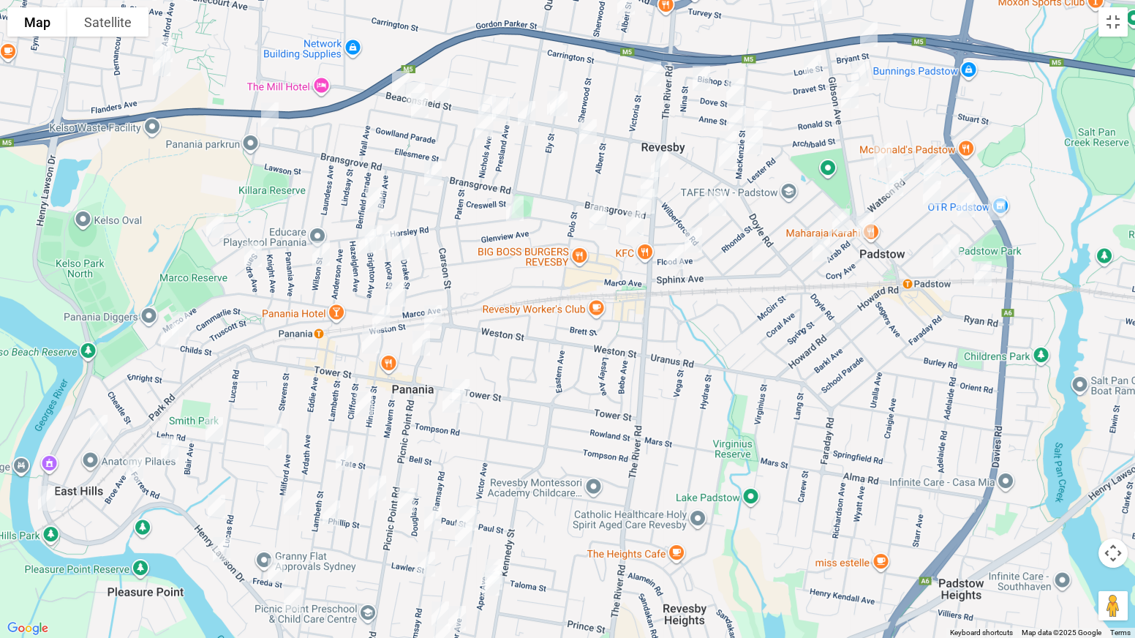
click at [219, 225] on img "169 Horsley Road, PANANIA NSW 2213" at bounding box center [214, 225] width 29 height 37
click at [255, 255] on img "24 Kerrie Crescent, PANANIA NSW 2213" at bounding box center [252, 254] width 29 height 37
click at [372, 200] on img "29 Benfield Parade, PANANIA NSW 2213" at bounding box center [374, 199] width 29 height 37
click at [392, 224] on img "8 Kiora Street, PANANIA NSW 2213" at bounding box center [389, 236] width 29 height 37
click at [376, 222] on img "8 Brighton Avenue, PANANIA NSW 2213" at bounding box center [373, 237] width 29 height 37
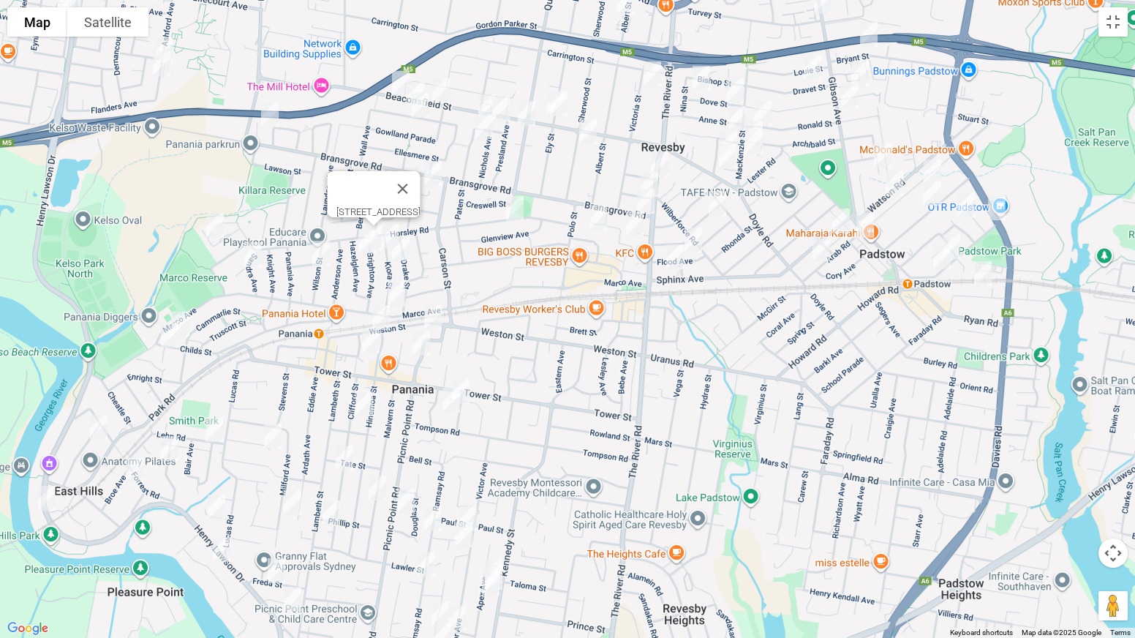
click at [366, 244] on img "9 Hazelglen Avenue, PANANIA NSW 2213" at bounding box center [367, 241] width 29 height 37
click at [323, 260] on img "4 Wilson Street, PANANIA NSW 2213" at bounding box center [320, 253] width 29 height 37
click at [401, 250] on img "15A Kiora Street, PANANIA NSW 2213" at bounding box center [400, 248] width 29 height 37
click at [395, 291] on img "146 Marco Avenue, PANANIA NSW 2213" at bounding box center [396, 294] width 29 height 37
click at [517, 208] on img "33 Horsley Road, REVESBY NSW 2212" at bounding box center [514, 208] width 29 height 37
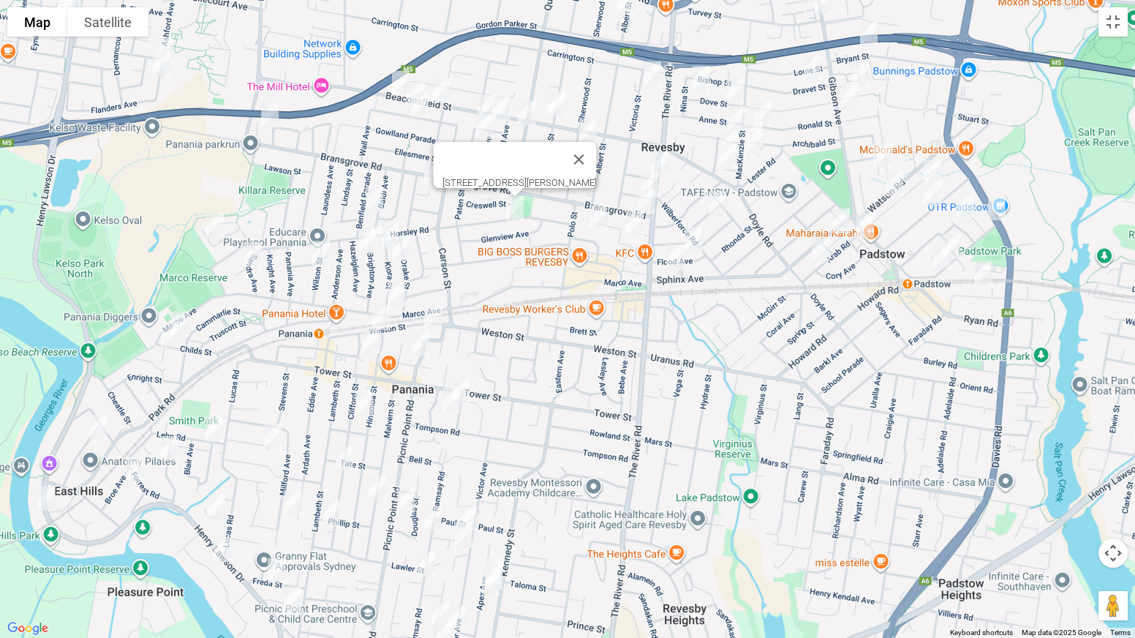
drag, startPoint x: 595, startPoint y: 216, endPoint x: 581, endPoint y: 225, distance: 15.8
click at [594, 216] on img "18 Swan Street, REVESBY NSW 2212" at bounding box center [598, 217] width 29 height 37
click at [432, 178] on img "1A Melham Avenue, PANANIA NSW 2213" at bounding box center [432, 173] width 29 height 37
click at [480, 118] on button "Close" at bounding box center [462, 124] width 35 height 35
click at [633, 223] on img "23 Simmons Street, REVESBY NSW 2212" at bounding box center [634, 224] width 29 height 37
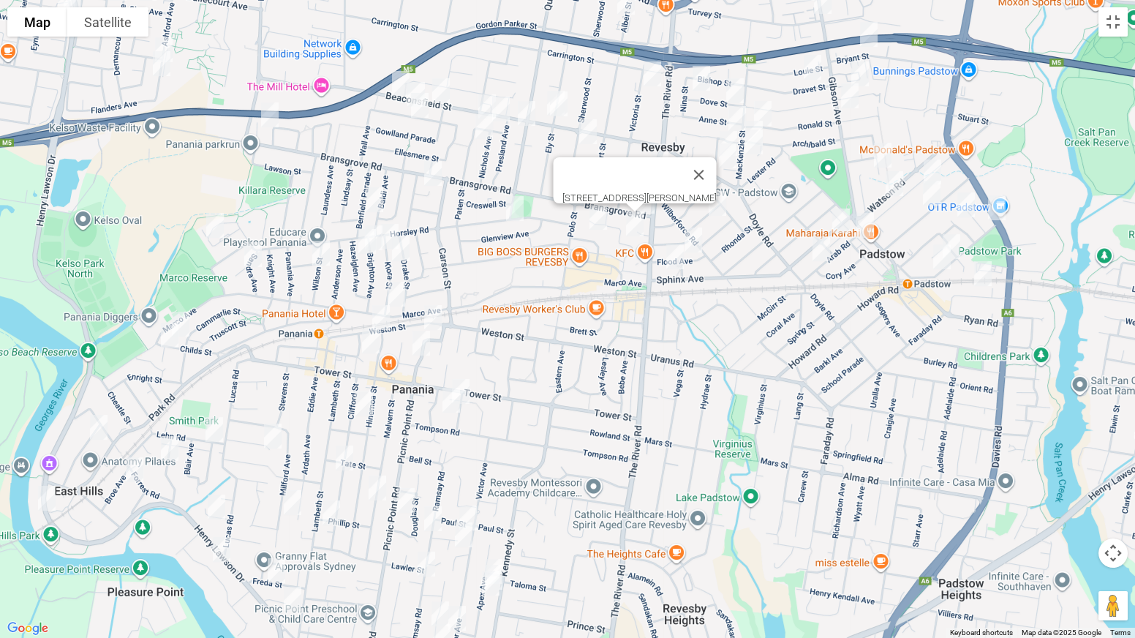
click at [481, 135] on img "50 Paten Street, REVESBY NSW 2212" at bounding box center [484, 126] width 29 height 37
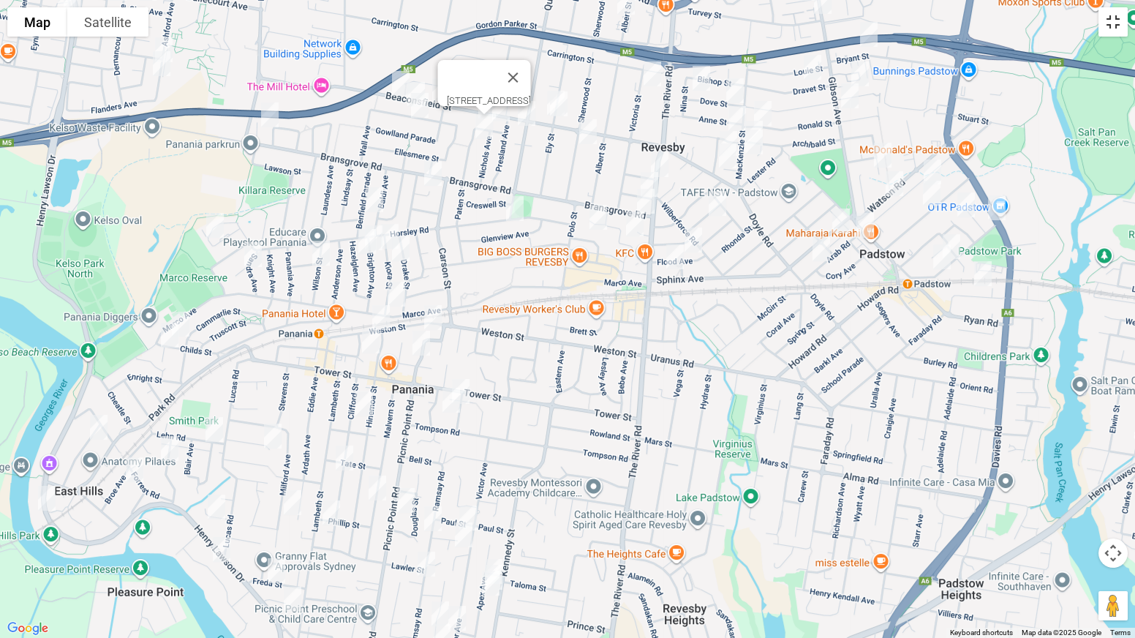
click at [1108, 26] on button "Toggle fullscreen view" at bounding box center [1113, 21] width 29 height 29
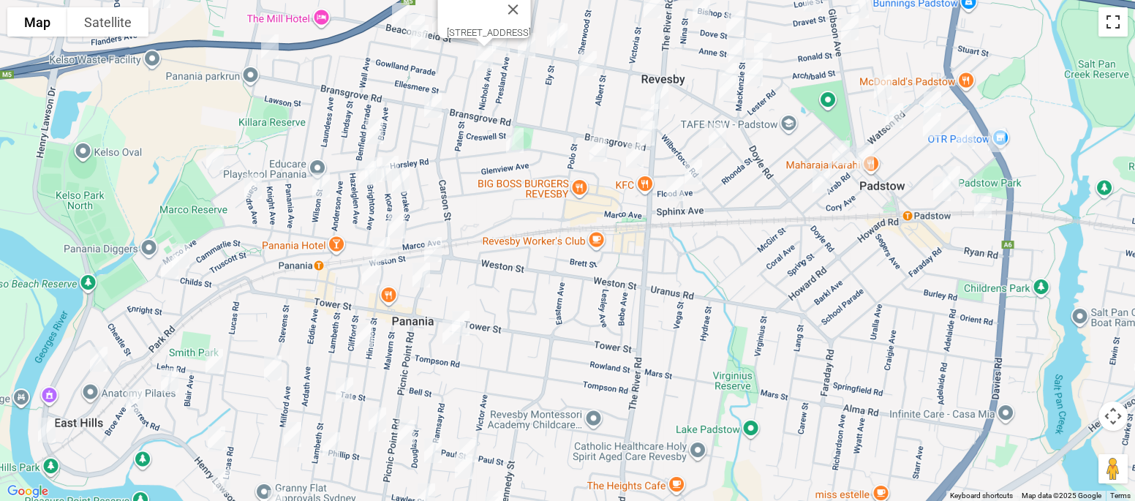
scroll to position [0, 0]
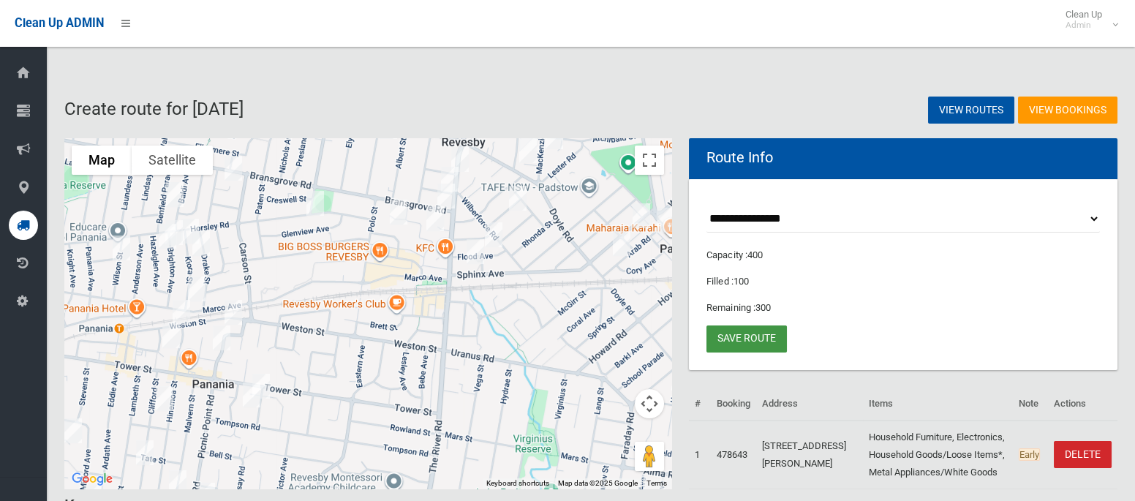
click at [743, 331] on link "Save route" at bounding box center [747, 338] width 80 height 27
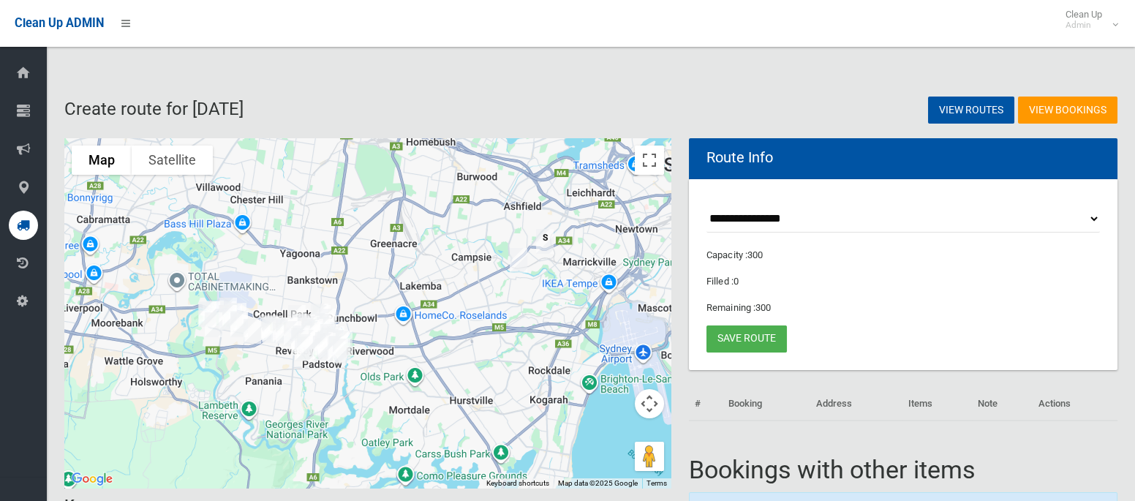
click at [756, 220] on select "**********" at bounding box center [903, 219] width 393 height 27
select select "*****"
click at [707, 206] on select "**********" at bounding box center [903, 219] width 393 height 27
click at [647, 157] on button "Toggle fullscreen view" at bounding box center [649, 160] width 29 height 29
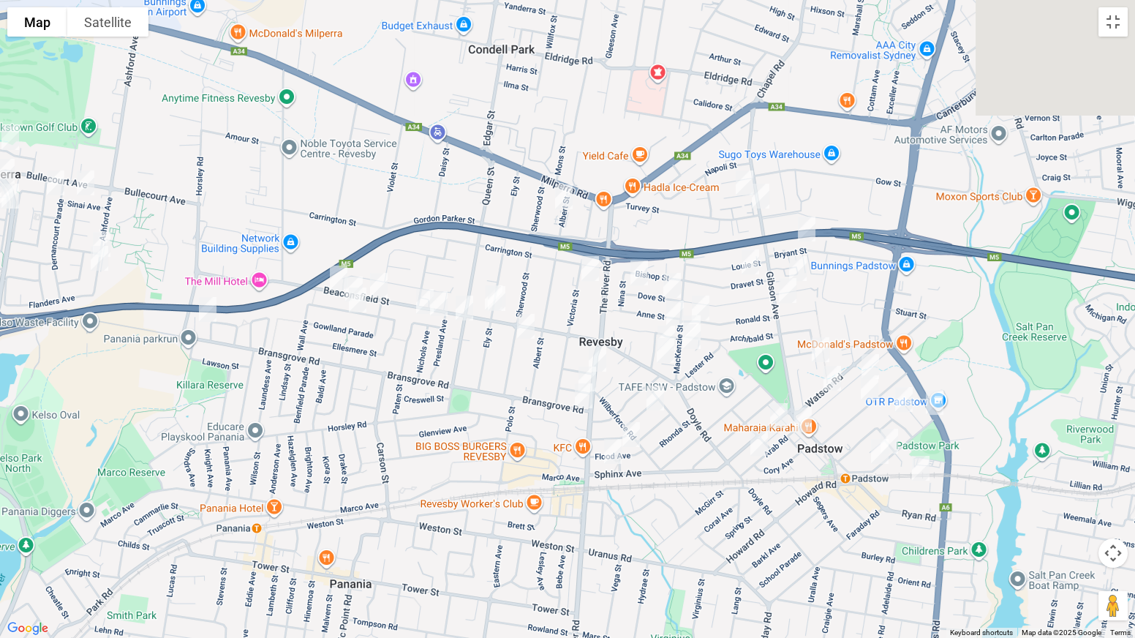
drag, startPoint x: 645, startPoint y: 309, endPoint x: 380, endPoint y: 240, distance: 274.4
click at [267, 193] on div at bounding box center [567, 319] width 1135 height 638
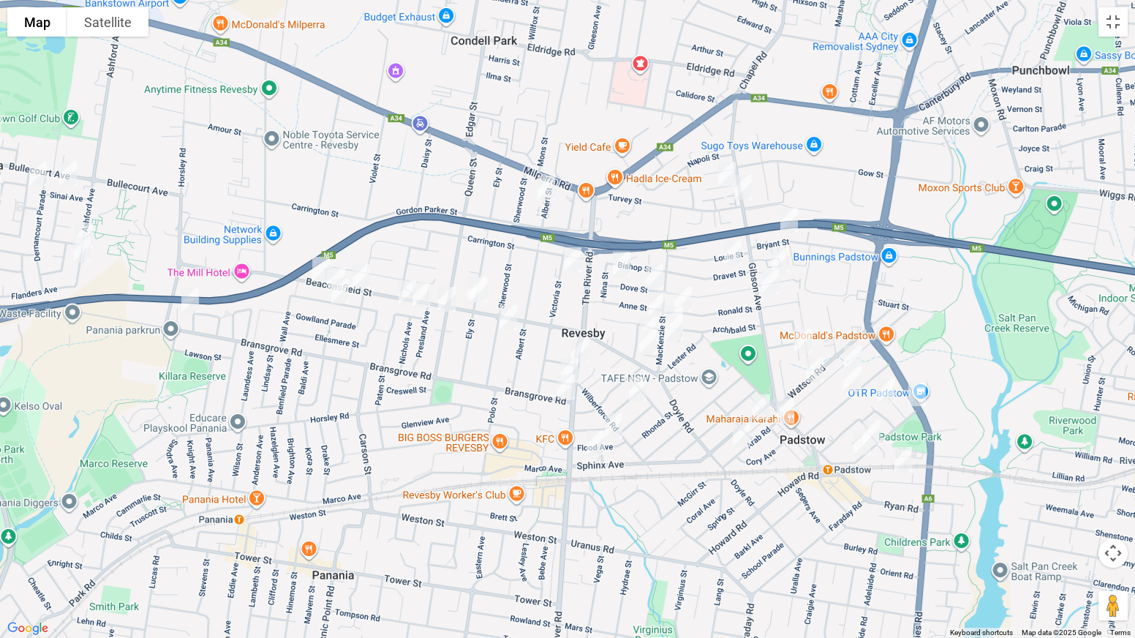
click at [577, 343] on img "108 The River Road, REVESBY NSW 2212" at bounding box center [579, 350] width 29 height 37
click at [652, 348] on img "25 Doyle Road, REVESBY NSW 2212" at bounding box center [647, 341] width 29 height 37
click at [592, 445] on img "82 Sphinx Avenue, REVESBY NSW 2212" at bounding box center [595, 442] width 29 height 37
click at [809, 366] on img "71 Watson Road, PADSTOW NSW 2211" at bounding box center [814, 369] width 29 height 37
click at [757, 402] on img "13 Sphinx Avenue, PADSTOW NSW 2211" at bounding box center [761, 406] width 29 height 37
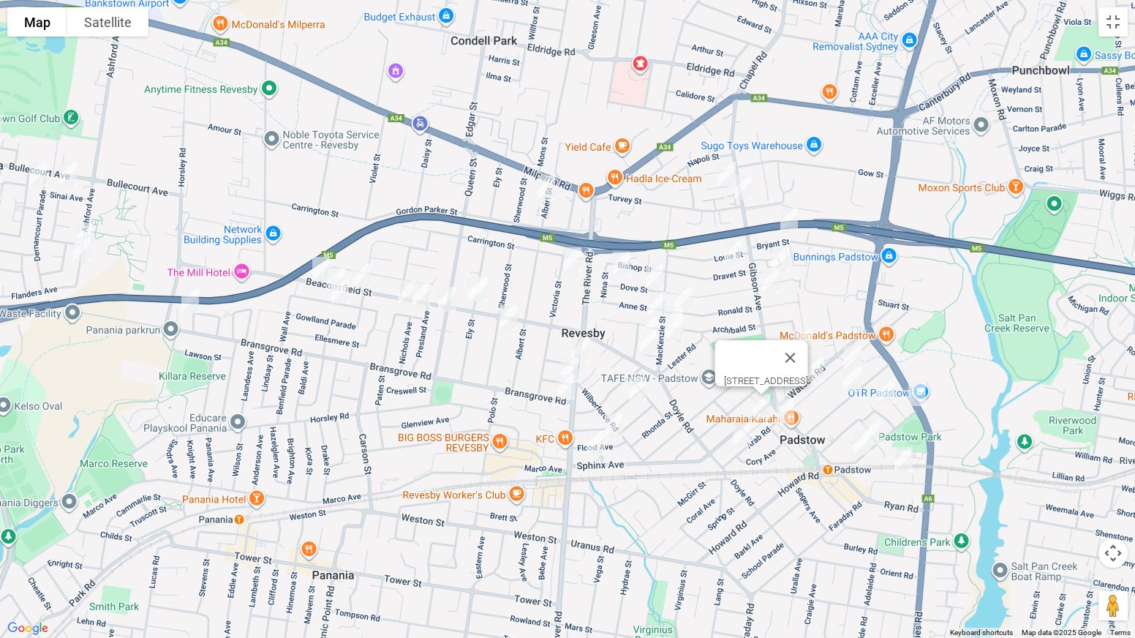
click at [766, 276] on img "130 Gibson Avenue, PADSTOW NSW 2211" at bounding box center [770, 281] width 29 height 37
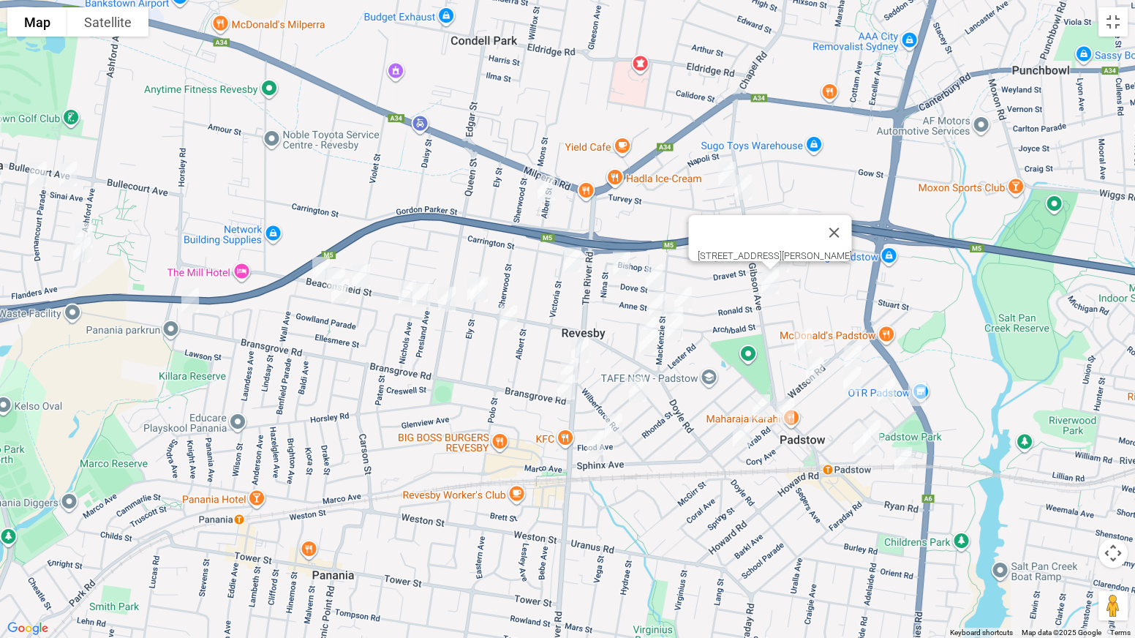
click at [747, 336] on div "130 Gibson Avenue, PADSTOW NSW 2211" at bounding box center [567, 319] width 1135 height 638
click at [848, 225] on button "Close" at bounding box center [834, 232] width 35 height 35
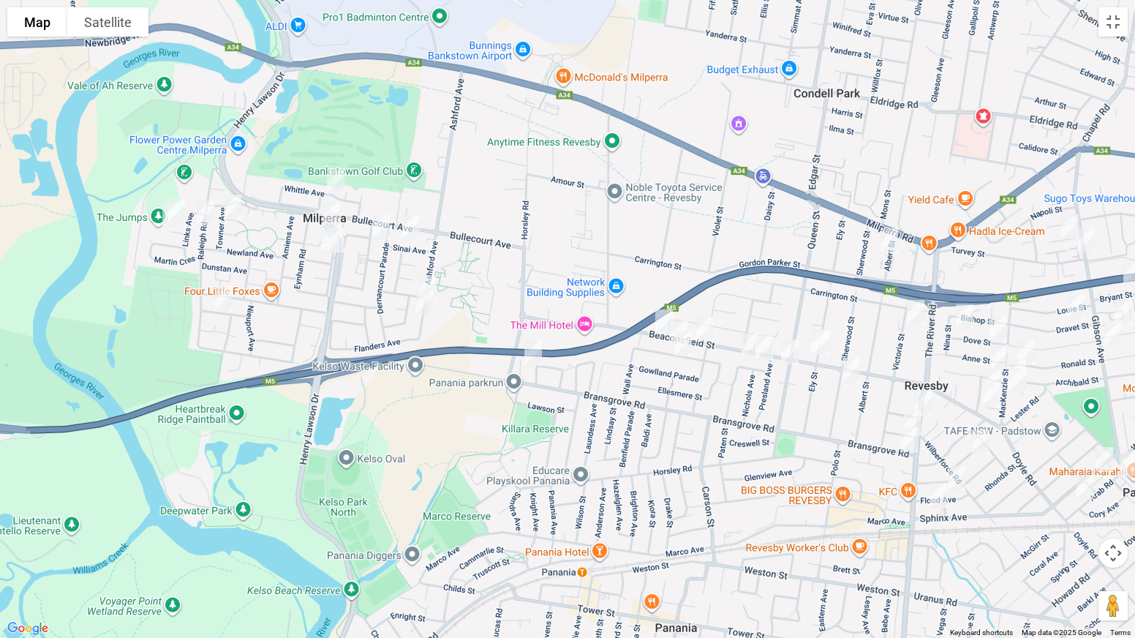
drag, startPoint x: 200, startPoint y: 195, endPoint x: 544, endPoint y: 248, distance: 348.5
click at [544, 248] on div at bounding box center [567, 319] width 1135 height 638
click at [230, 203] on img "2 Sadlier Avenue, MILPERRA NSW 2214" at bounding box center [232, 207] width 29 height 37
click at [176, 193] on img "6 Piper Close, MILPERRA NSW 2214" at bounding box center [176, 211] width 29 height 37
click at [211, 214] on img "1/73 Raleigh Road, MILPERRA NSW 2214" at bounding box center [205, 213] width 29 height 37
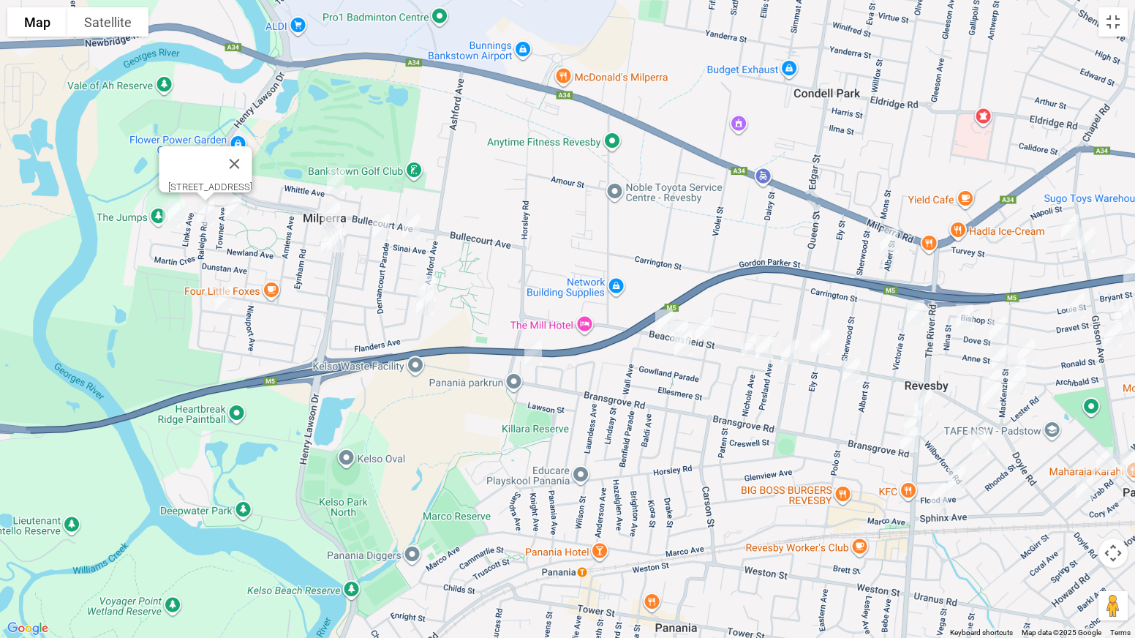
click at [164, 222] on img "8 Piper Close, MILPERRA NSW 2214" at bounding box center [171, 215] width 29 height 37
click at [220, 294] on img "16 Lone Pine Avenue, MILPERRA NSW 2214" at bounding box center [223, 298] width 29 height 37
click at [334, 177] on img "21 Whittle Avenue, MILPERRA NSW 2214" at bounding box center [335, 181] width 29 height 37
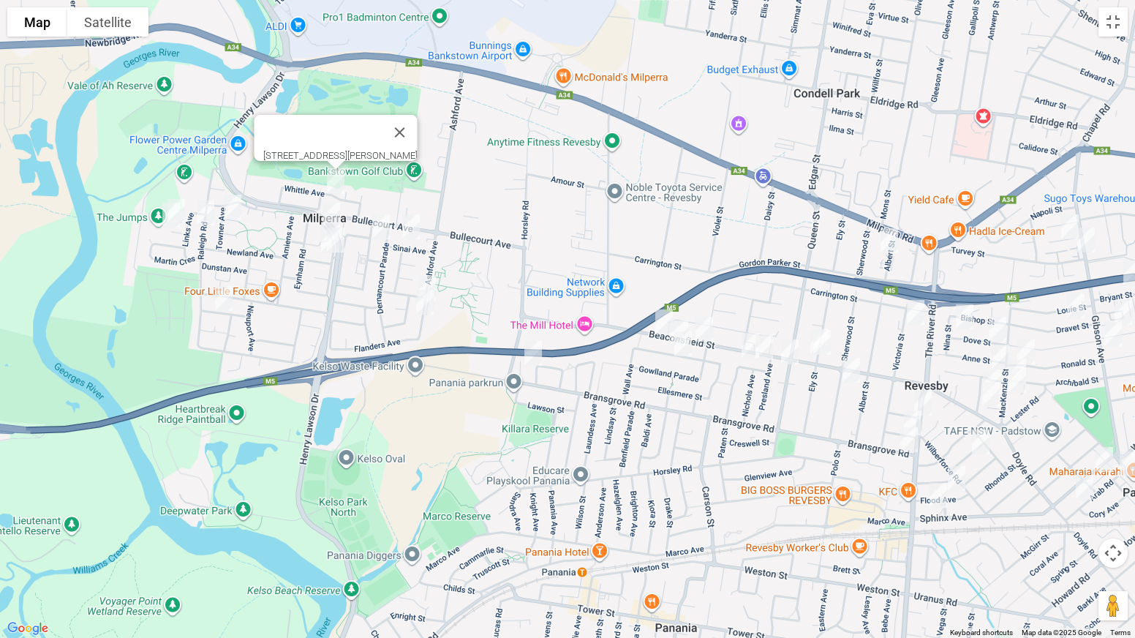
click at [328, 208] on img "28 Ganmain Crescent, MILPERRA NSW 2214" at bounding box center [331, 215] width 29 height 37
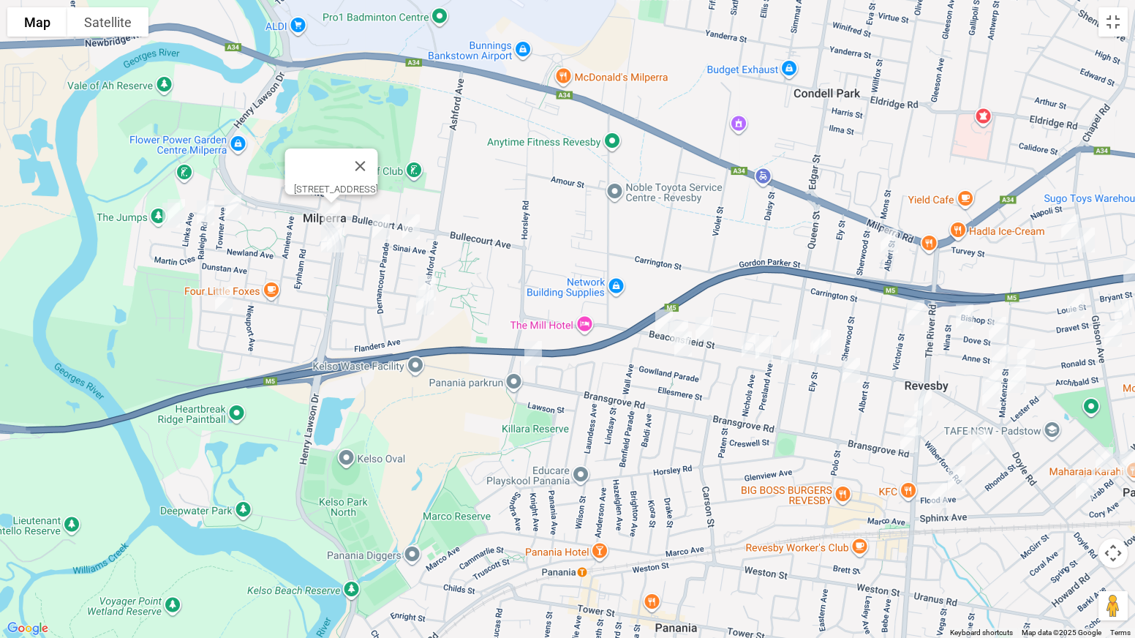
click at [317, 235] on img "4 Treadgold Street, MILPERRA NSW 2214" at bounding box center [329, 240] width 29 height 37
click at [342, 248] on img "16 Ganmain Crescent, MILPERRA NSW 2214" at bounding box center [335, 240] width 29 height 37
click at [386, 237] on img "14 Armentieres Avenue, MILPERRA NSW 2214" at bounding box center [380, 226] width 29 height 37
click at [409, 225] on img "16 Sinai Avenue, MILPERRA NSW 2214" at bounding box center [410, 226] width 29 height 37
click at [431, 274] on img "182 Ashford Avenue, MILPERRA NSW 2214" at bounding box center [427, 288] width 29 height 37
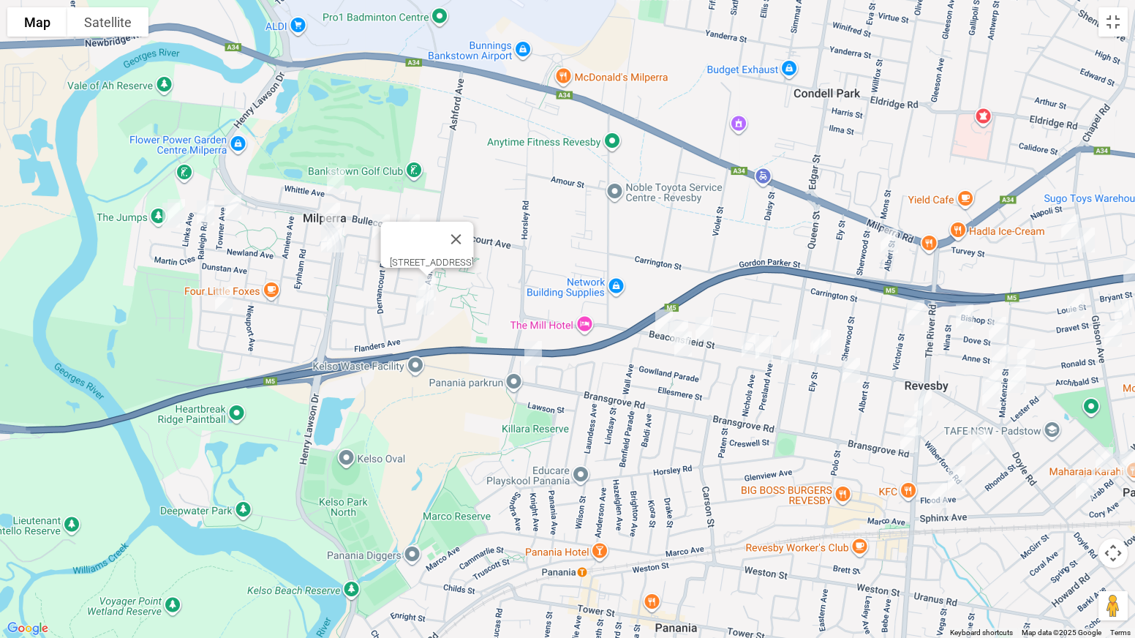
click at [426, 306] on img "192 Ashford Avenue, MILPERRA NSW 2214" at bounding box center [424, 302] width 29 height 37
click at [536, 351] on img "224A Horsley Road, PANANIA NSW 2213" at bounding box center [533, 353] width 29 height 37
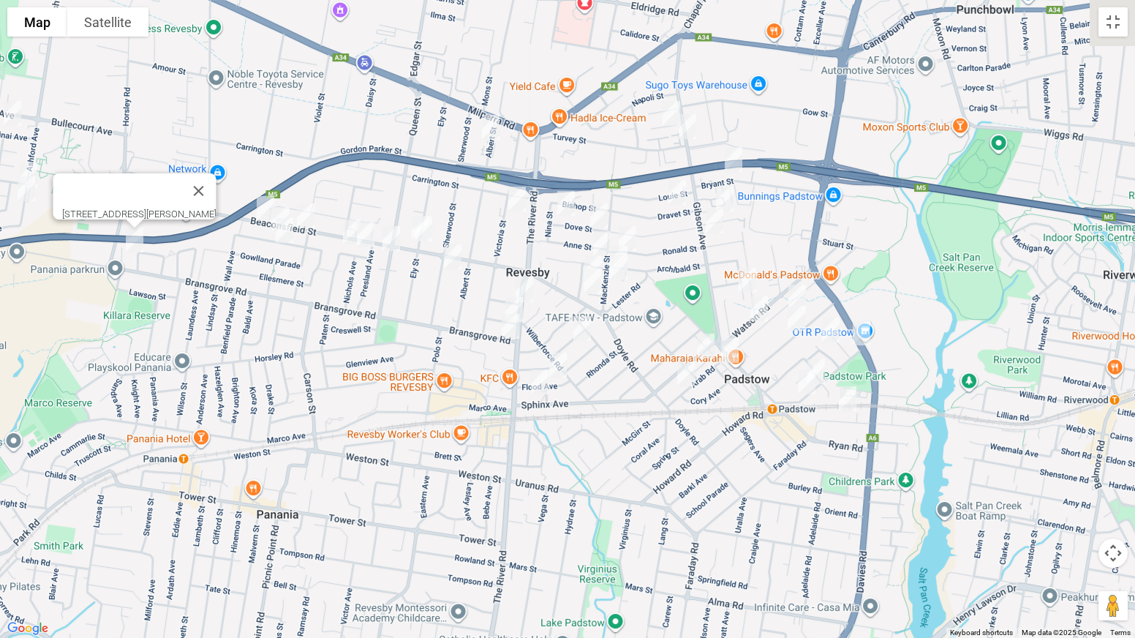
drag, startPoint x: 627, startPoint y: 407, endPoint x: 227, endPoint y: 293, distance: 416.0
click at [227, 293] on div "[STREET_ADDRESS][PERSON_NAME]" at bounding box center [567, 319] width 1135 height 638
click at [259, 200] on img "155A Beaconsfield Street, REVESBY NSW 2212" at bounding box center [263, 208] width 29 height 37
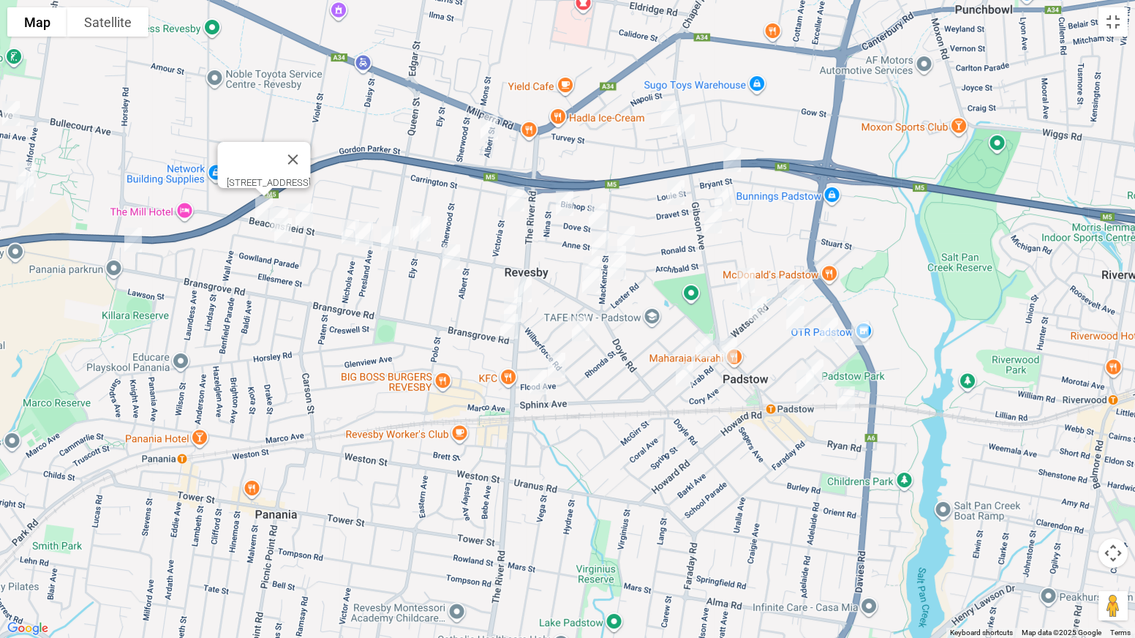
click at [282, 203] on img "63 Wall Avenue, PANANIA NSW 2213" at bounding box center [279, 219] width 29 height 37
click at [285, 230] on img "48 Wall Avenue, PANANIA NSW 2213" at bounding box center [282, 230] width 29 height 37
click at [311, 216] on img "125 Beaconsfield Street, REVESBY NSW 2212" at bounding box center [304, 215] width 29 height 37
click at [350, 240] on img "89 Paten Street, REVESBY NSW 2212" at bounding box center [364, 234] width 29 height 37
click at [341, 233] on img "79 Paten Street, REVESBY NSW 2212" at bounding box center [350, 232] width 29 height 37
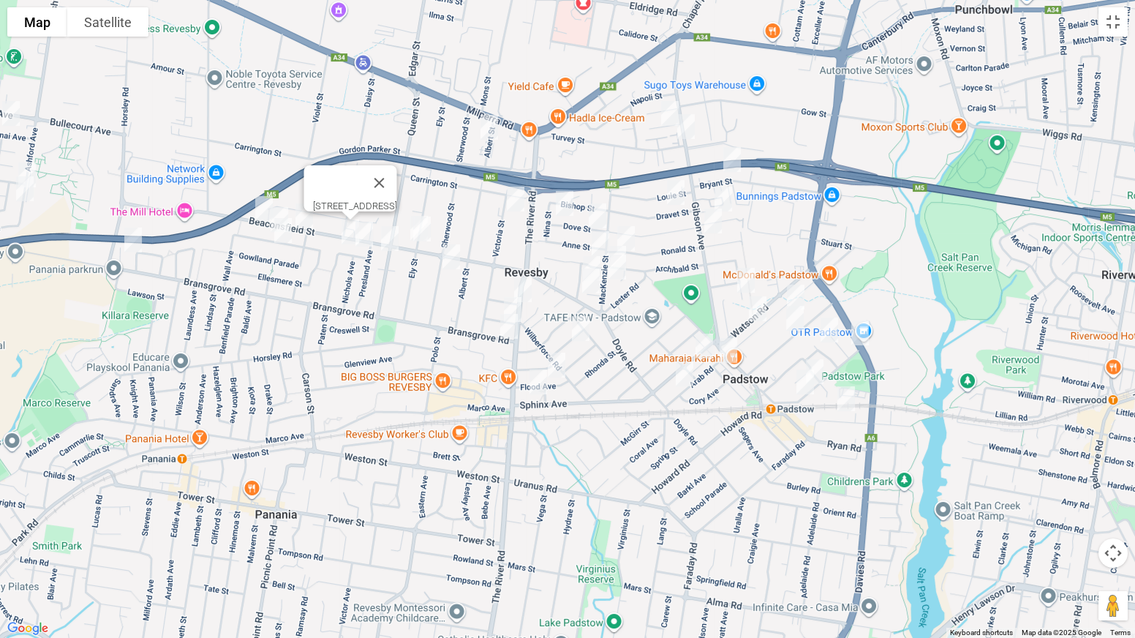
click at [388, 242] on img "1/106 Queen Street, REVESBY NSW 2212" at bounding box center [389, 238] width 29 height 37
click at [437, 181] on button "Close" at bounding box center [419, 189] width 35 height 35
click at [406, 214] on img "30 Beaconsfield Street, REVESBY NSW 2212" at bounding box center [418, 228] width 29 height 37
click at [424, 233] on img "28 Beaconsfield Street, REVESBY NSW 2212" at bounding box center [421, 229] width 29 height 37
click at [448, 252] on img "83 Sherwood Street, REVESBY NSW 2212" at bounding box center [451, 256] width 29 height 37
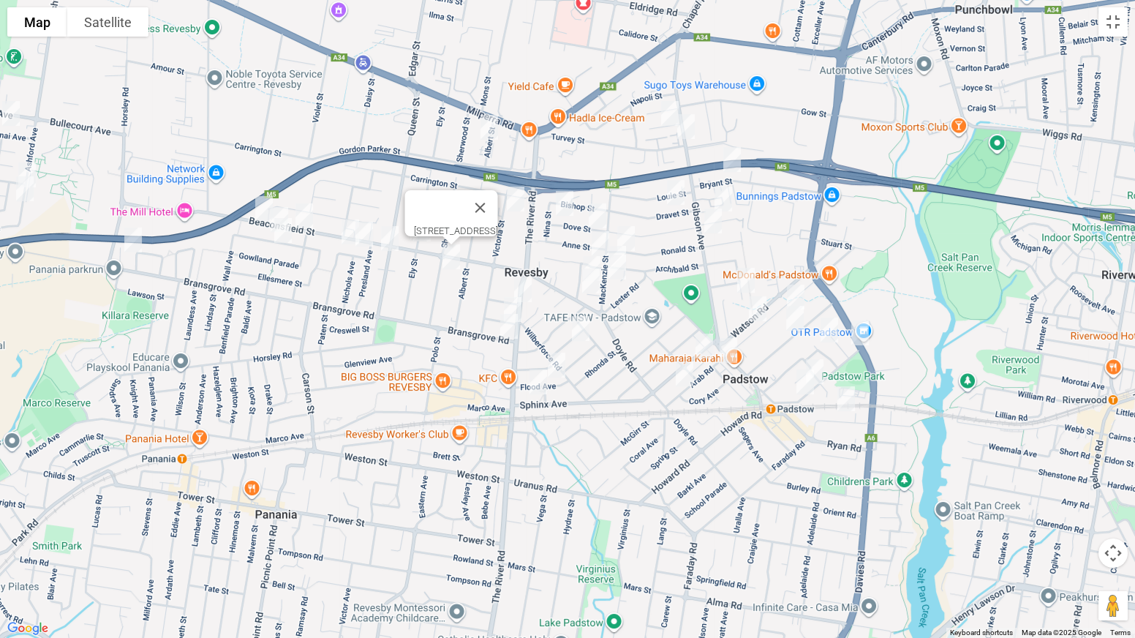
click at [494, 124] on img "10A Albert Street, REVESBY NSW 2212" at bounding box center [489, 127] width 29 height 37
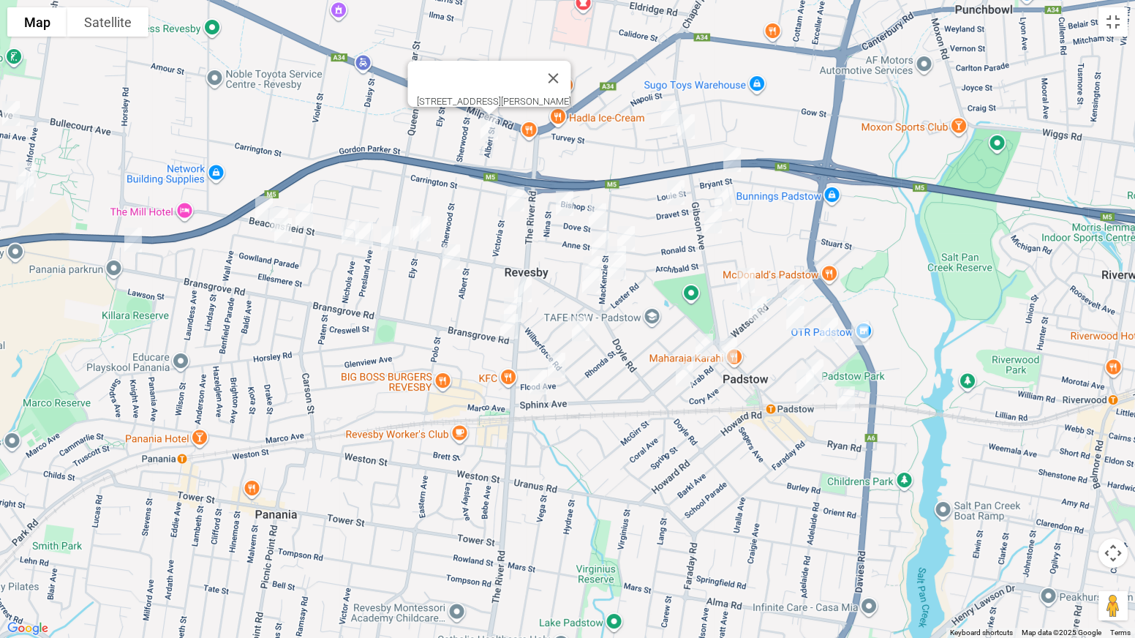
click at [663, 108] on img "9A Atkinson Avenue, PADSTOW NSW 2211" at bounding box center [669, 113] width 29 height 37
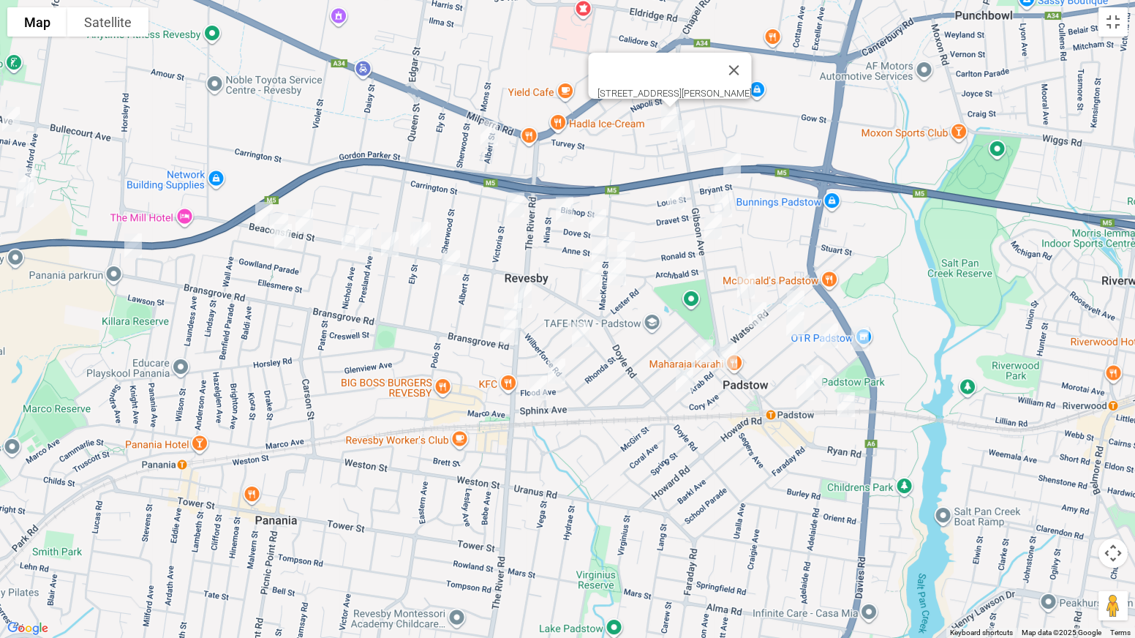
click at [688, 135] on img "2 Turvey Street, PADSTOW NSW 2211" at bounding box center [685, 132] width 29 height 37
click at [733, 165] on img "20 Bryant Street, PADSTOW NSW 2211" at bounding box center [731, 165] width 29 height 37
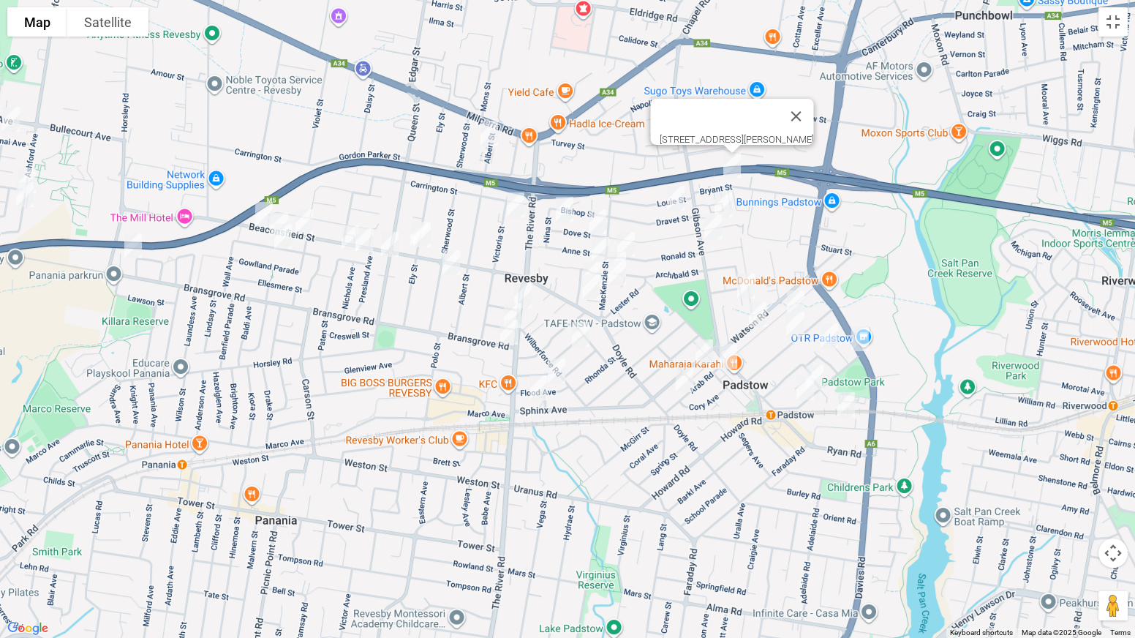
click at [723, 201] on img "6 Gwandalan Road, PADSTOW NSW 2211" at bounding box center [723, 205] width 29 height 37
click at [681, 203] on img "14A Dravet Street, PADSTOW NSW 2211" at bounding box center [675, 198] width 29 height 37
click at [519, 209] on img "47 Victoria Street, REVESBY NSW 2212" at bounding box center [515, 205] width 29 height 37
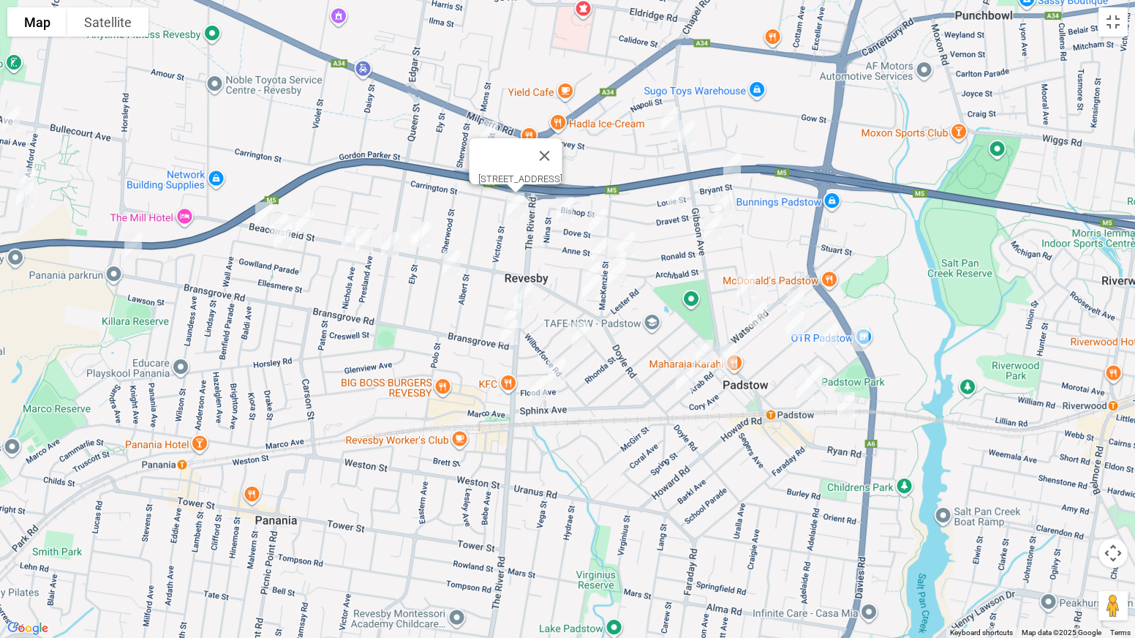
click at [564, 207] on img "32a Dove Street, REVESBY NSW 2212" at bounding box center [564, 209] width 29 height 37
click at [596, 218] on img "7 Dove Street, REVESBY NSW 2212" at bounding box center [597, 221] width 29 height 37
click at [626, 236] on img "53 Ronald Street, PADSTOW NSW 2211" at bounding box center [625, 244] width 29 height 37
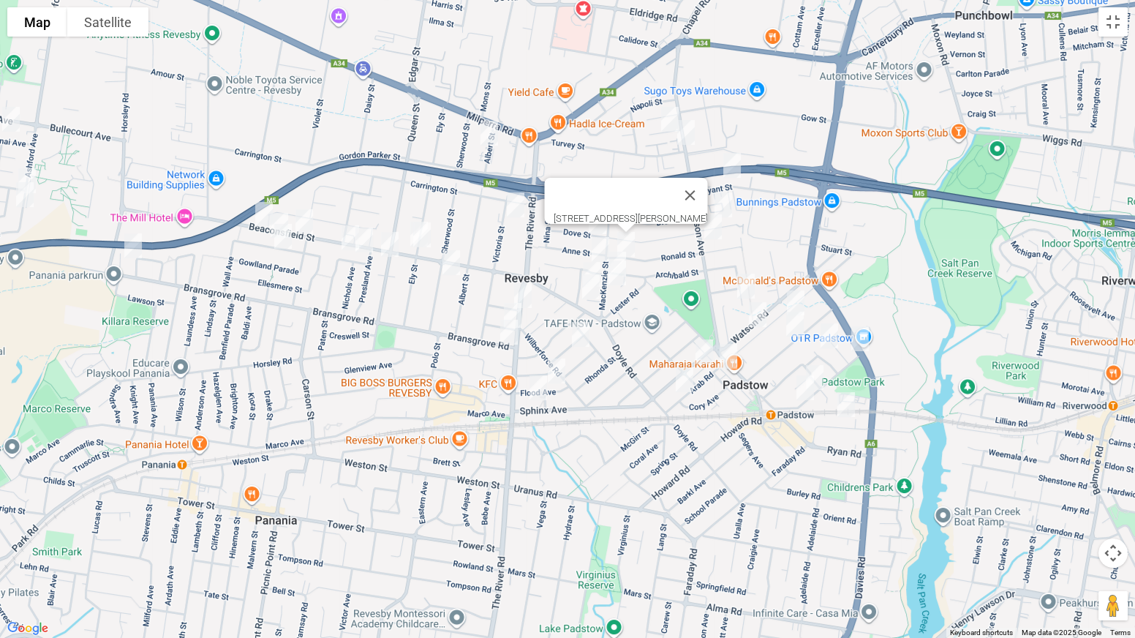
click at [601, 246] on img "4A Langdale Avenue, REVESBY NSW 2212" at bounding box center [600, 249] width 29 height 37
click at [615, 248] on img "88 Mackenzie Street, REVESBY NSW 2212" at bounding box center [617, 264] width 29 height 37
click at [617, 271] on img "92A Mackenzie Street, REVESBY NSW 2212" at bounding box center [617, 273] width 29 height 37
click at [585, 260] on img "9 Mahnken Avenue, REVESBY NSW 2212" at bounding box center [591, 274] width 29 height 37
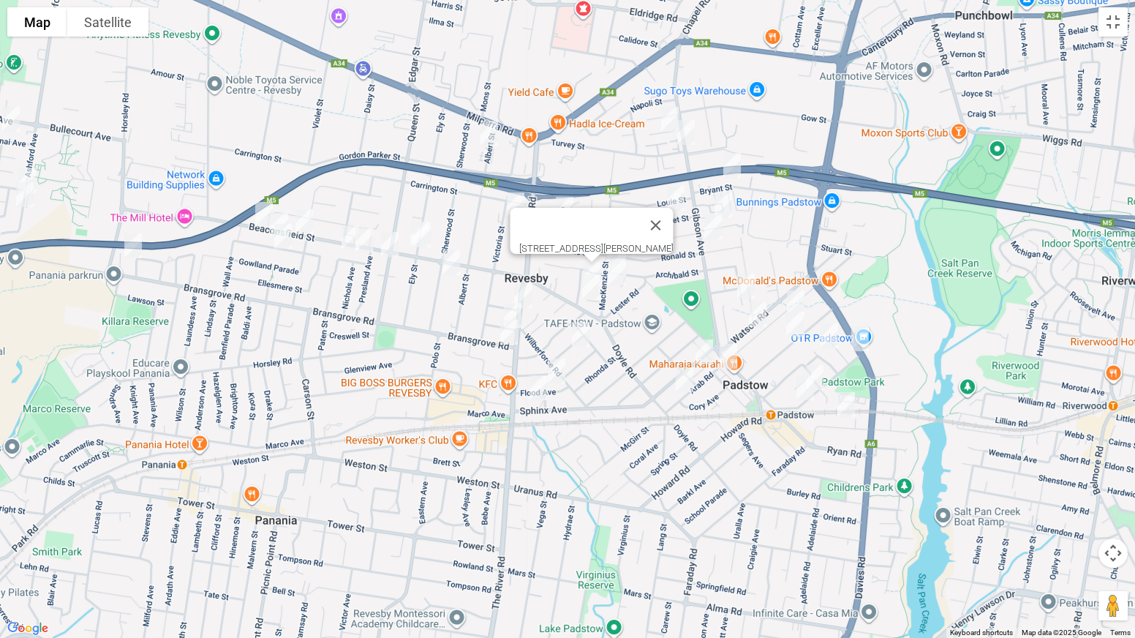
click at [505, 301] on img "3 Linton Avenue, REVESBY NSW 2212" at bounding box center [512, 315] width 29 height 37
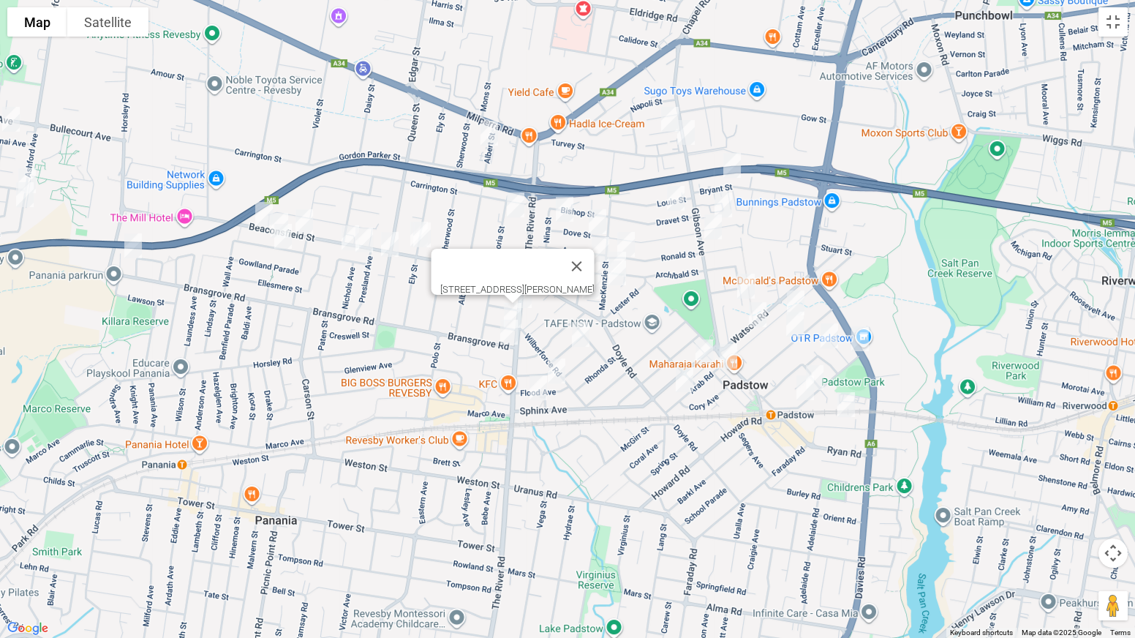
click at [505, 334] on img "5 Bransgrove Road, REVESBY NSW 2212" at bounding box center [508, 332] width 29 height 37
click at [587, 334] on img "1 English Street, REVESBY NSW 2212" at bounding box center [580, 334] width 29 height 37
click at [560, 366] on img "10 Flood Avenue, REVESBY NSW 2212" at bounding box center [556, 371] width 29 height 37
click at [730, 361] on img "115 Arab Road, PADSTOW NSW 2211" at bounding box center [728, 356] width 29 height 37
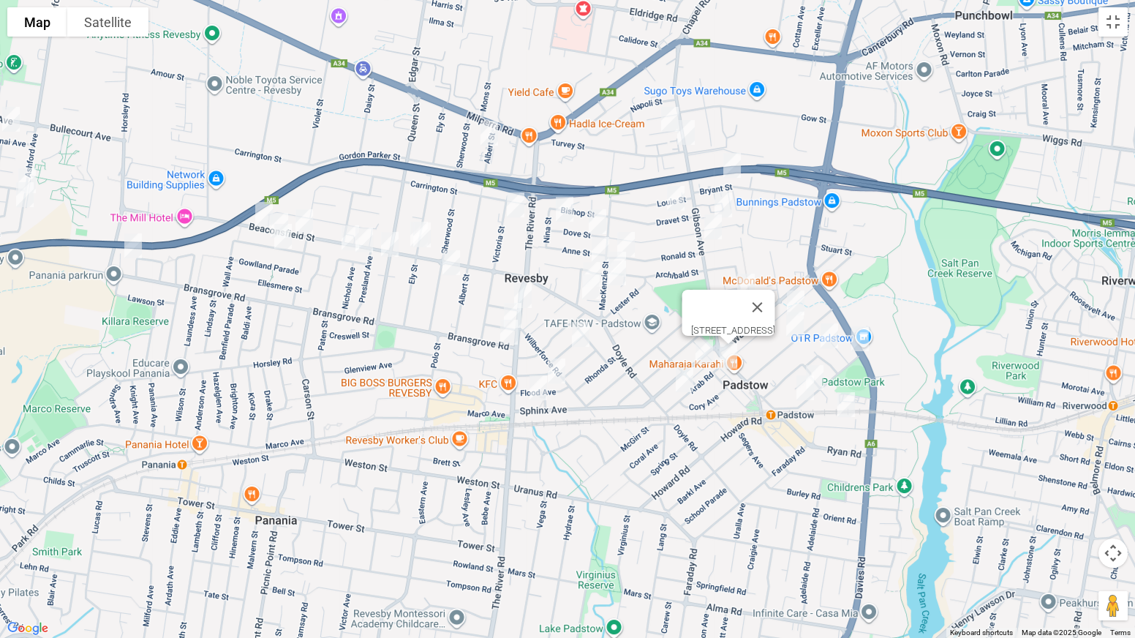
click at [681, 380] on img "1/164 Arab Road, PADSTOW NSW 2211" at bounding box center [684, 379] width 29 height 37
click at [746, 286] on img "26 Beamish Street, PADSTOW NSW 2211" at bounding box center [745, 286] width 29 height 37
click at [799, 294] on img "61A Arab Road, PADSTOW NSW 2211" at bounding box center [795, 303] width 29 height 37
click at [791, 323] on img "80 Iberia Street, PADSTOW NSW 2211" at bounding box center [794, 324] width 29 height 37
click at [829, 335] on img "17 Kuranda Avenue, PADSTOW NSW 2211" at bounding box center [829, 335] width 29 height 37
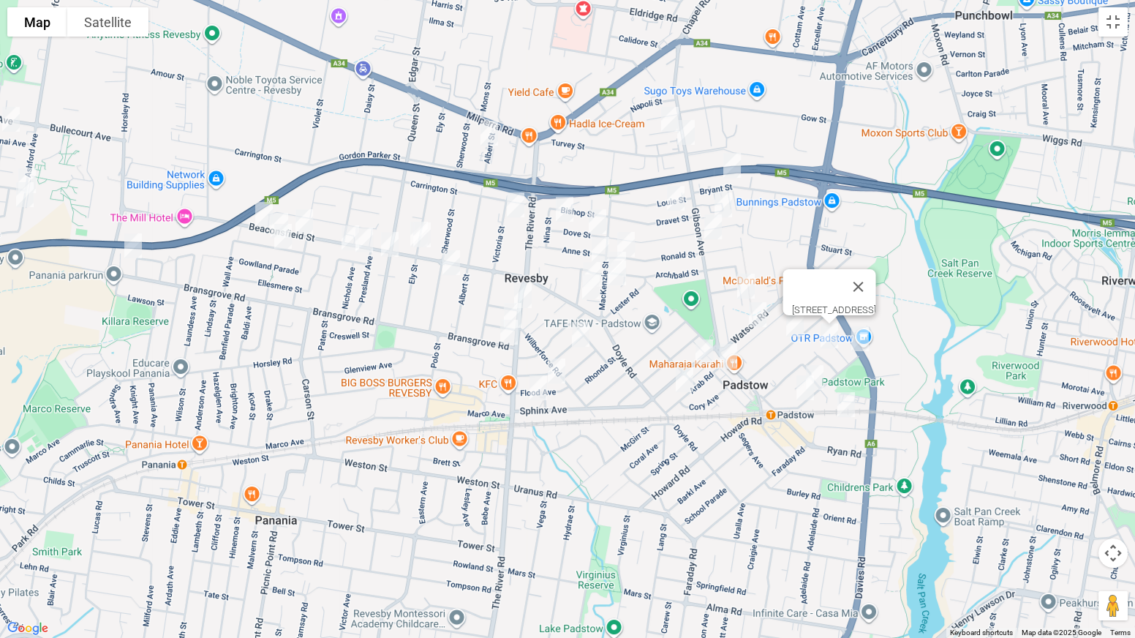
click at [866, 336] on img "56A Banks Street, PADSTOW NSW 2211" at bounding box center [859, 338] width 29 height 37
click at [827, 369] on img "26 Banks Street, PADSTOW NSW 2211" at bounding box center [814, 377] width 29 height 37
click at [806, 393] on img "16A Banks Street, PADSTOW NSW 2211" at bounding box center [805, 387] width 29 height 37
click at [853, 411] on img "18 Parmal Avenue, PADSTOW NSW 2211" at bounding box center [846, 404] width 29 height 37
click at [1117, 31] on button "Toggle fullscreen view" at bounding box center [1113, 21] width 29 height 29
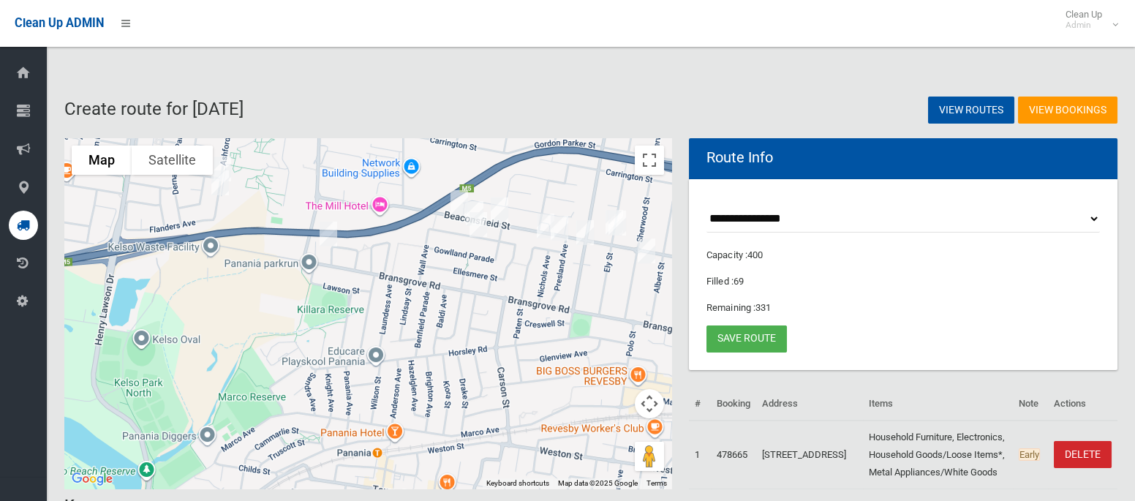
drag, startPoint x: 285, startPoint y: 235, endPoint x: 727, endPoint y: 255, distance: 442.2
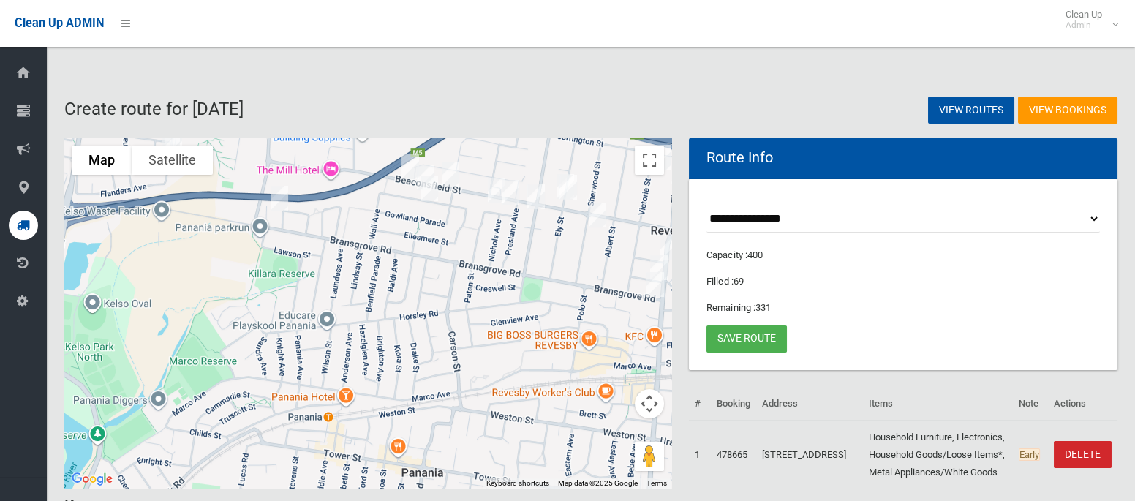
drag, startPoint x: 461, startPoint y: 328, endPoint x: 318, endPoint y: 251, distance: 162.0
click at [318, 251] on div "18 Parmal Avenue, PADSTOW NSW 2211" at bounding box center [367, 313] width 607 height 351
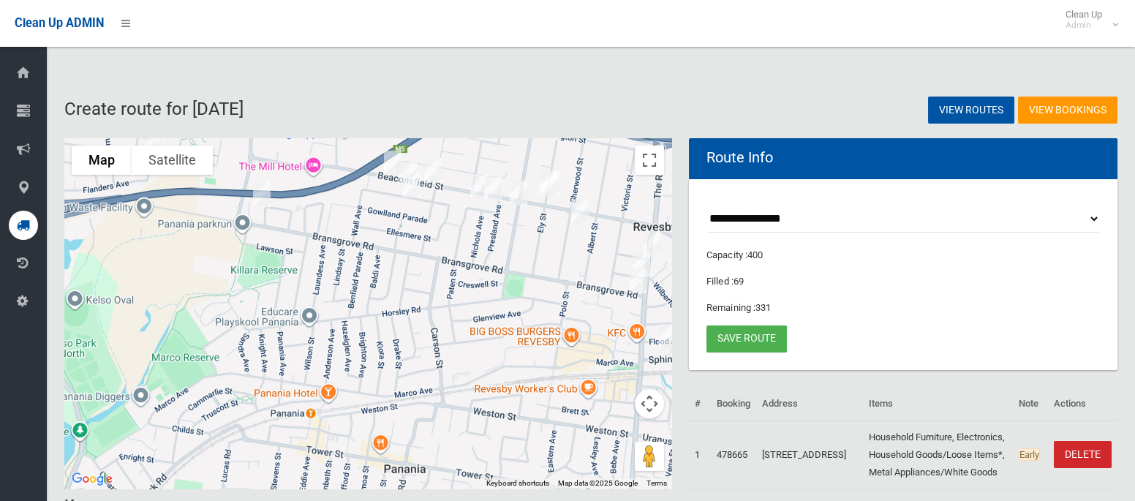
click at [260, 196] on img "224A Horsley Road, PANANIA NSW 2213" at bounding box center [261, 194] width 29 height 37
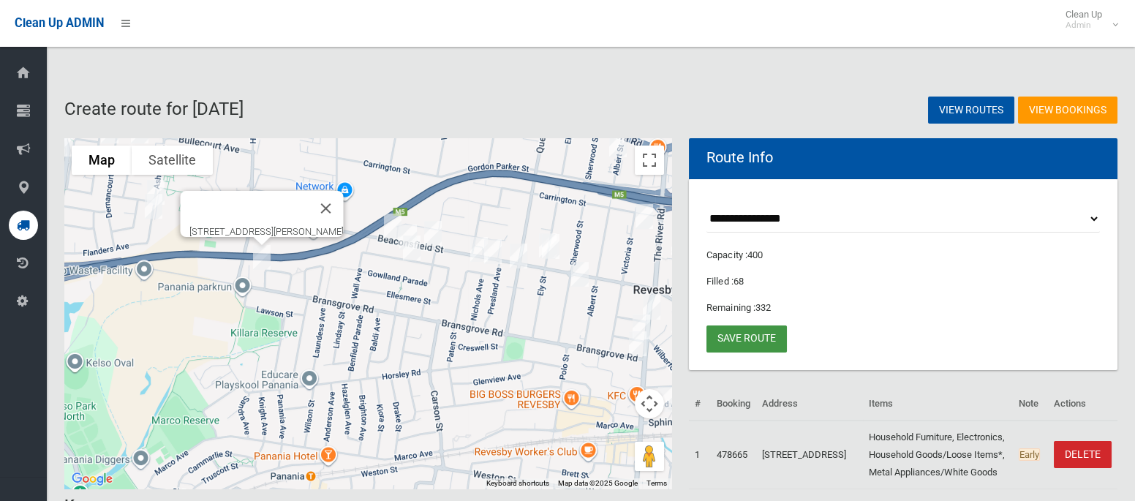
click at [741, 342] on link "Save route" at bounding box center [747, 338] width 80 height 27
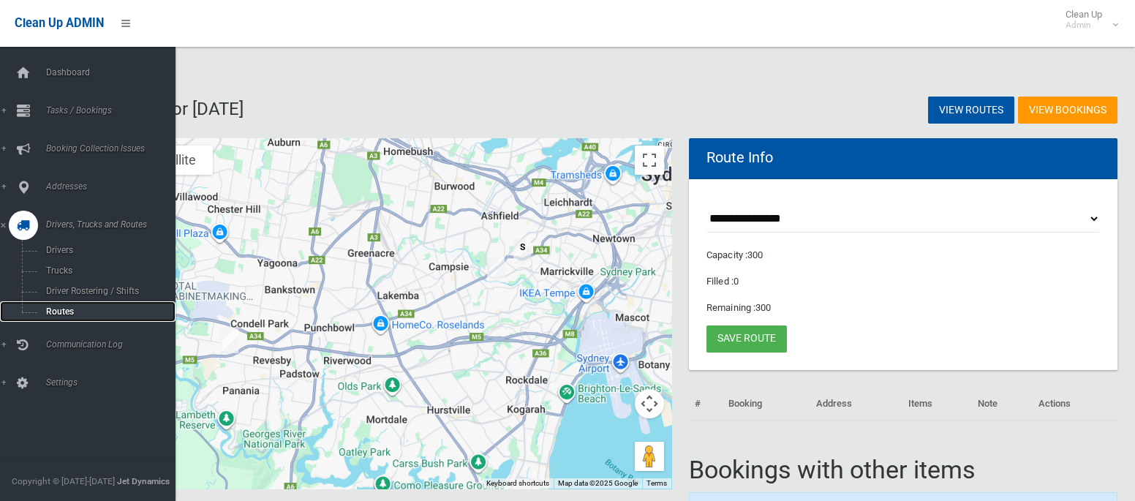
click at [69, 314] on span "Routes" at bounding box center [102, 311] width 121 height 10
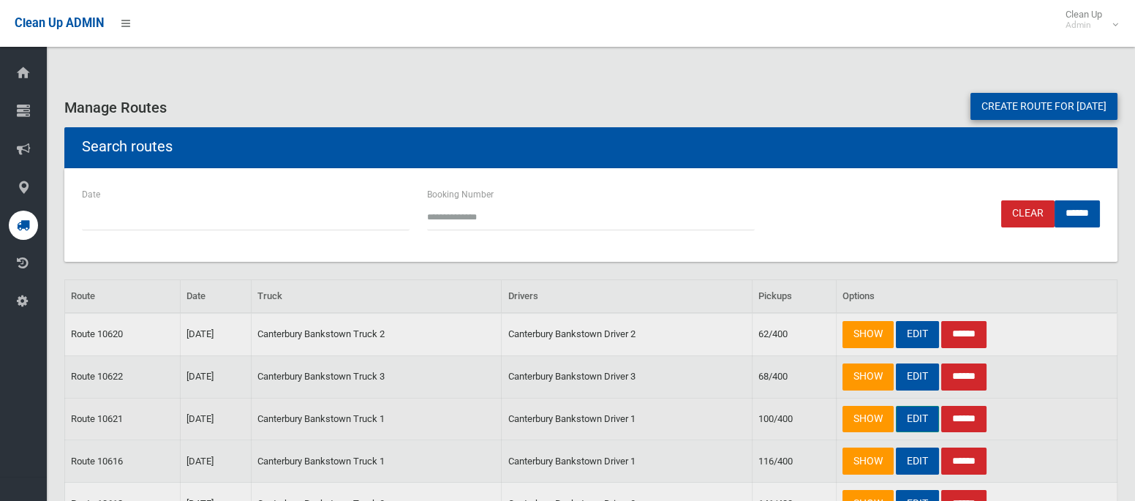
click at [923, 421] on link "EDIT" at bounding box center [917, 419] width 43 height 27
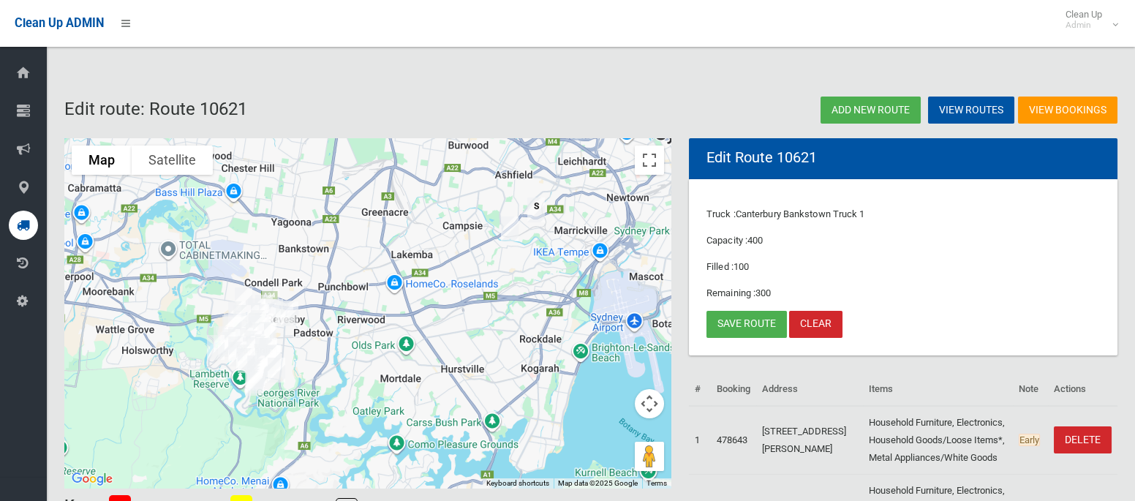
click at [244, 287] on img "224A Horsley Road, PANANIA NSW 2213" at bounding box center [243, 300] width 29 height 37
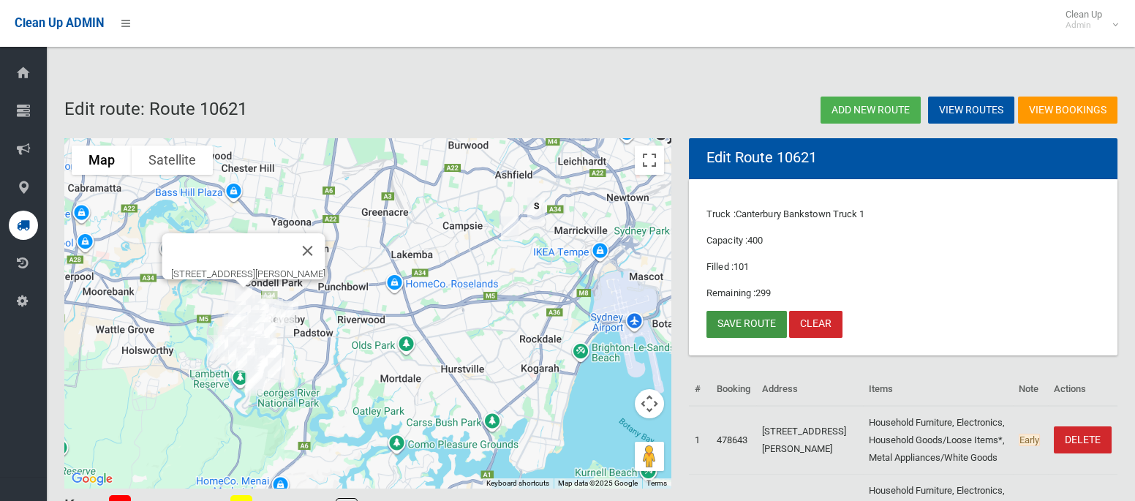
click at [747, 323] on link "Save route" at bounding box center [747, 324] width 80 height 27
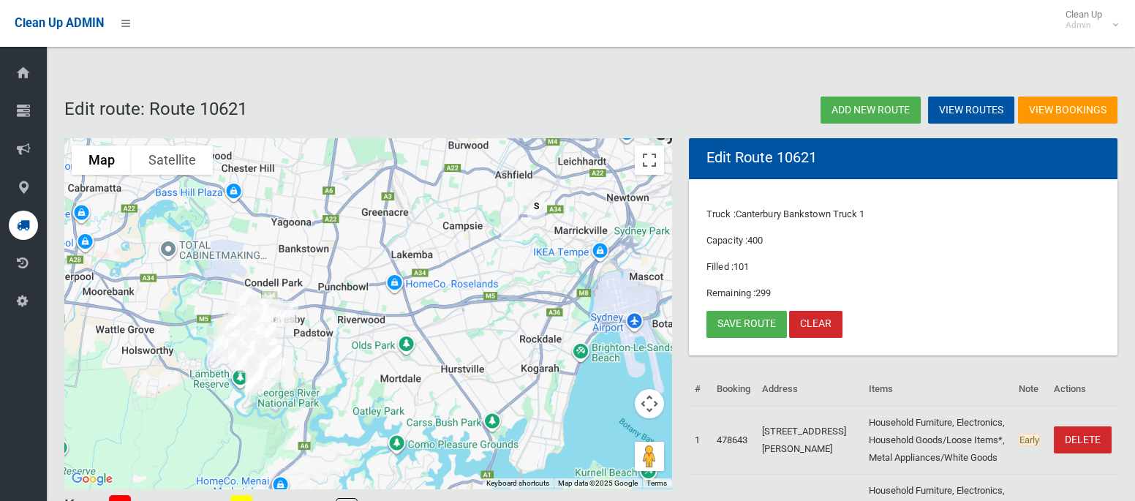
click at [537, 205] on img "15 Crinan Street, HURLSTONE PARK NSW 2193" at bounding box center [535, 210] width 29 height 37
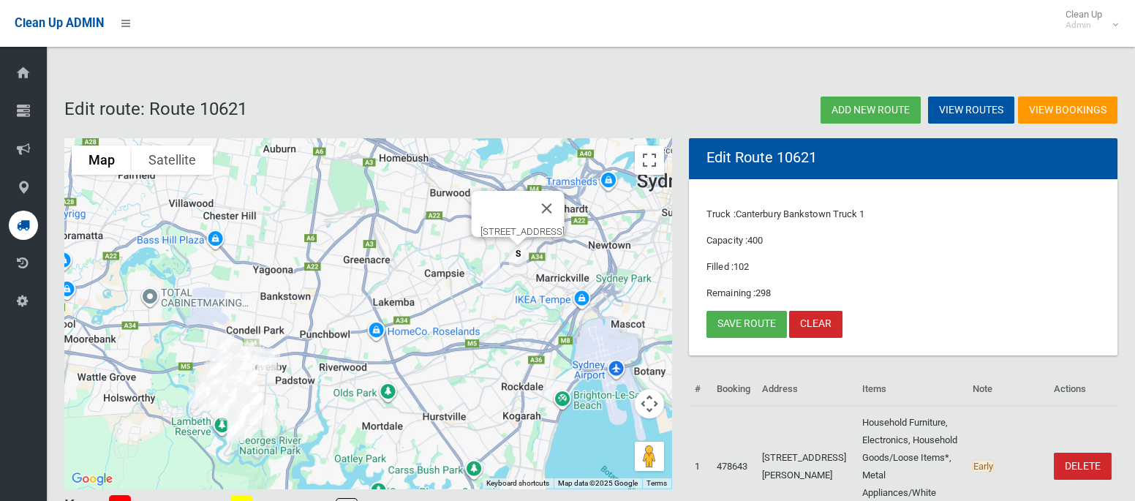
click at [521, 255] on img "15 Crinan Street, HURLSTONE PARK NSW 2193" at bounding box center [517, 257] width 29 height 37
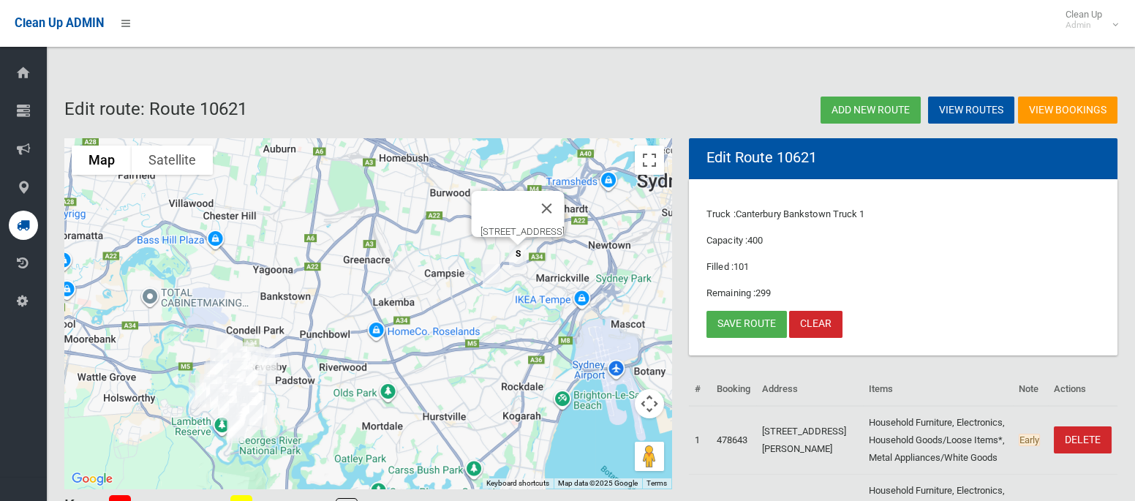
click at [490, 277] on img "1/3 Woolcott Street, EARLWOOD NSW 2206" at bounding box center [491, 276] width 29 height 37
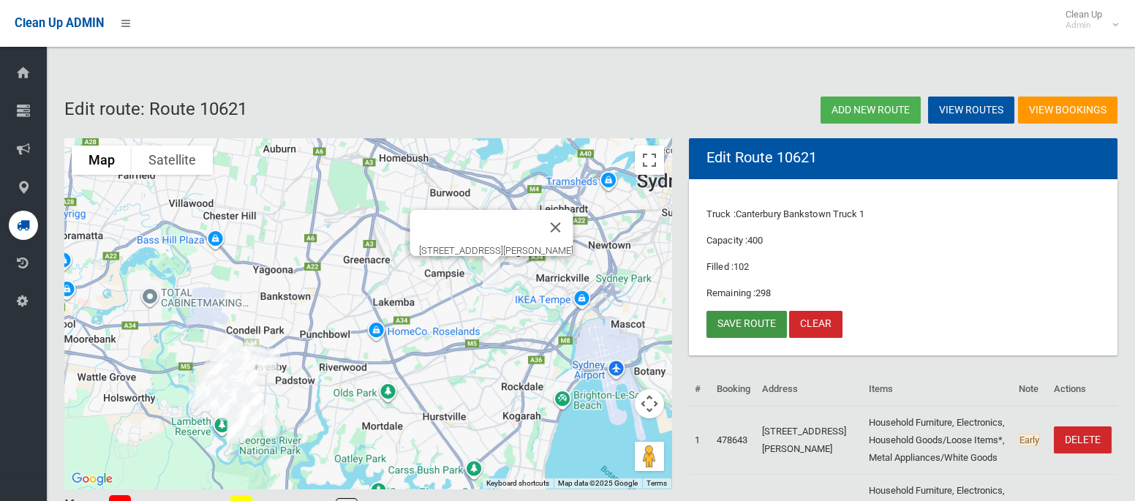
click at [736, 323] on link "Save route" at bounding box center [747, 324] width 80 height 27
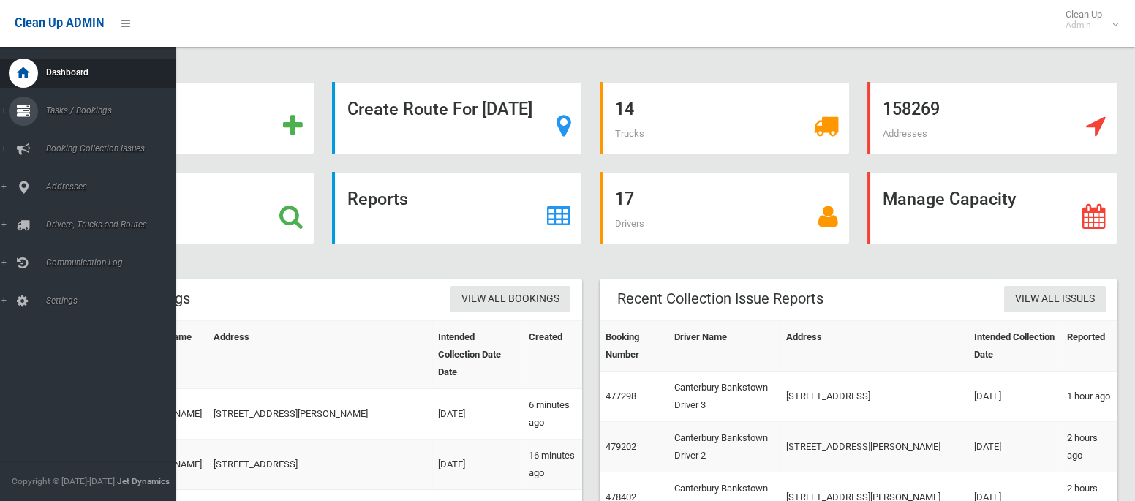
click at [34, 113] on div at bounding box center [23, 111] width 29 height 29
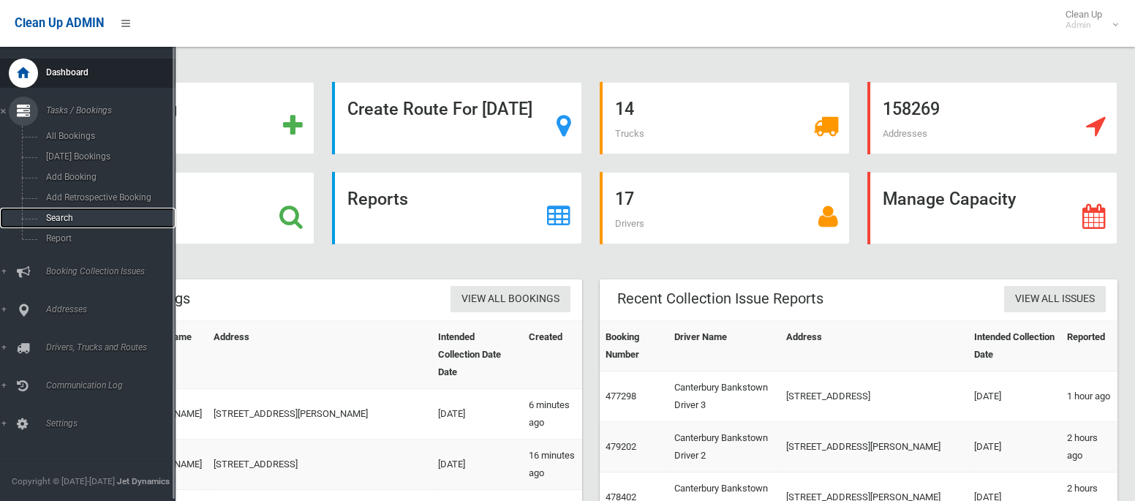
click at [74, 221] on span "Search" at bounding box center [102, 218] width 121 height 10
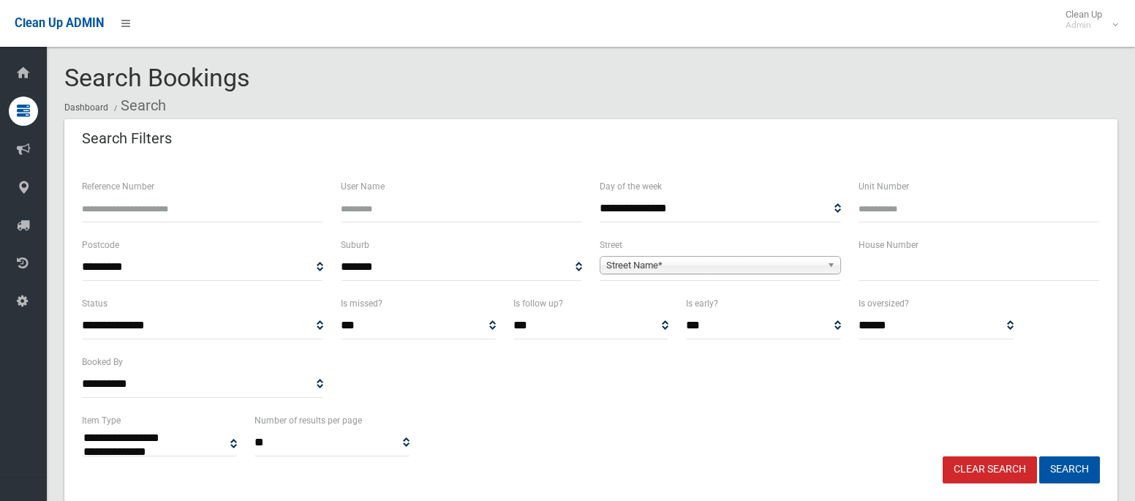
select select
click at [903, 213] on input "Unit Number" at bounding box center [979, 208] width 241 height 27
type input "*"
click at [889, 270] on input "text" at bounding box center [979, 267] width 241 height 27
type input "*"
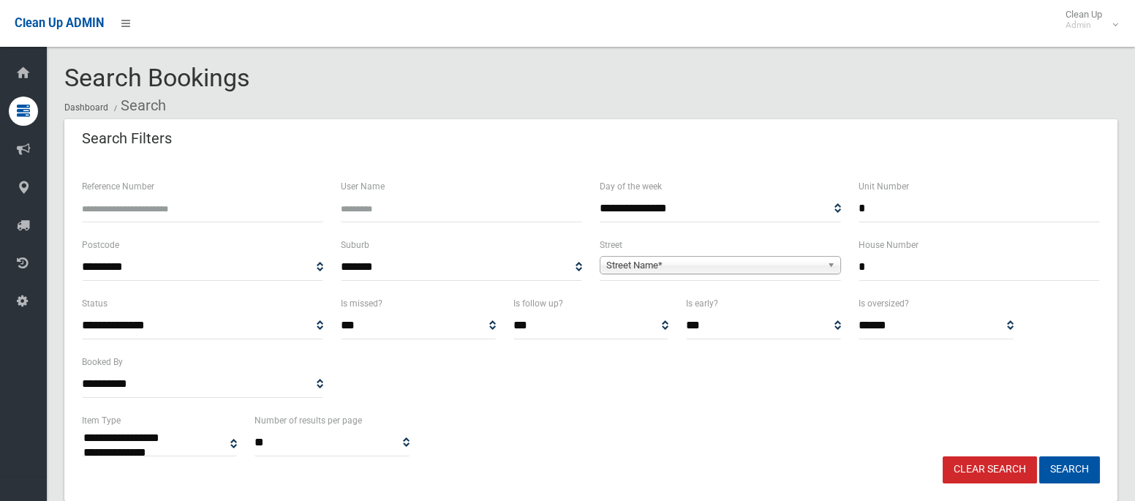
click at [782, 271] on span "Street Name*" at bounding box center [713, 266] width 215 height 18
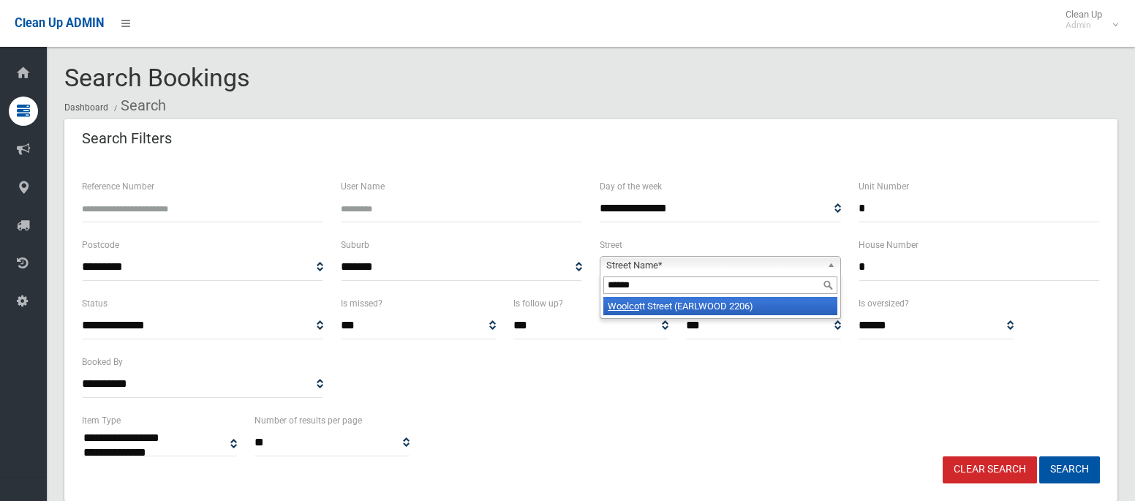
type input "******"
click at [746, 311] on li "Woolco tt Street (EARLWOOD 2206)" at bounding box center [720, 306] width 234 height 18
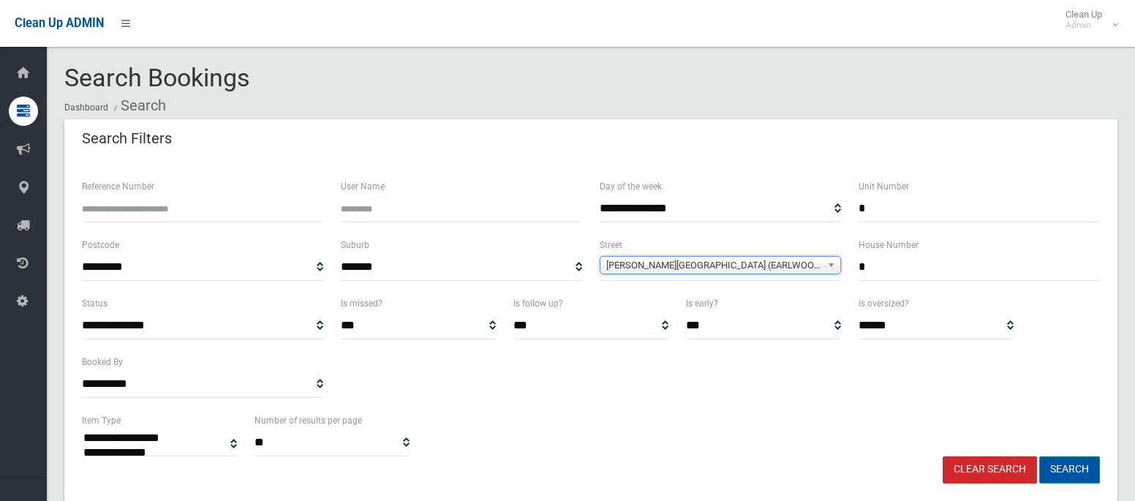
click at [1069, 472] on button "Search" at bounding box center [1069, 469] width 61 height 27
select select
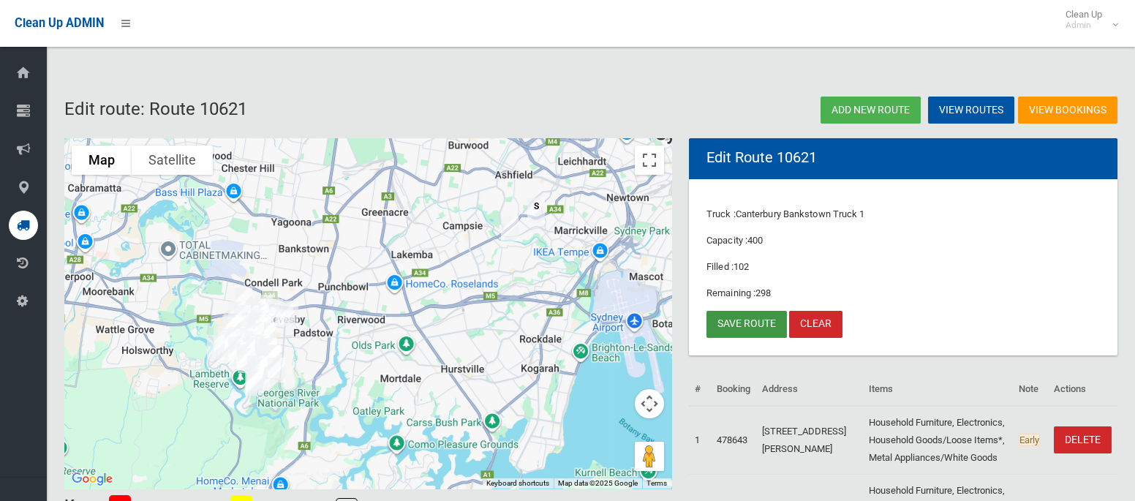
click at [737, 330] on link "Save route" at bounding box center [747, 324] width 80 height 27
click at [1115, 25] on link "Clean Up Admin" at bounding box center [1088, 23] width 78 height 47
click at [1091, 61] on link "Logout" at bounding box center [1088, 63] width 76 height 25
